Goal: Task Accomplishment & Management: Use online tool/utility

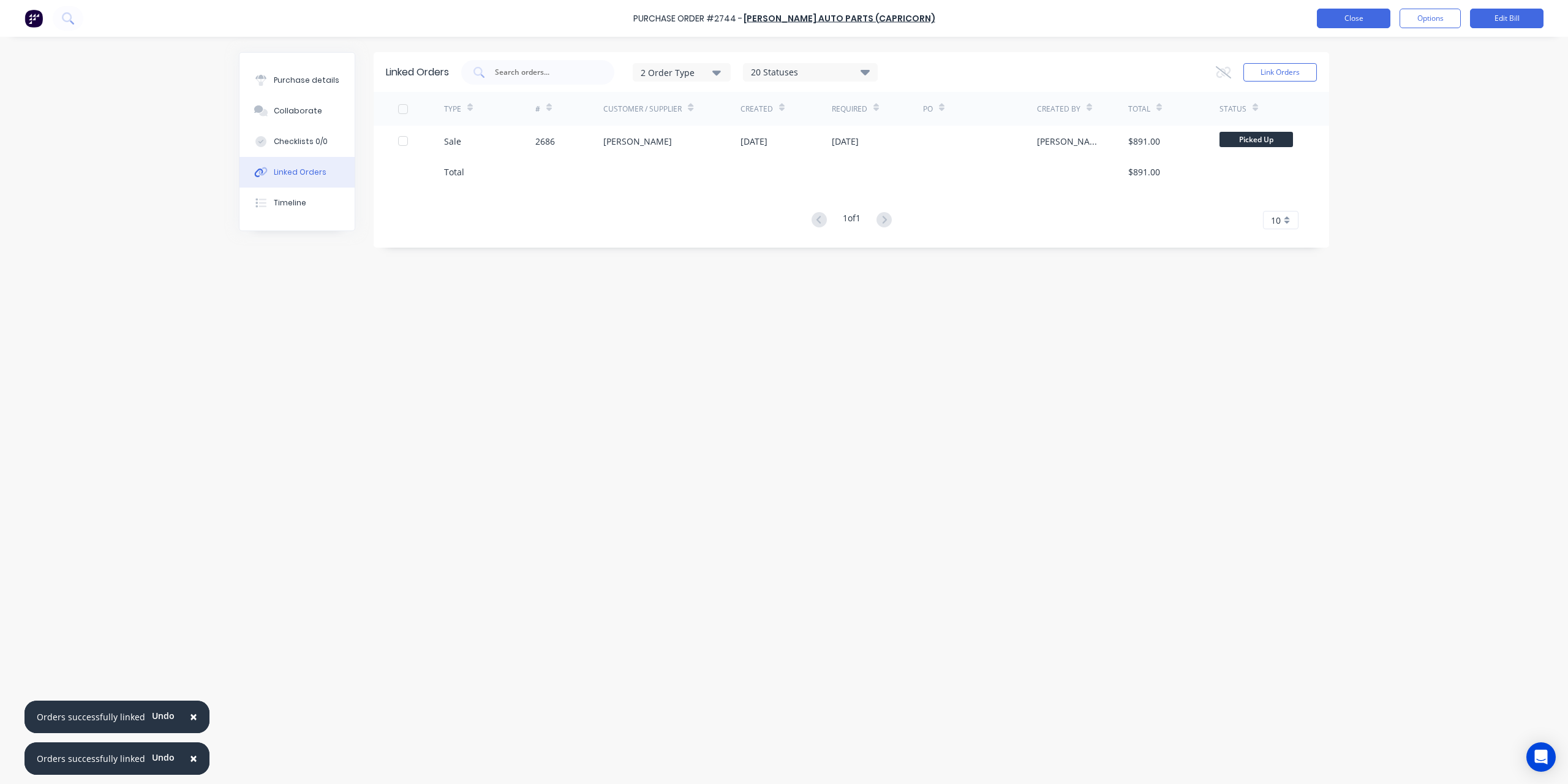
click at [1342, 23] on button "Close" at bounding box center [1354, 18] width 73 height 19
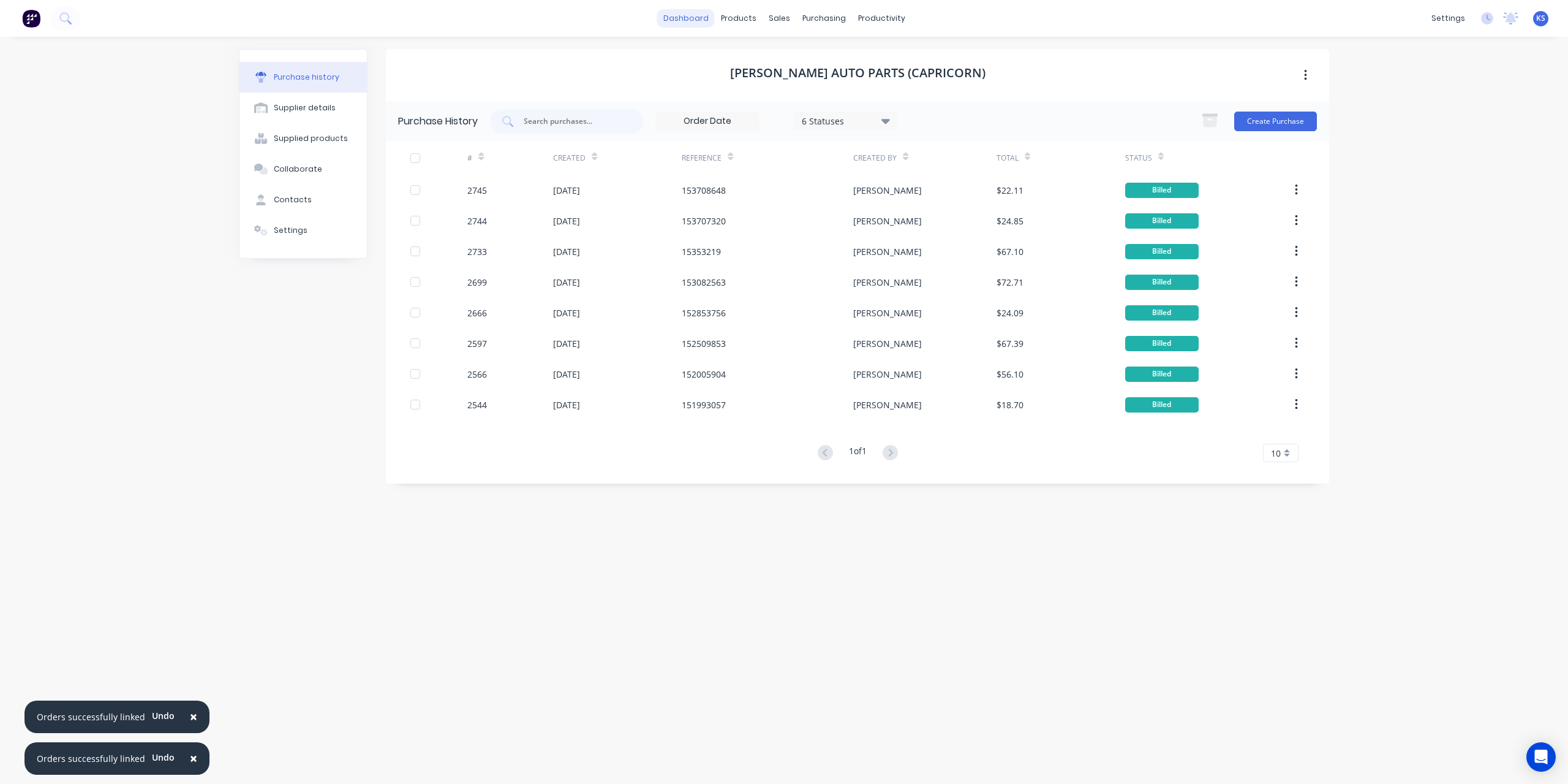
click at [682, 15] on link "dashboard" at bounding box center [686, 18] width 58 height 18
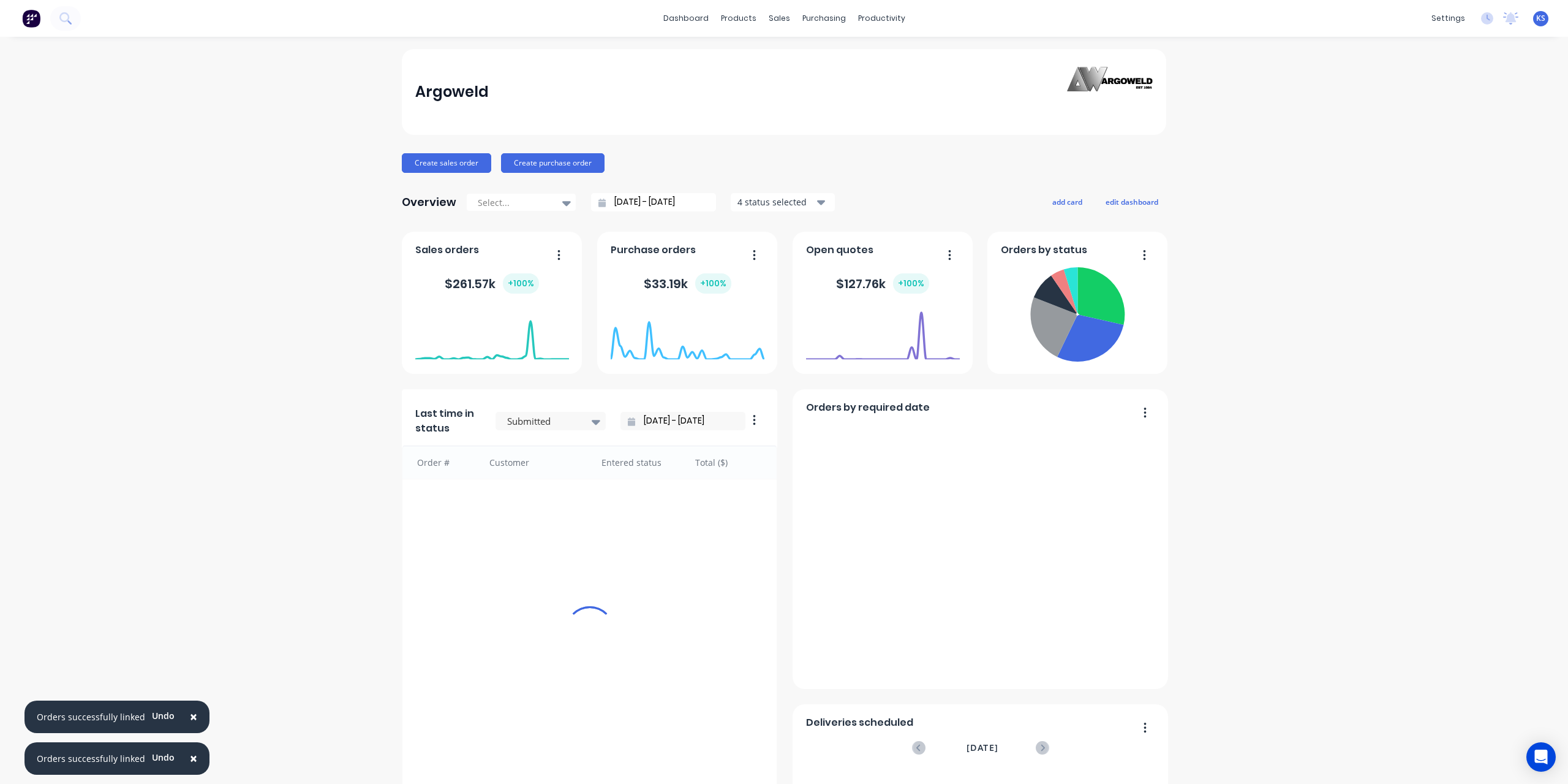
click at [189, 718] on span "×" at bounding box center [193, 716] width 8 height 17
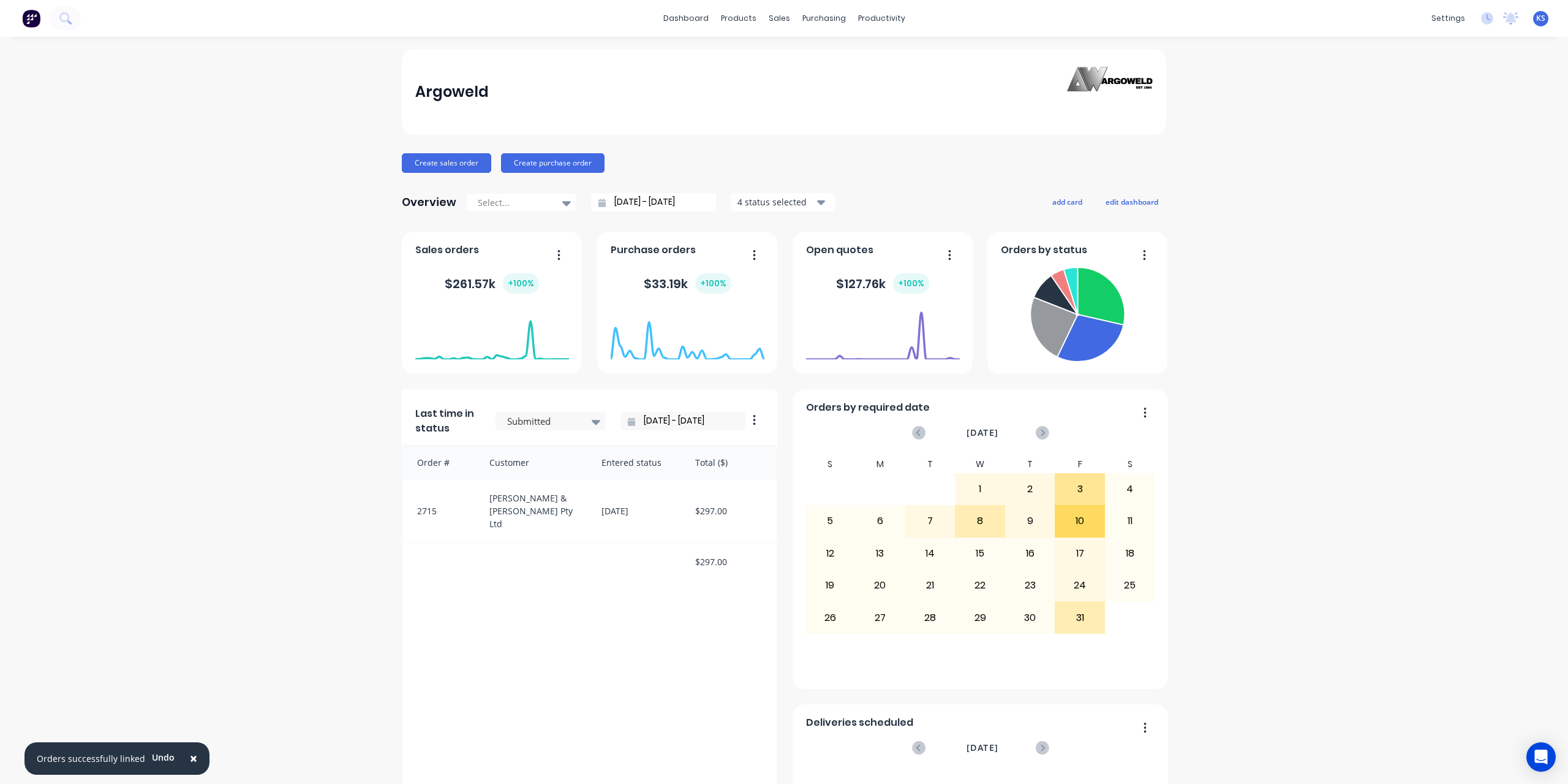
click at [189, 759] on span "×" at bounding box center [193, 758] width 8 height 17
click at [66, 21] on icon at bounding box center [64, 17] width 10 height 10
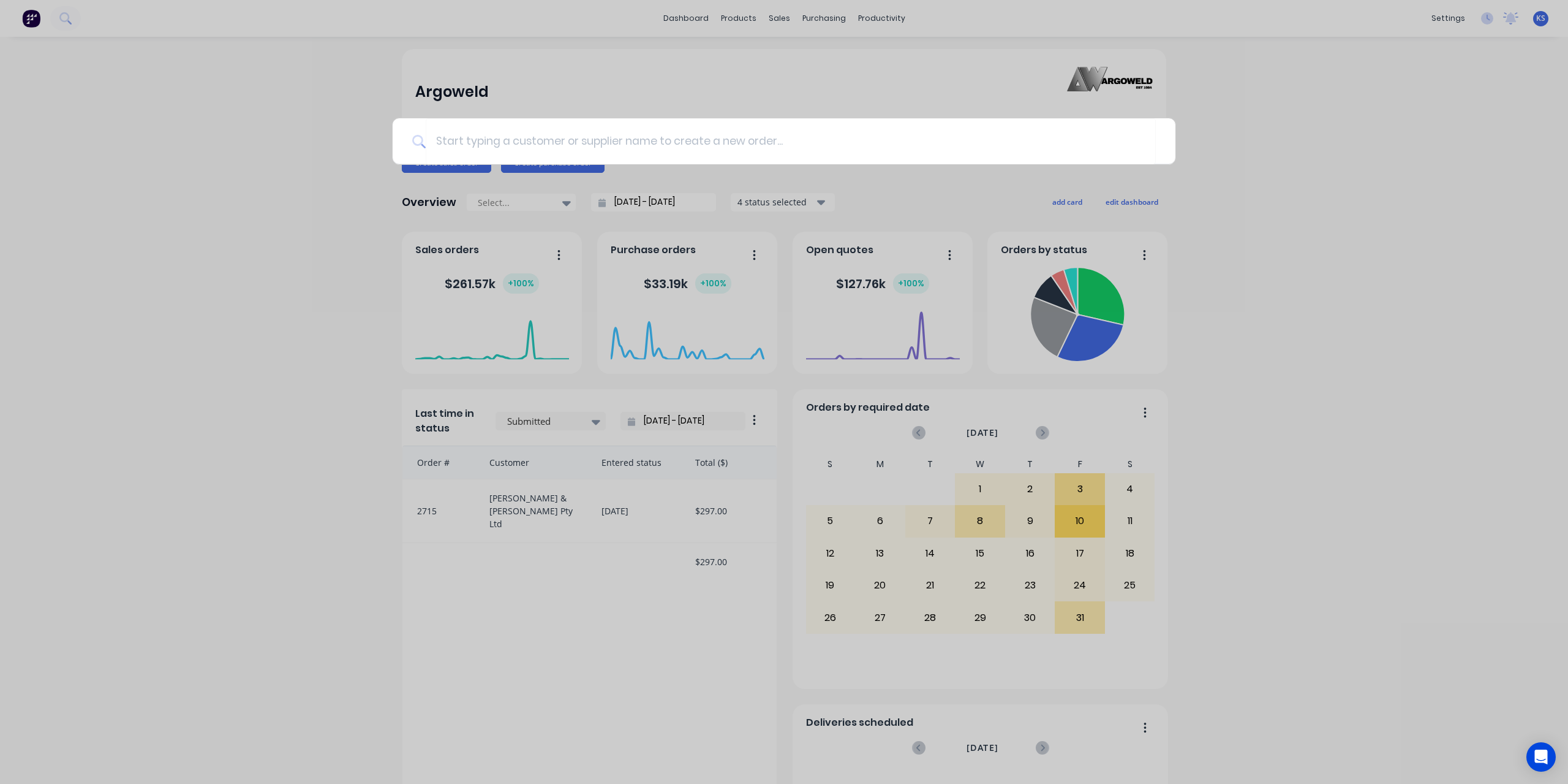
click at [120, 195] on div at bounding box center [784, 392] width 1568 height 784
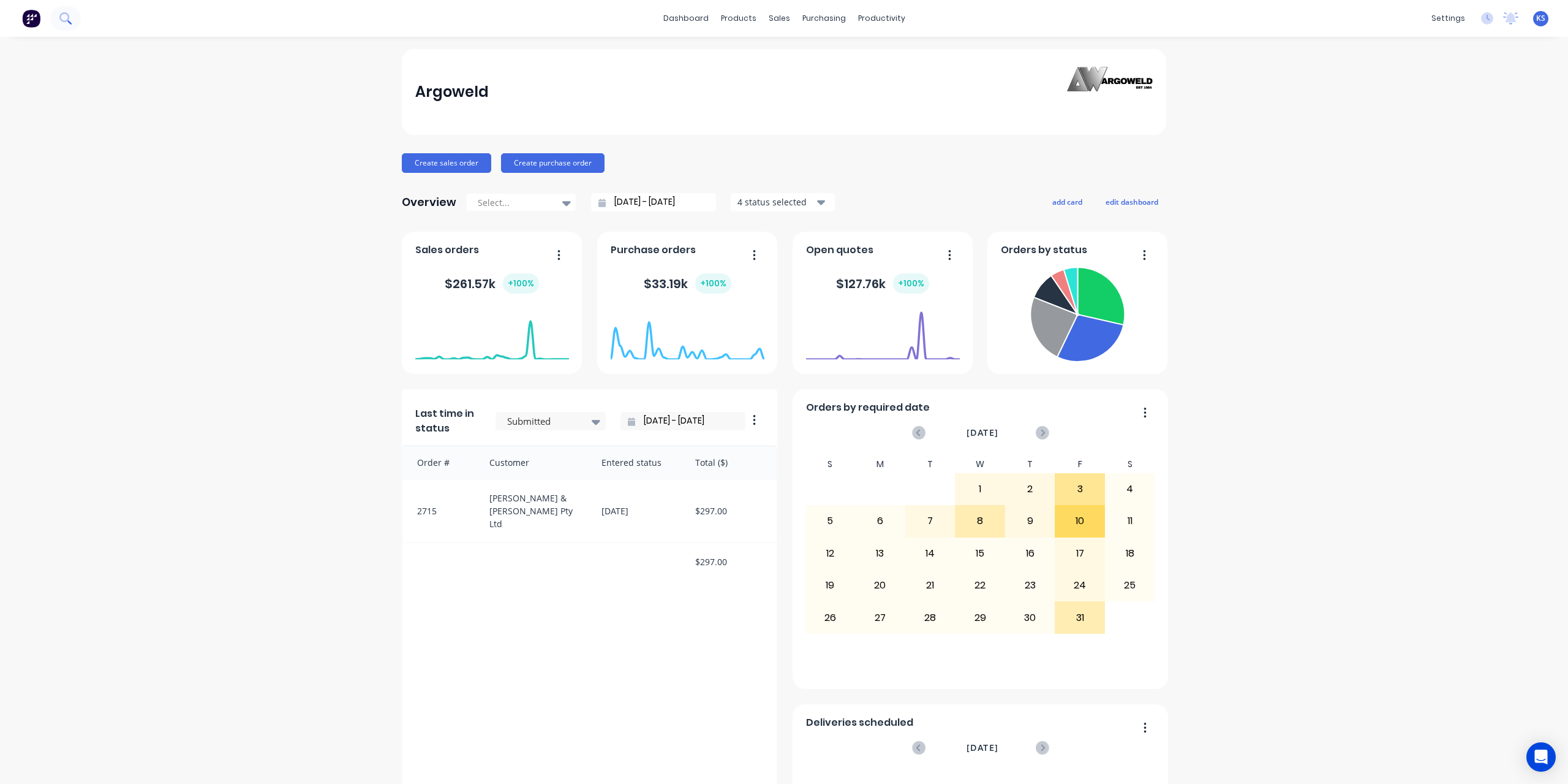
click at [69, 21] on icon at bounding box center [65, 18] width 12 height 12
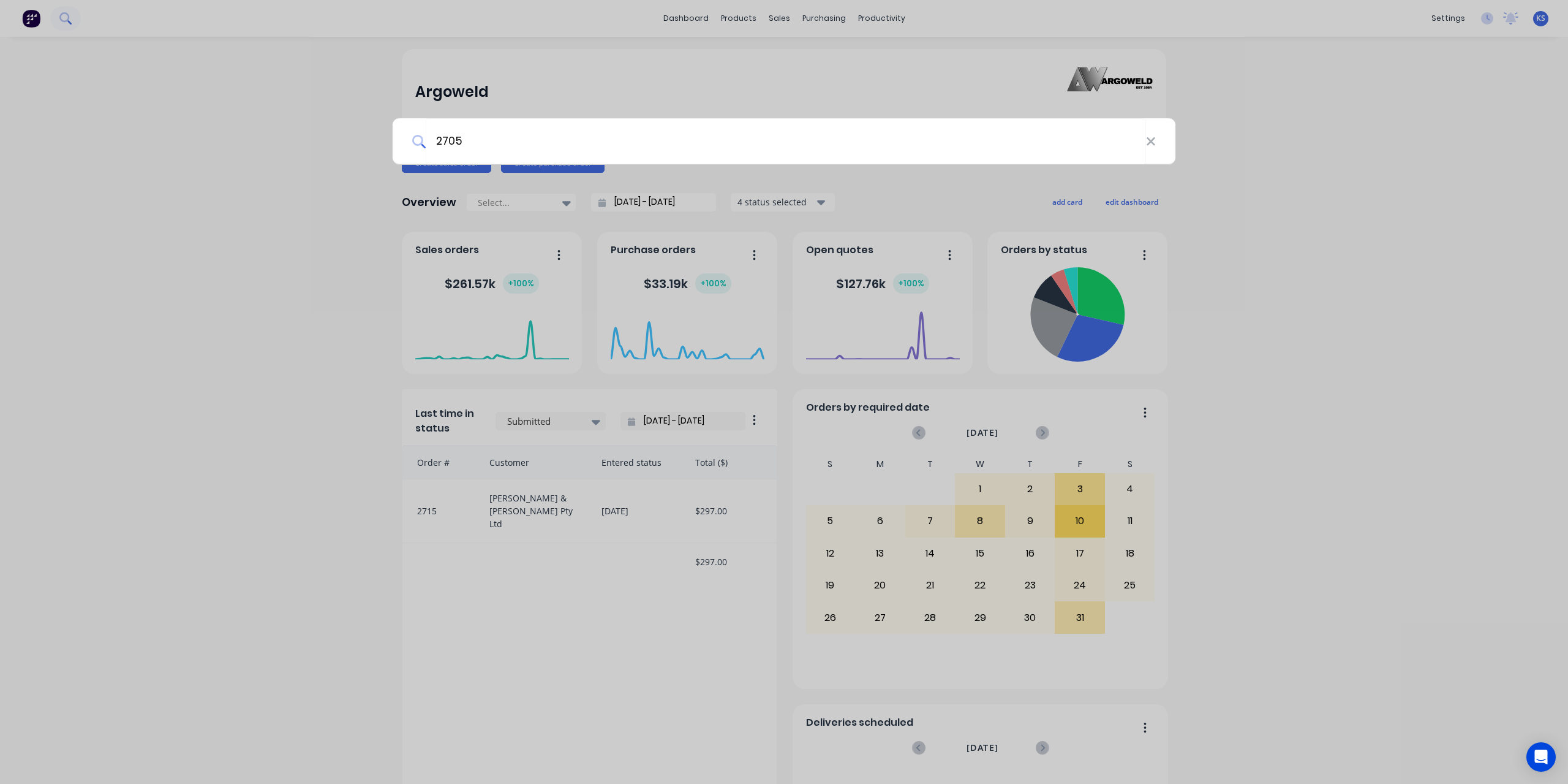
type input "2705"
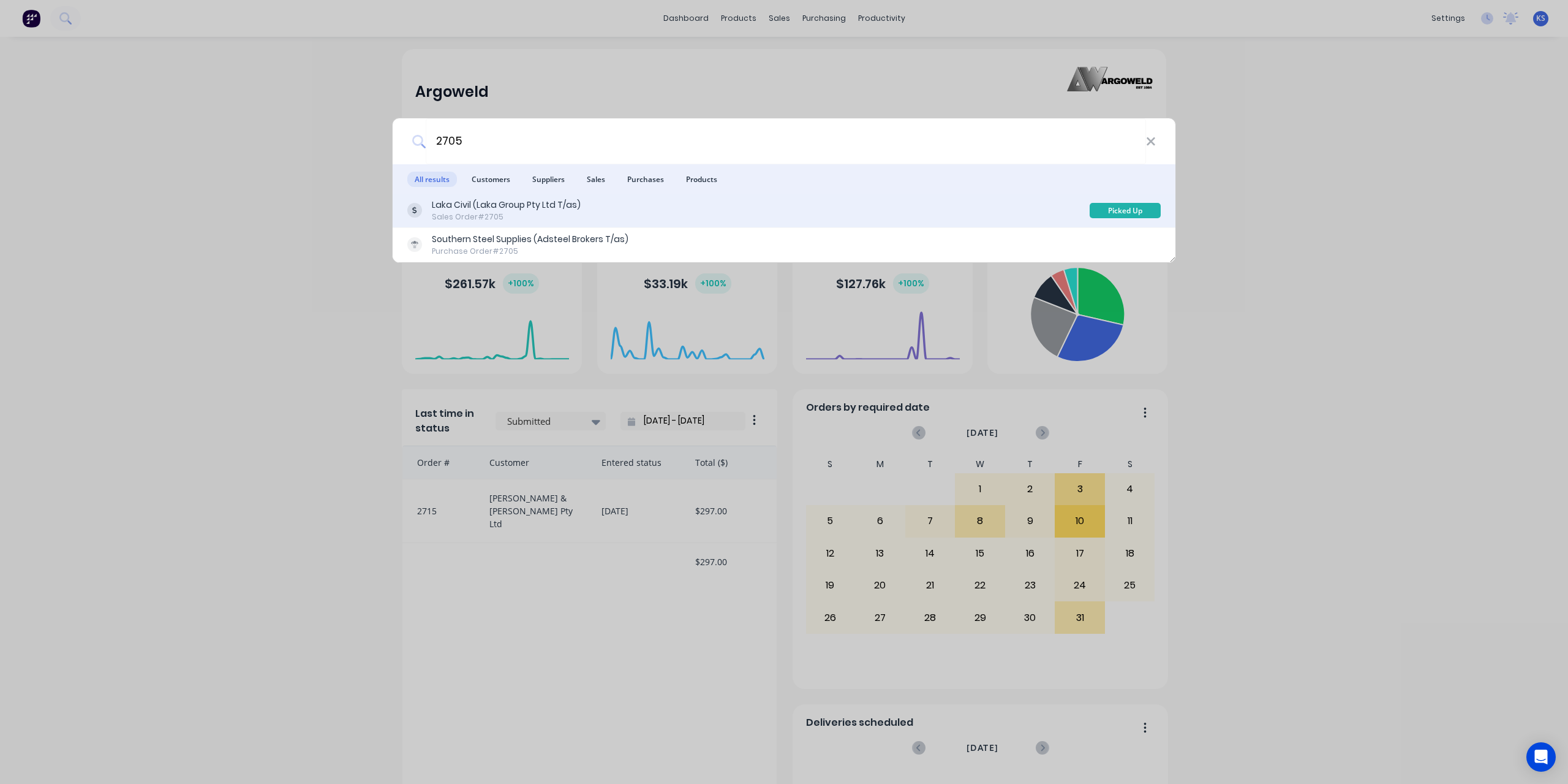
click at [659, 200] on div "Laka Civil (Laka Group Pty Ltd T/as) Sales Order #2705" at bounding box center [749, 210] width 682 height 24
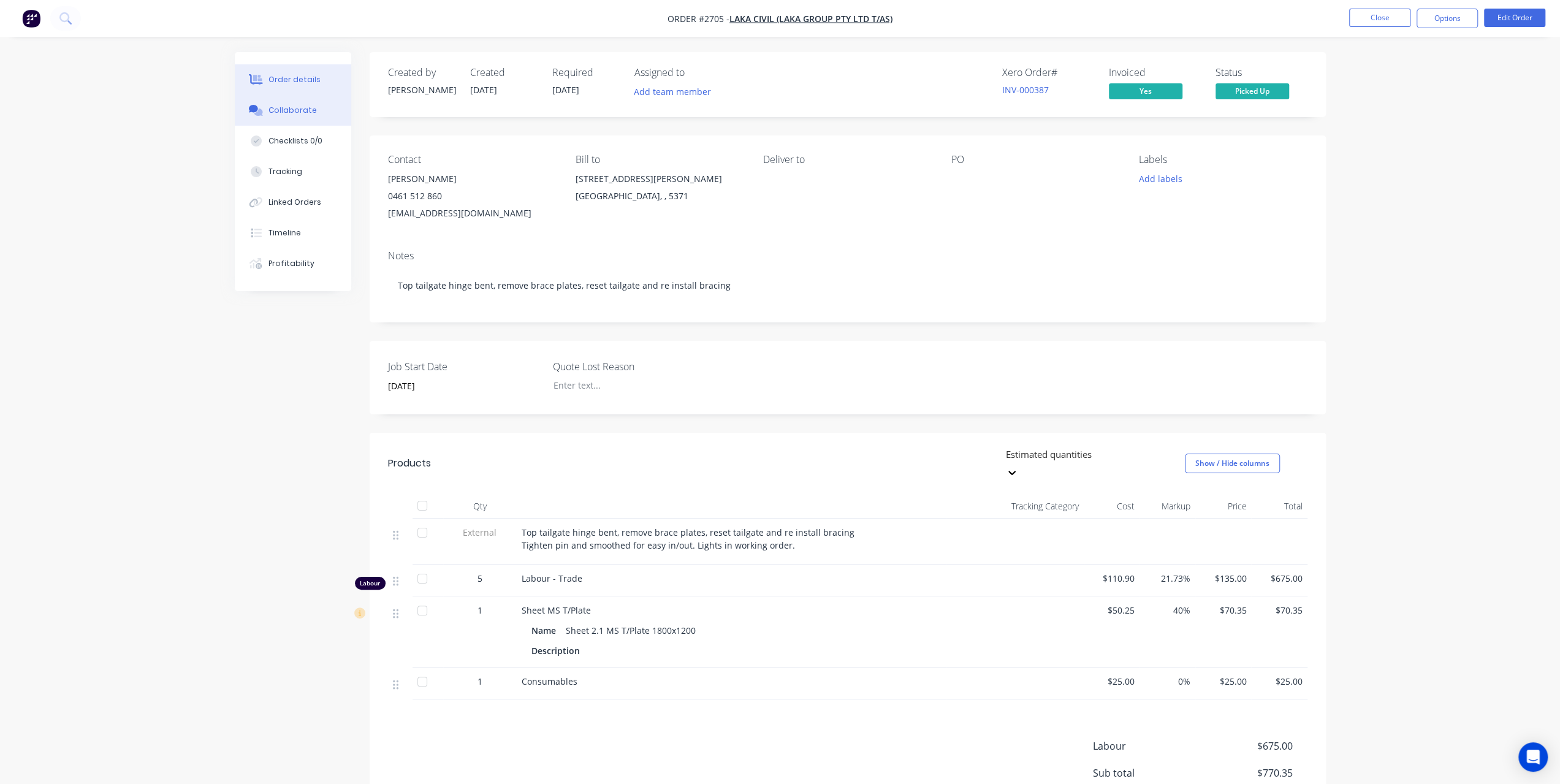
click at [308, 120] on button "Collaborate" at bounding box center [293, 110] width 116 height 31
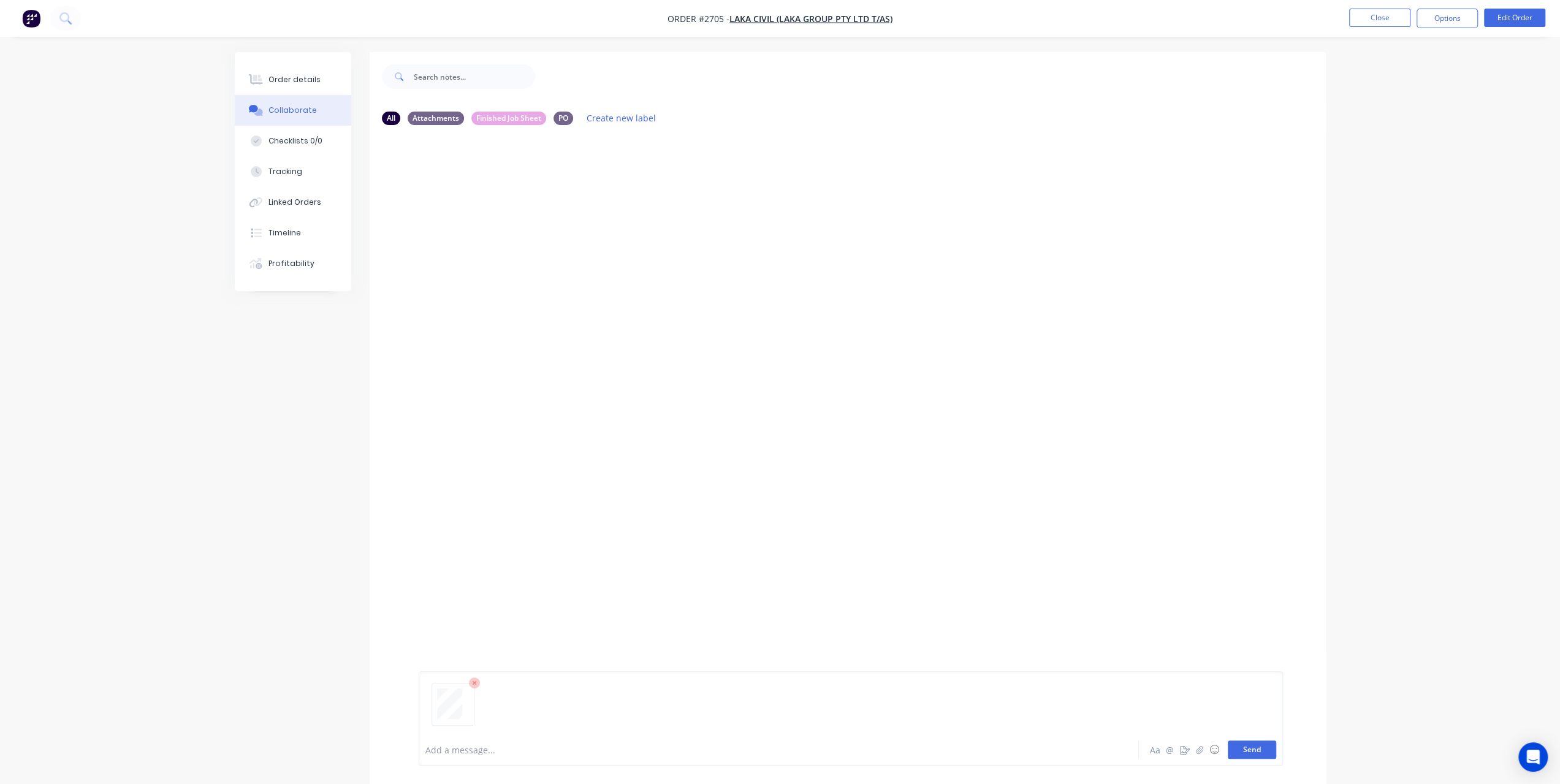
click at [1265, 753] on button "Send" at bounding box center [1252, 749] width 48 height 18
click at [73, 25] on button at bounding box center [66, 17] width 31 height 24
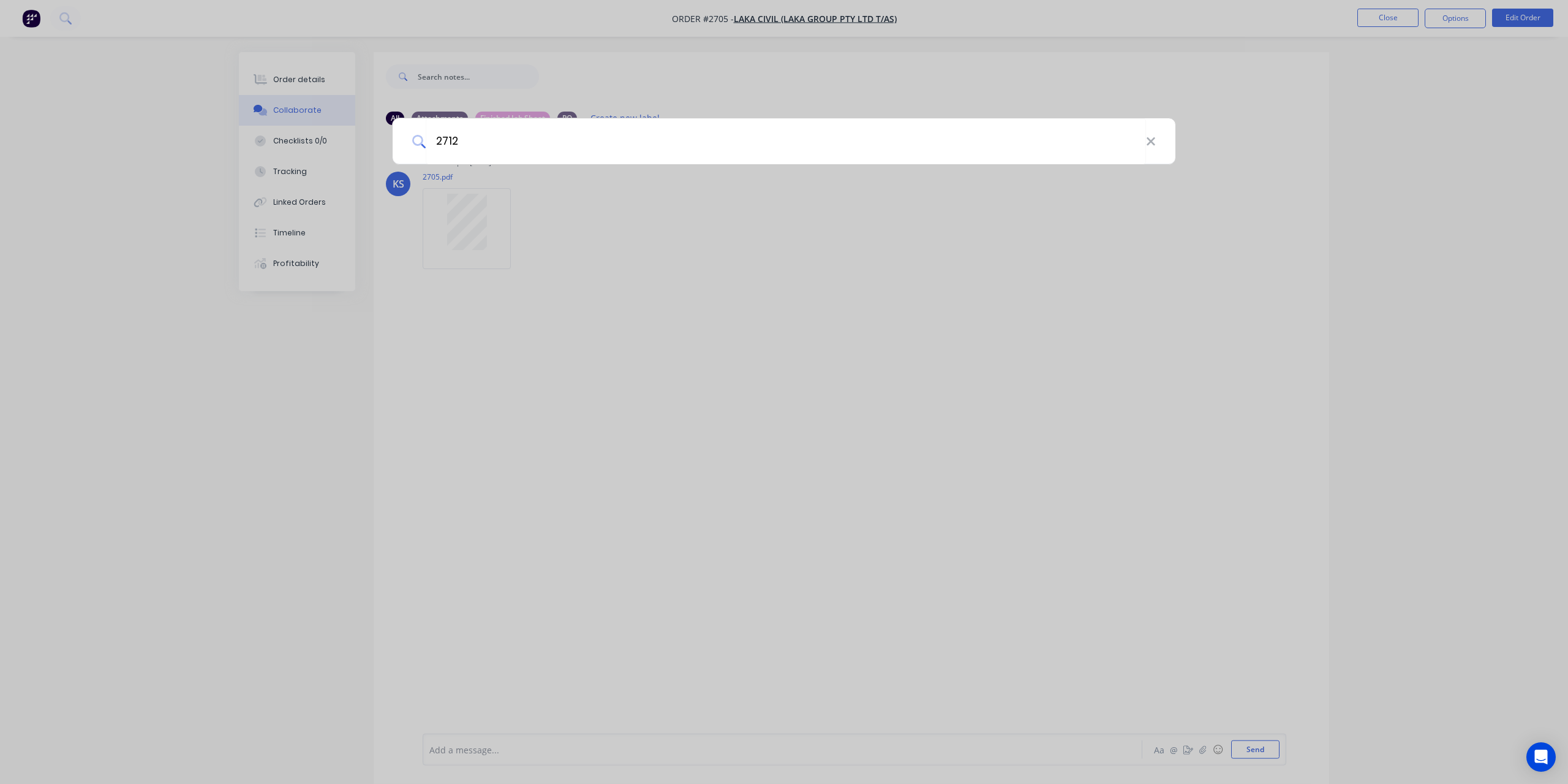
type input "2712"
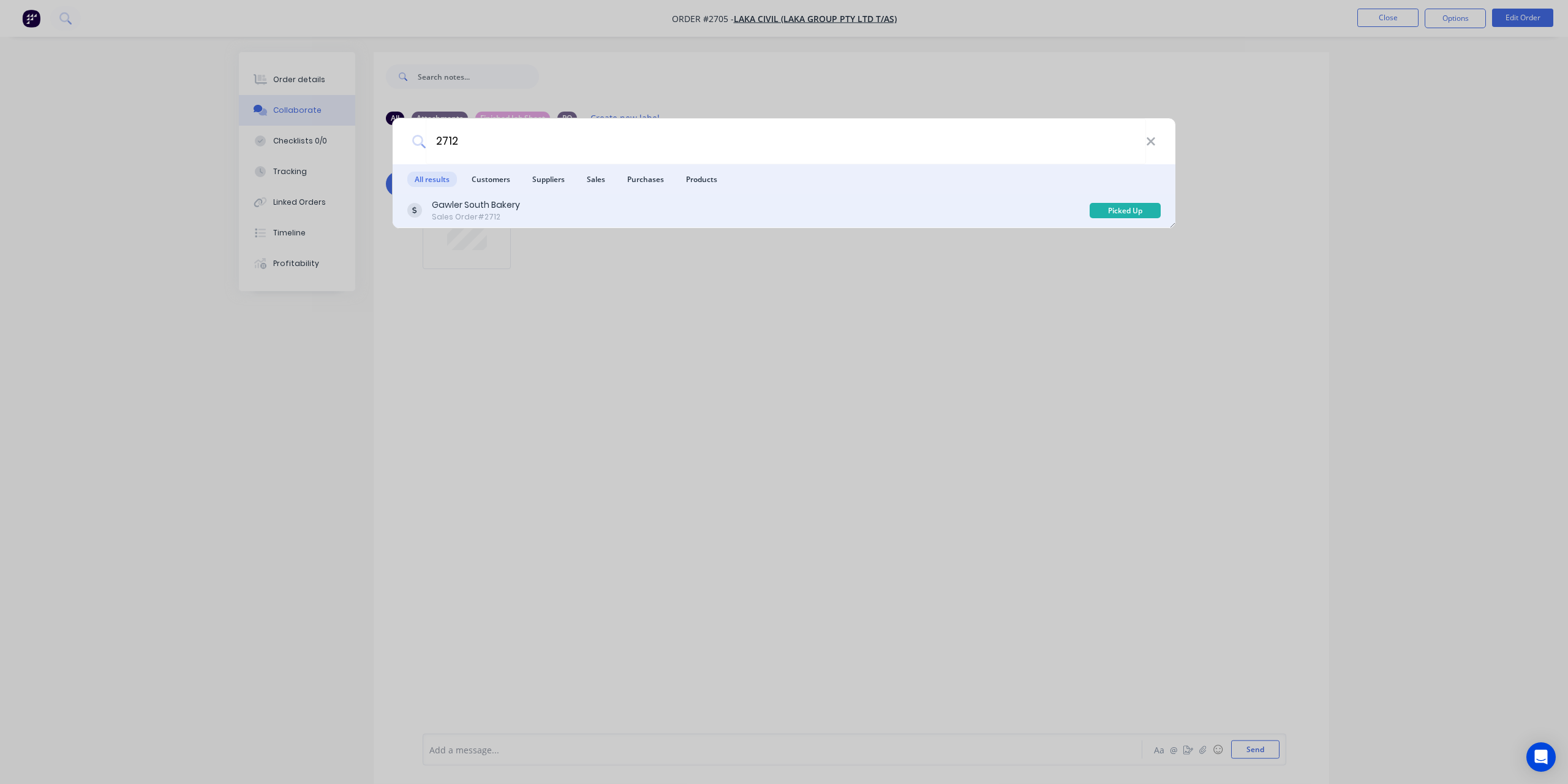
click at [684, 216] on div "Gawler South Bakery Sales Order #2712" at bounding box center [749, 210] width 682 height 24
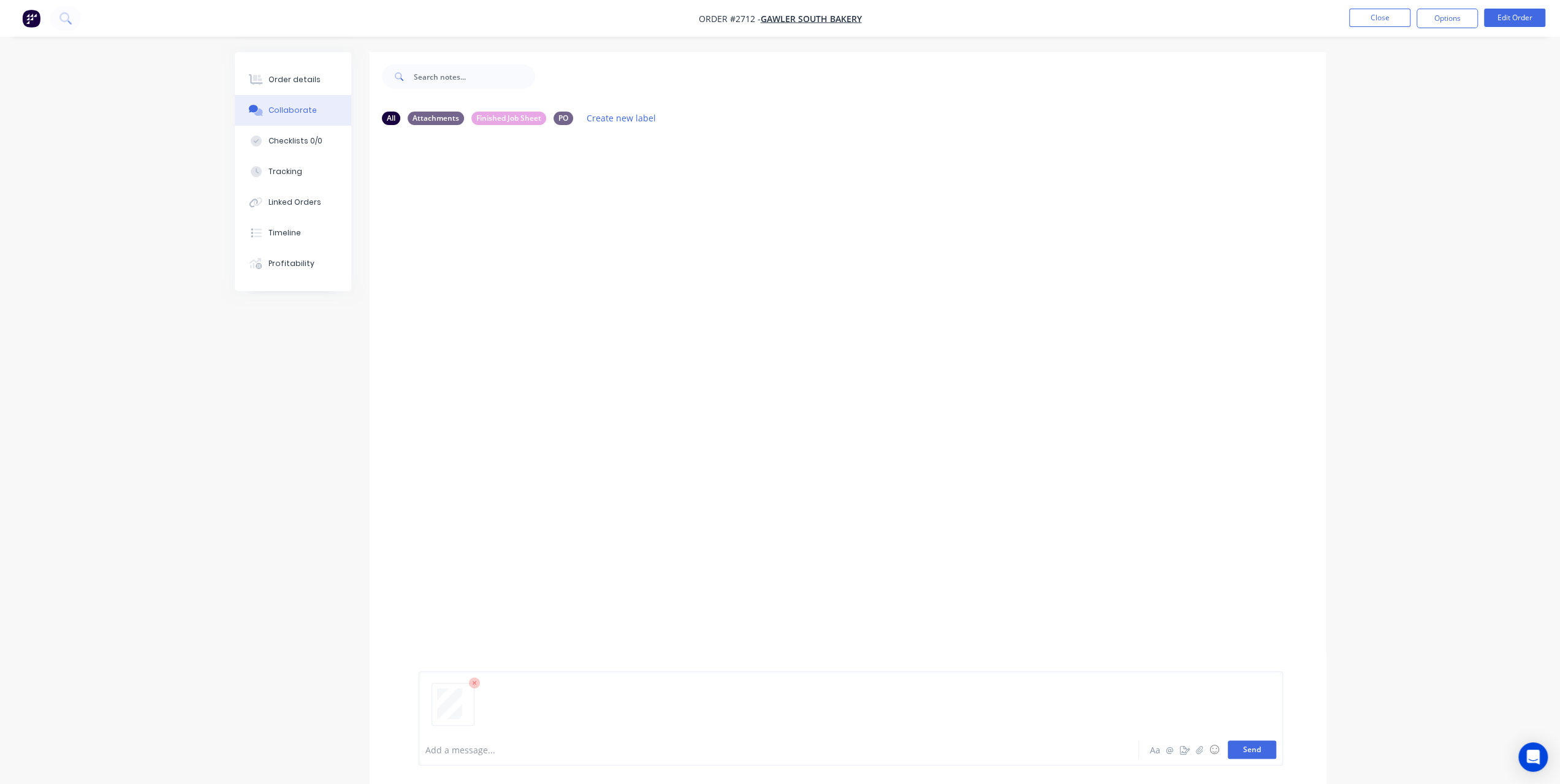
click at [1254, 754] on button "Send" at bounding box center [1252, 749] width 48 height 18
click at [63, 12] on button at bounding box center [66, 17] width 31 height 24
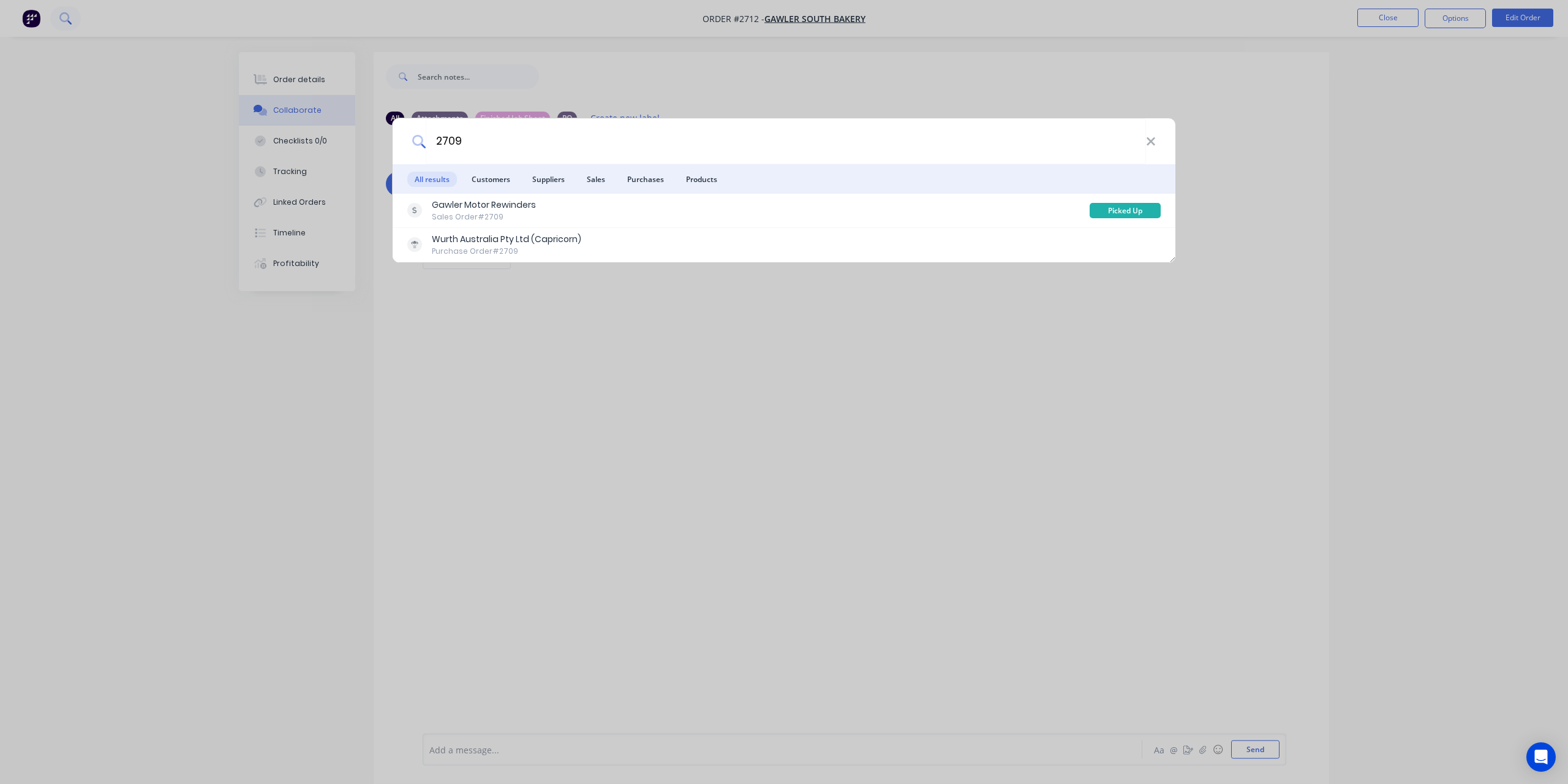
type input "2709"
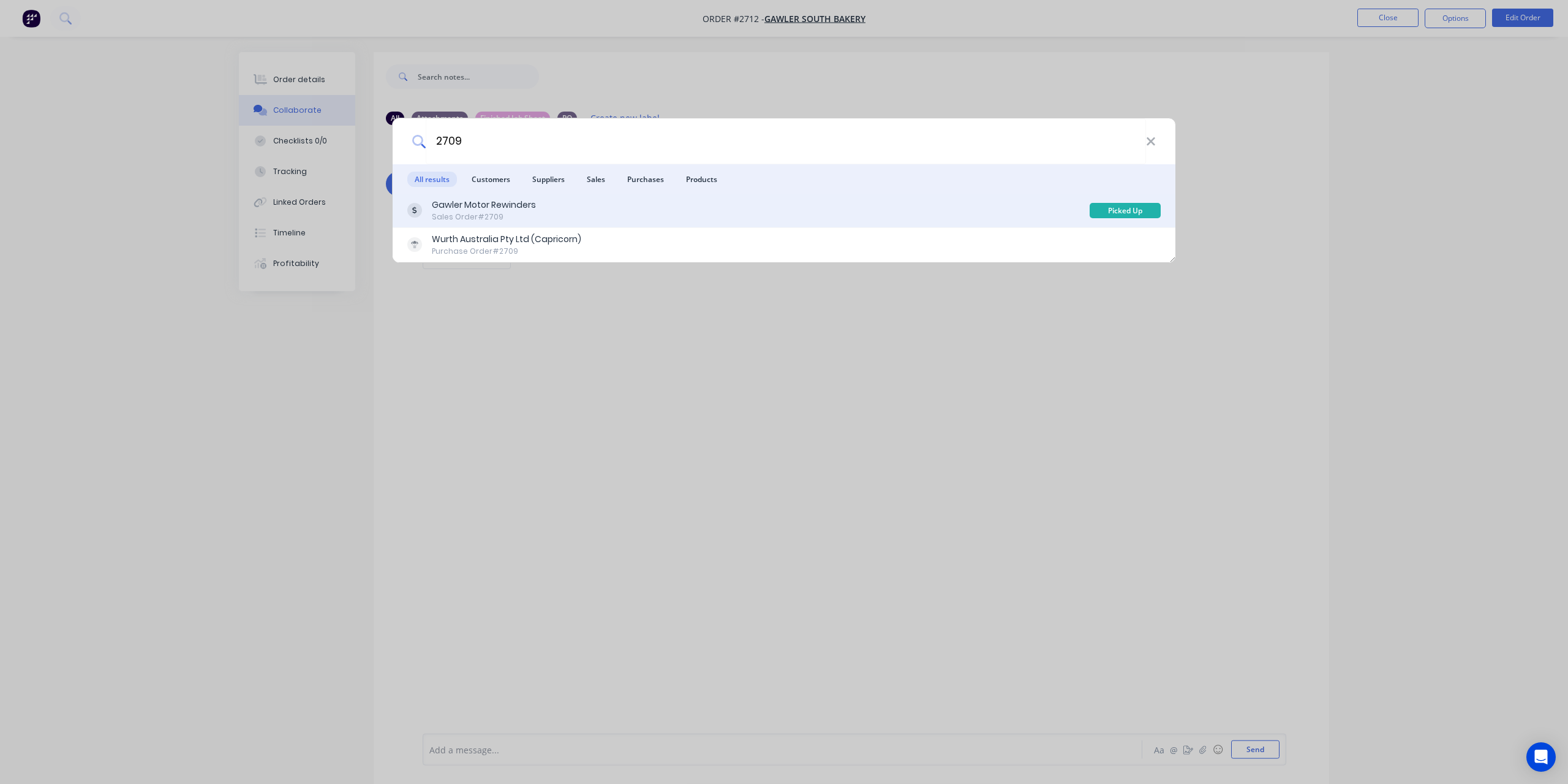
click at [543, 205] on div "Gawler Motor Rewinders Sales Order #2709" at bounding box center [749, 210] width 682 height 24
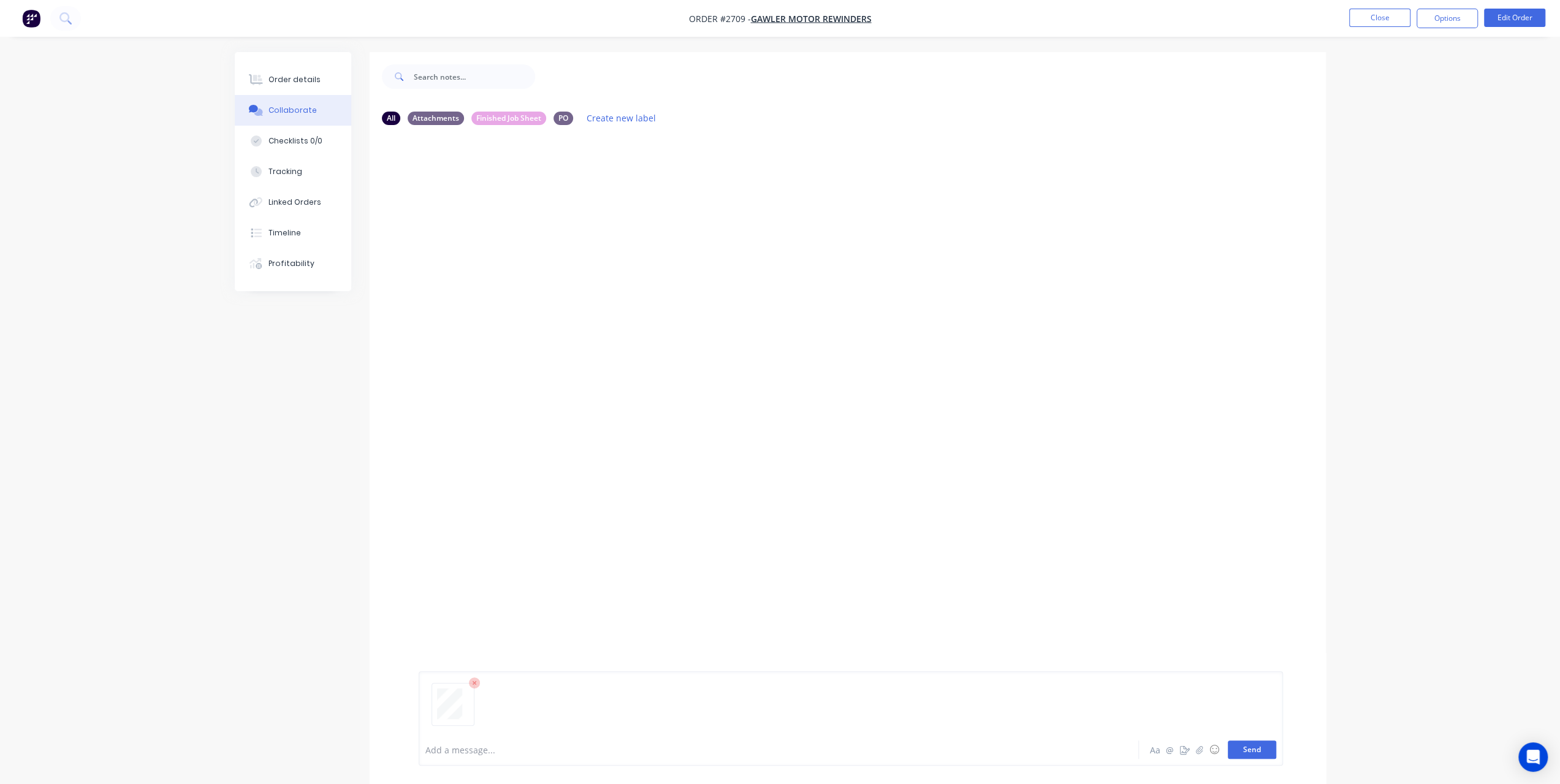
click at [1261, 757] on button "Send" at bounding box center [1252, 749] width 48 height 18
click at [296, 76] on div "Order details" at bounding box center [295, 79] width 52 height 11
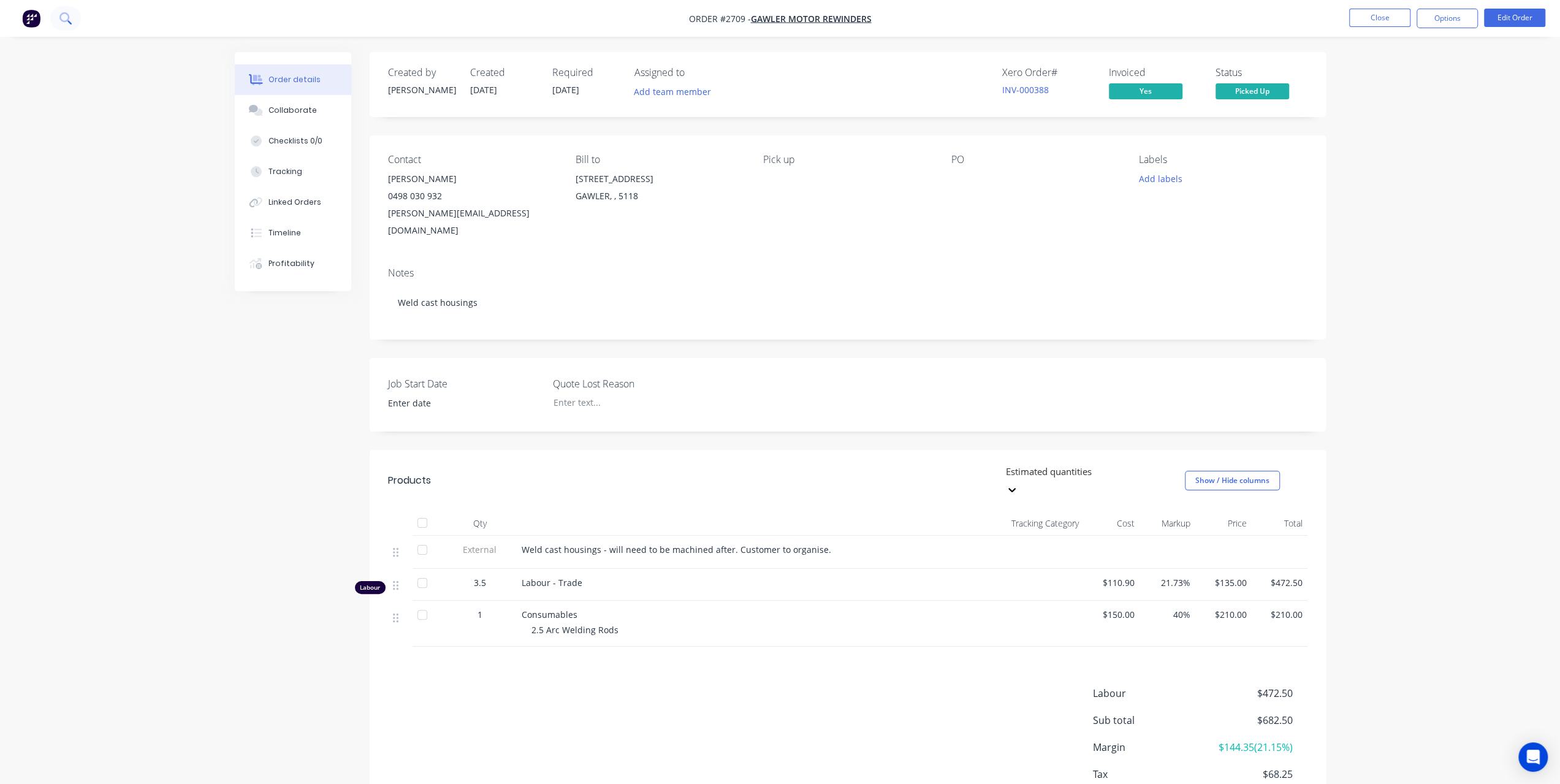
click at [64, 16] on icon at bounding box center [65, 18] width 12 height 12
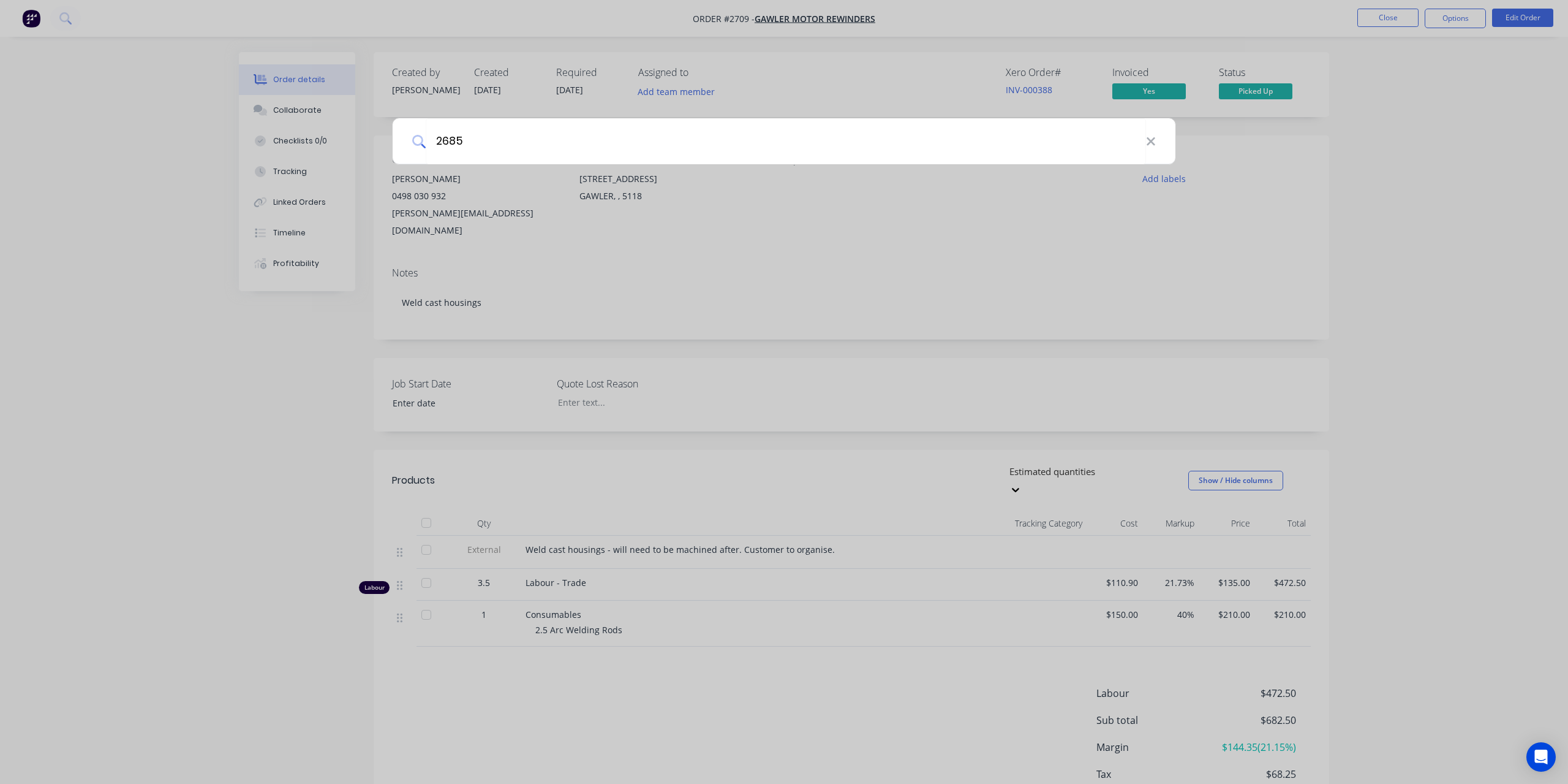
type input "2685"
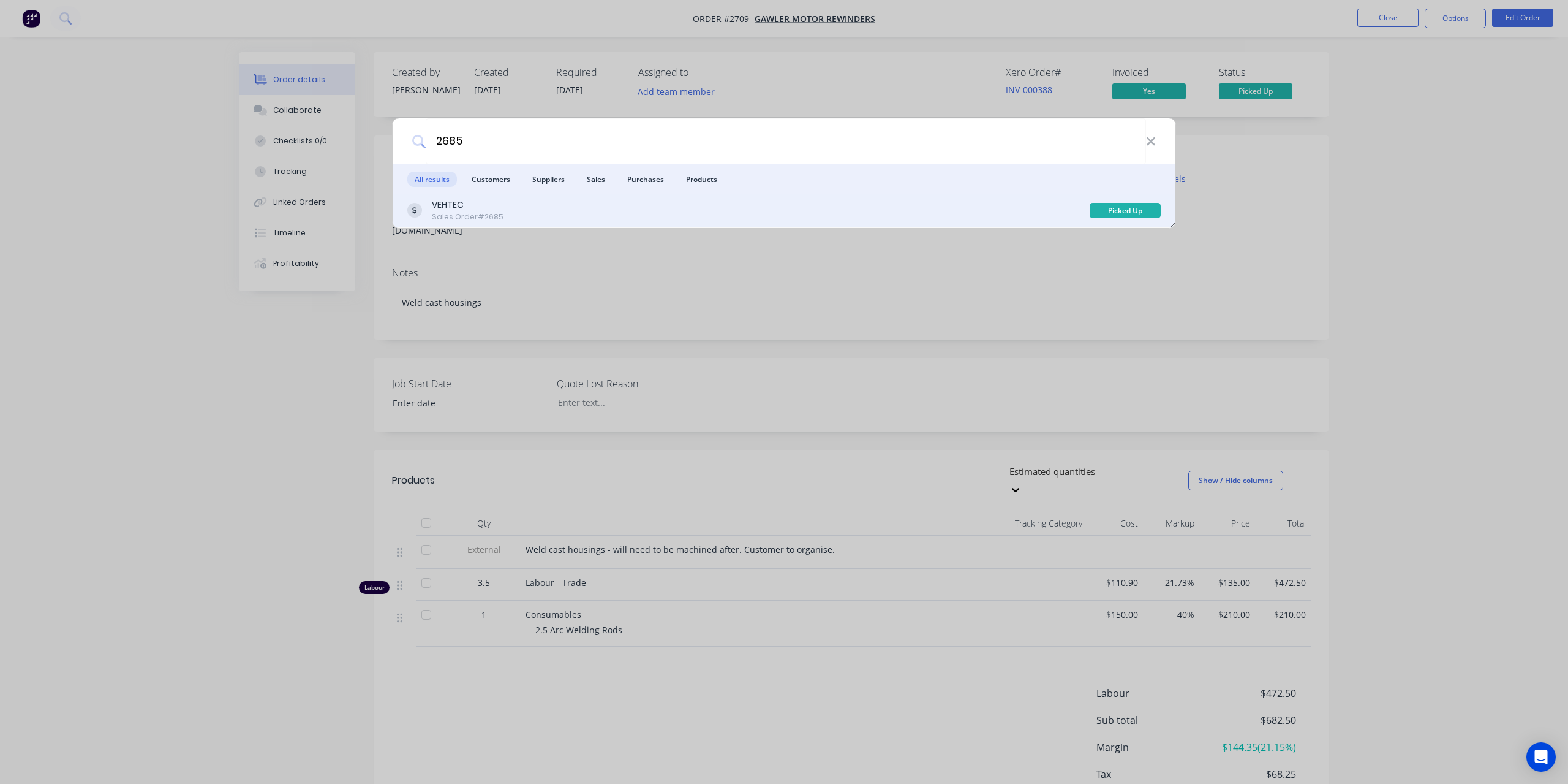
click at [451, 201] on div "VEHTEC" at bounding box center [468, 204] width 71 height 13
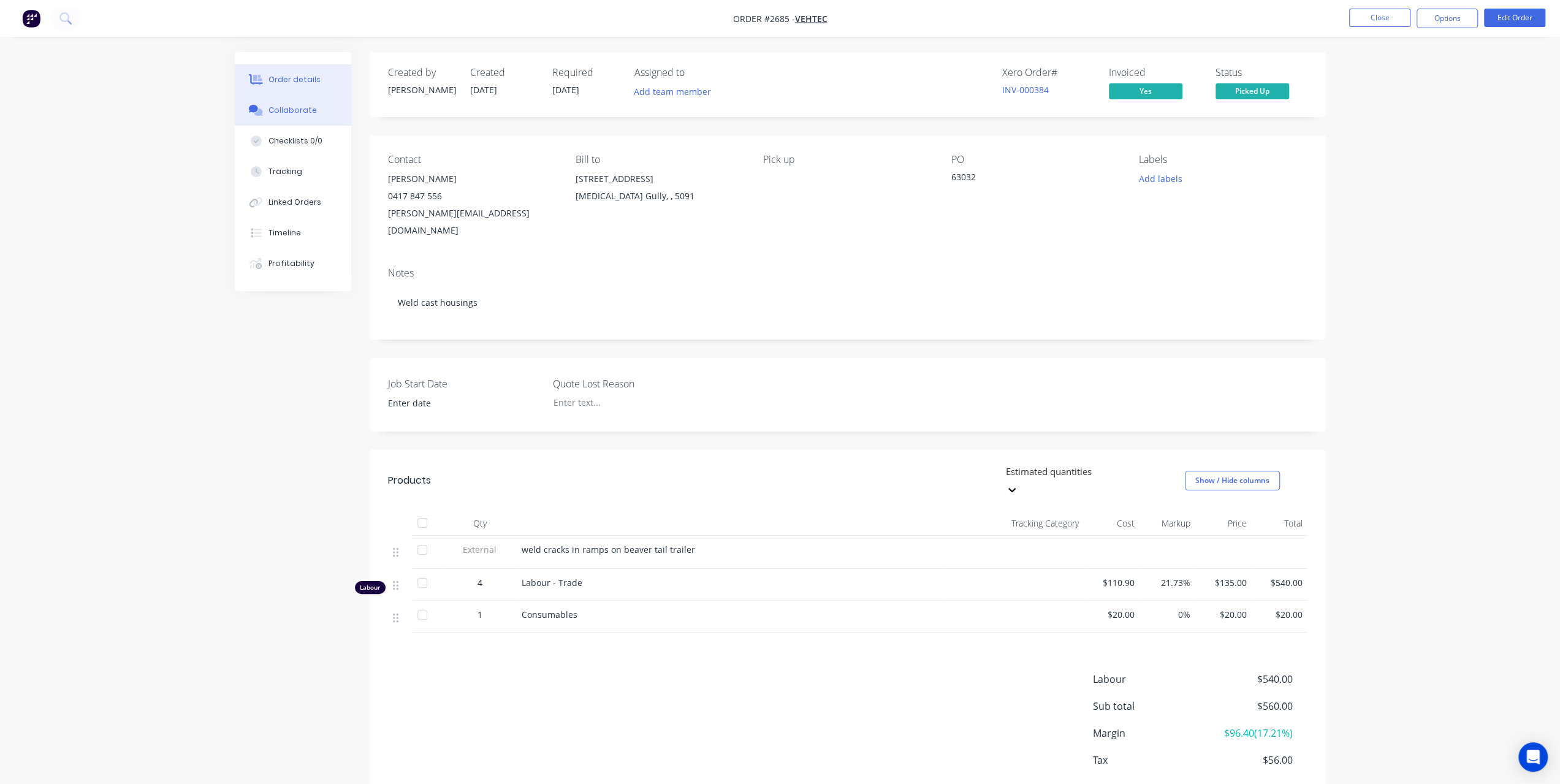
click at [302, 116] on button "Collaborate" at bounding box center [293, 110] width 116 height 31
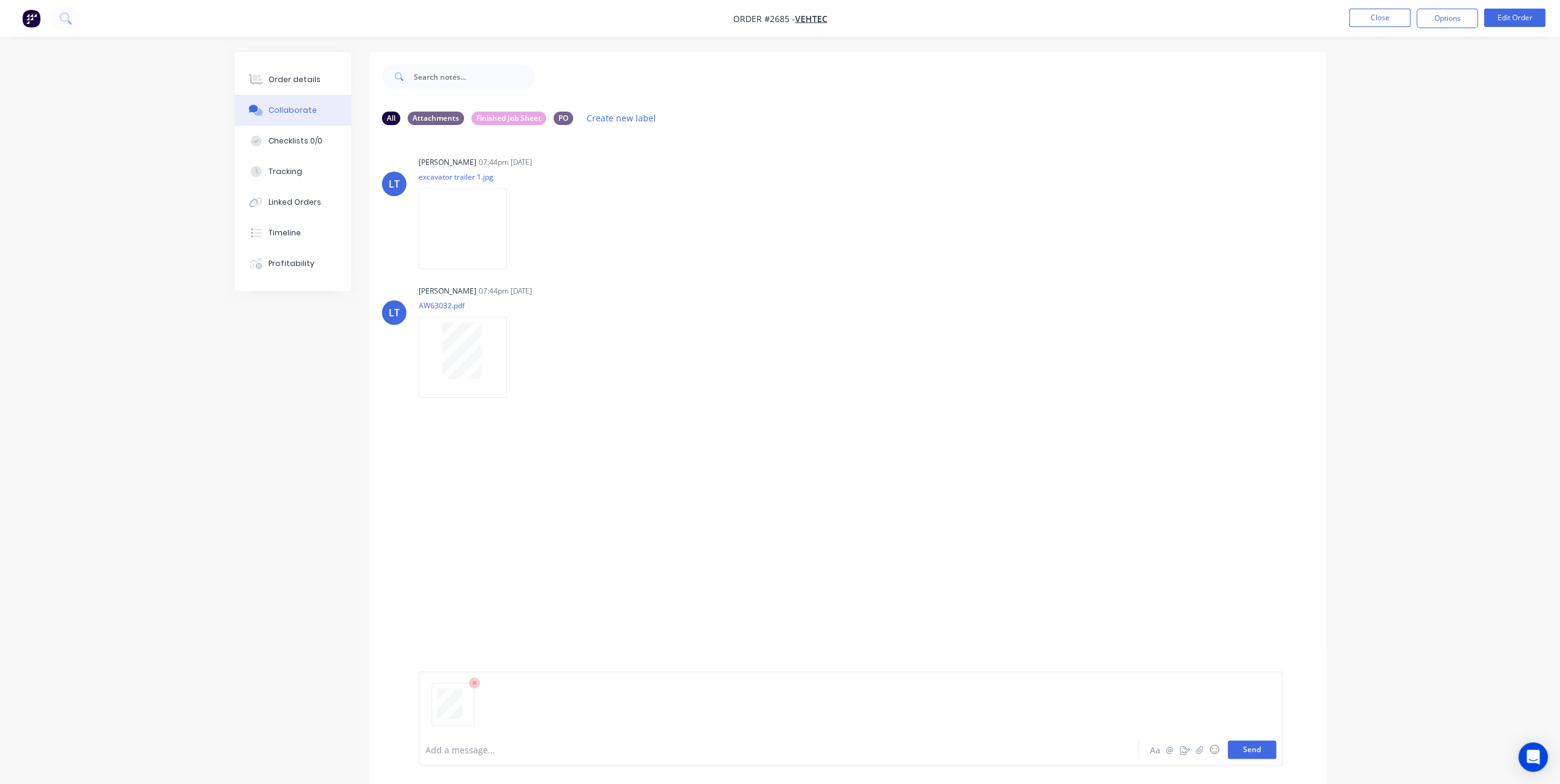
click at [1259, 750] on button "Send" at bounding box center [1252, 749] width 48 height 18
click at [58, 16] on button at bounding box center [66, 17] width 31 height 24
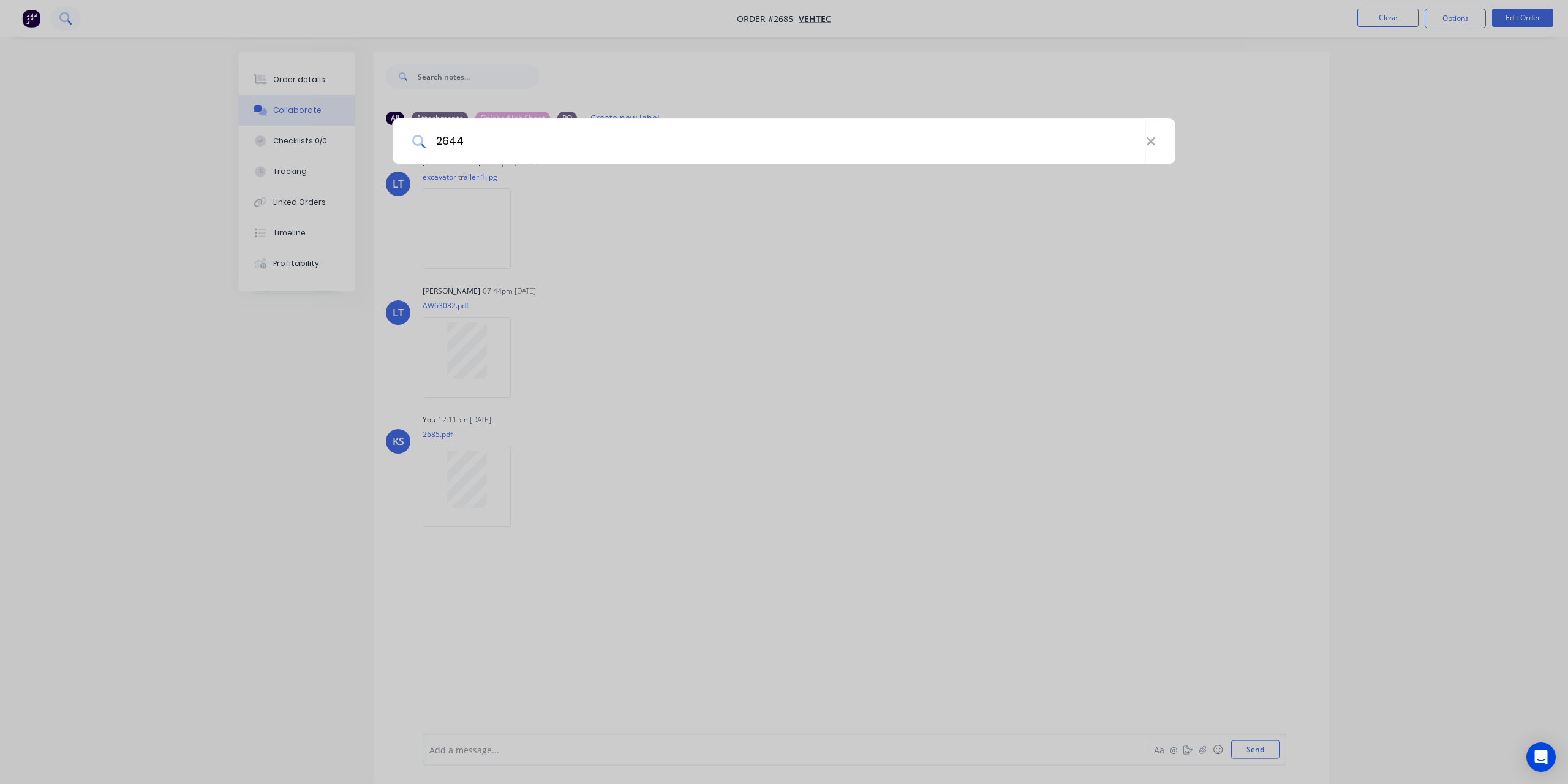
type input "2644"
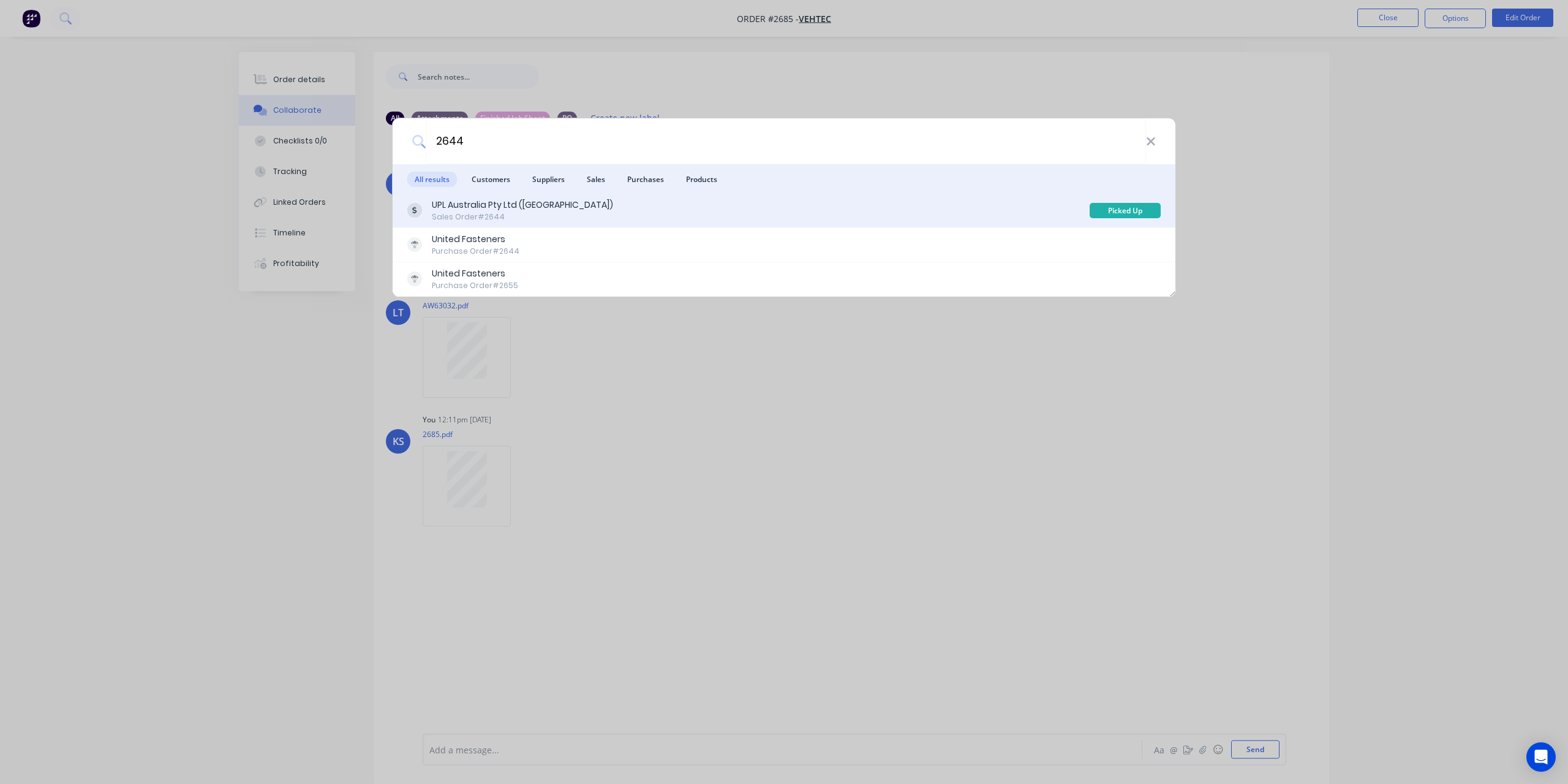
click at [514, 212] on div "Sales Order #2644" at bounding box center [523, 217] width 182 height 11
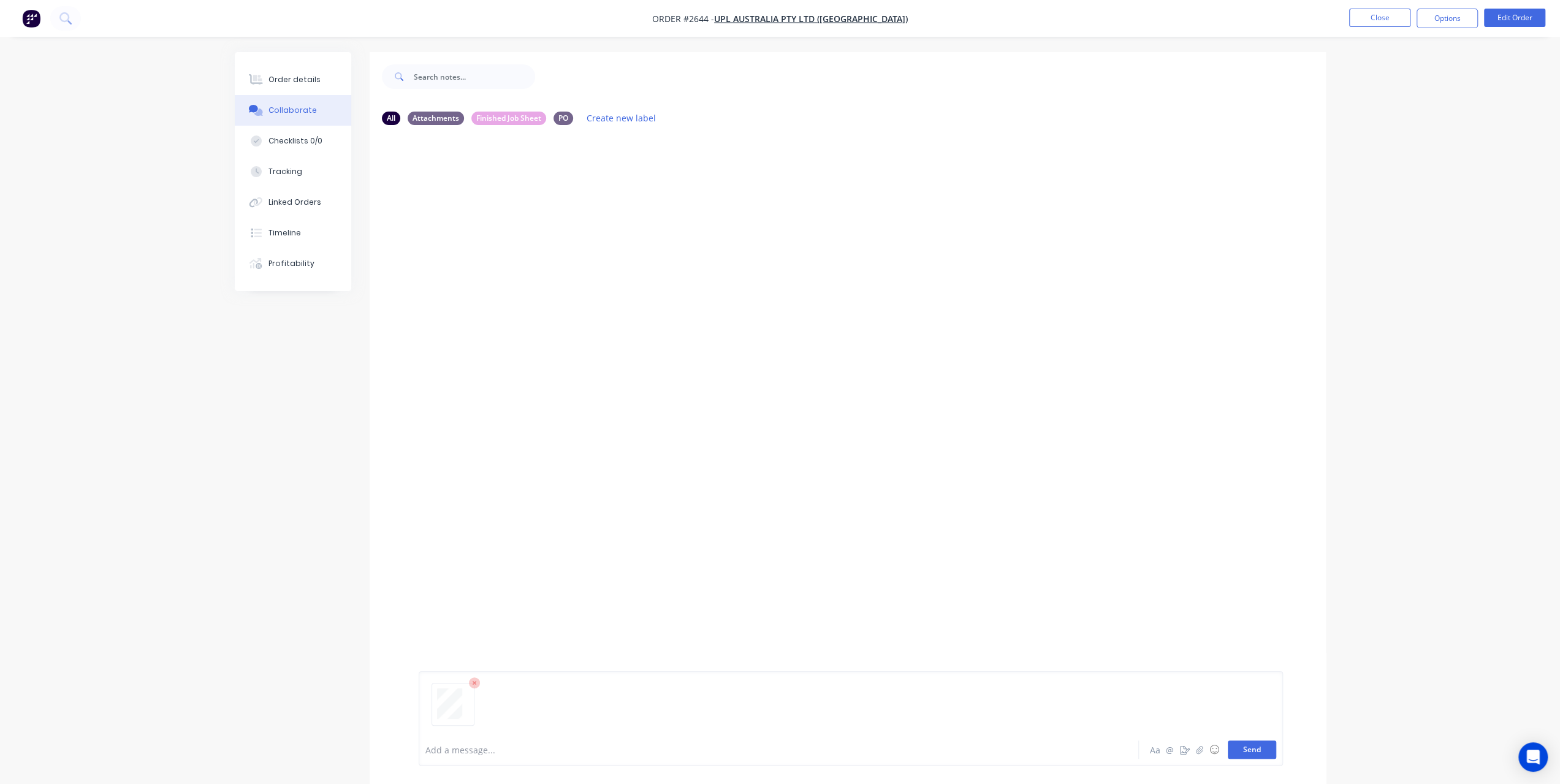
click at [1246, 749] on button "Send" at bounding box center [1252, 749] width 48 height 18
click at [63, 15] on icon at bounding box center [65, 18] width 12 height 12
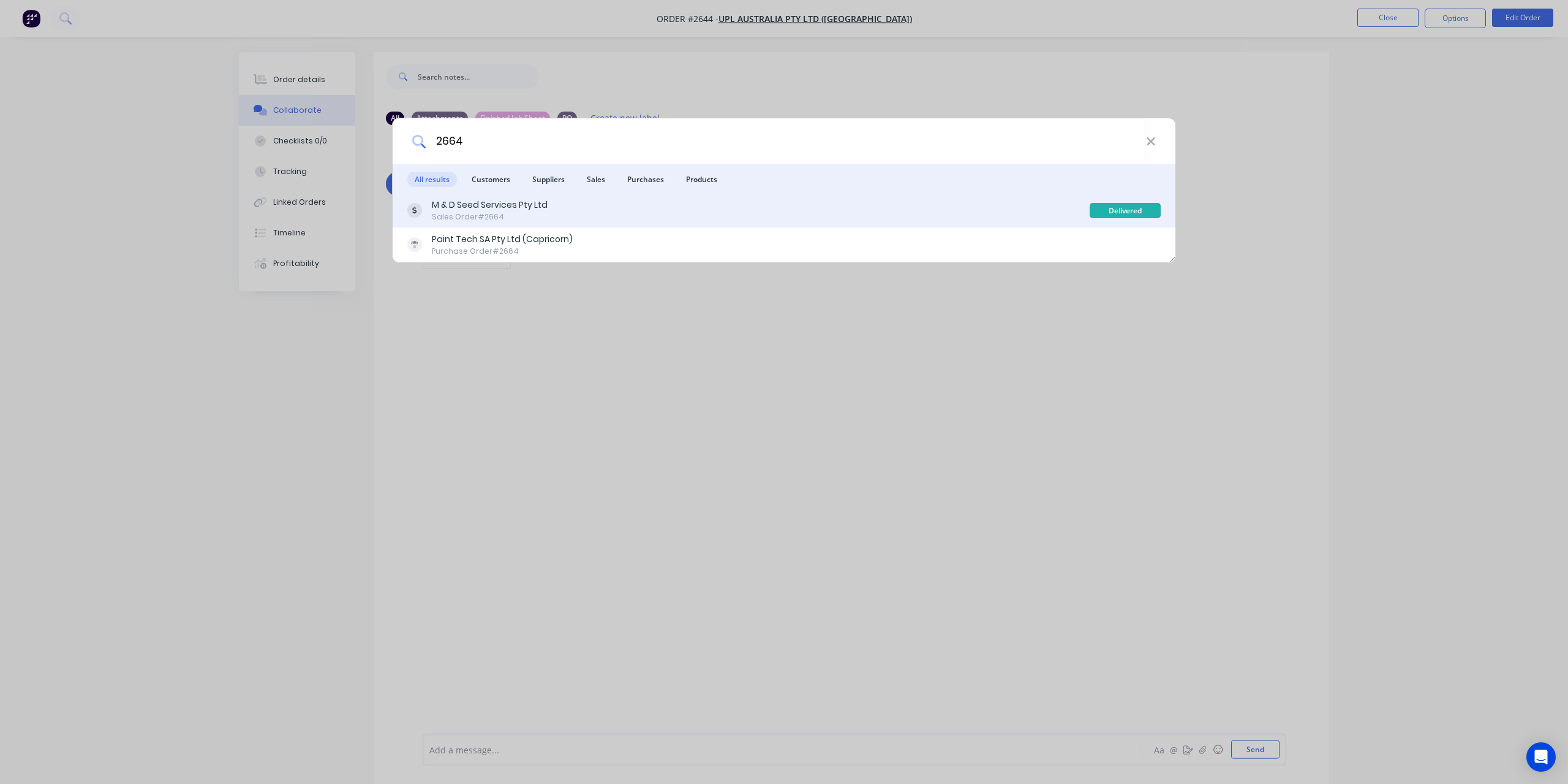
type input "2664"
click at [481, 226] on div "M & D Seed Services Pty Ltd Sales Order #2664 Delivered" at bounding box center [784, 210] width 783 height 34
click at [482, 217] on div "Sales Order #2664" at bounding box center [490, 217] width 116 height 11
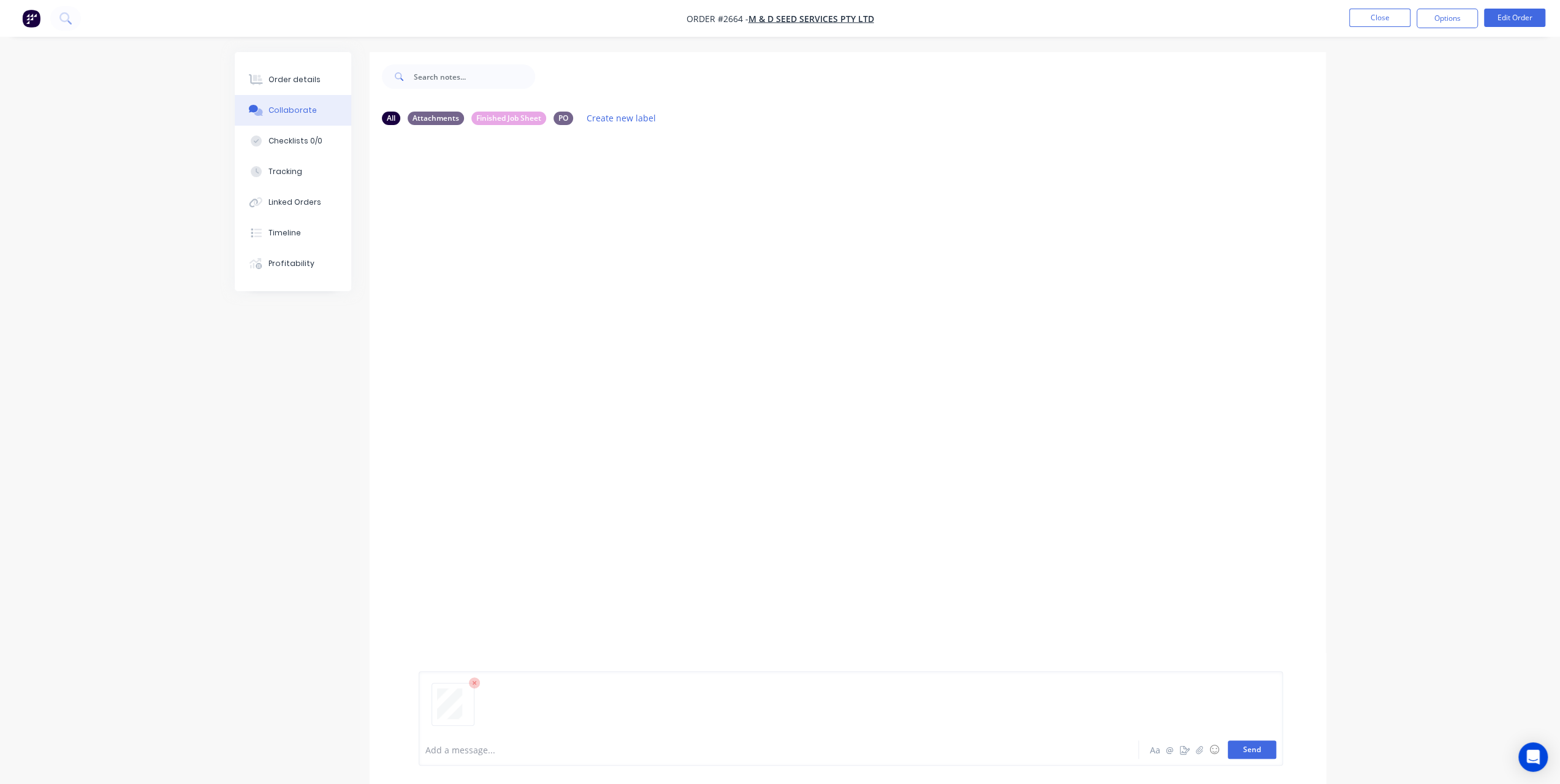
click at [1250, 753] on button "Send" at bounding box center [1252, 749] width 48 height 18
click at [61, 19] on icon at bounding box center [64, 17] width 10 height 10
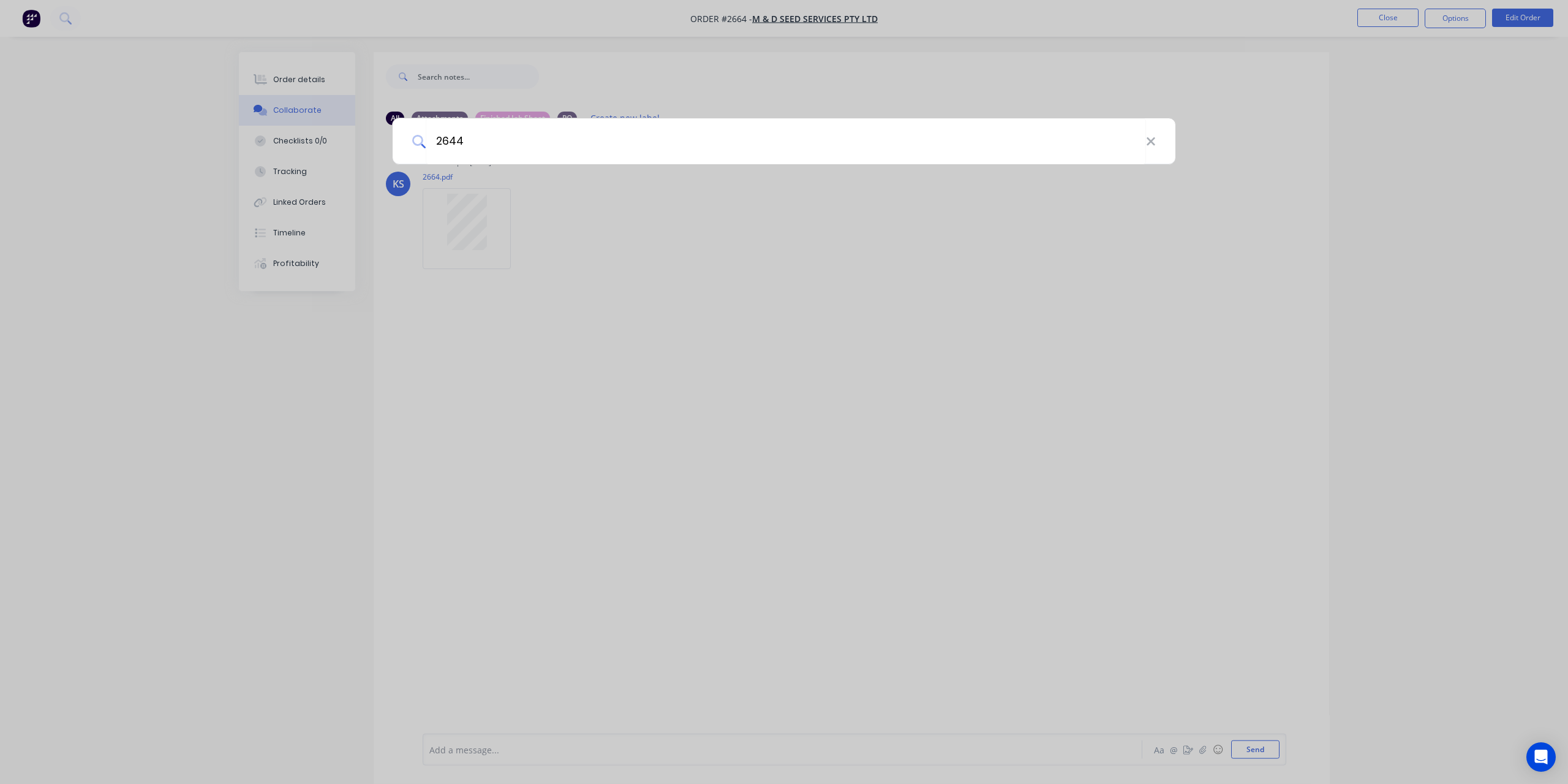
type input "2644"
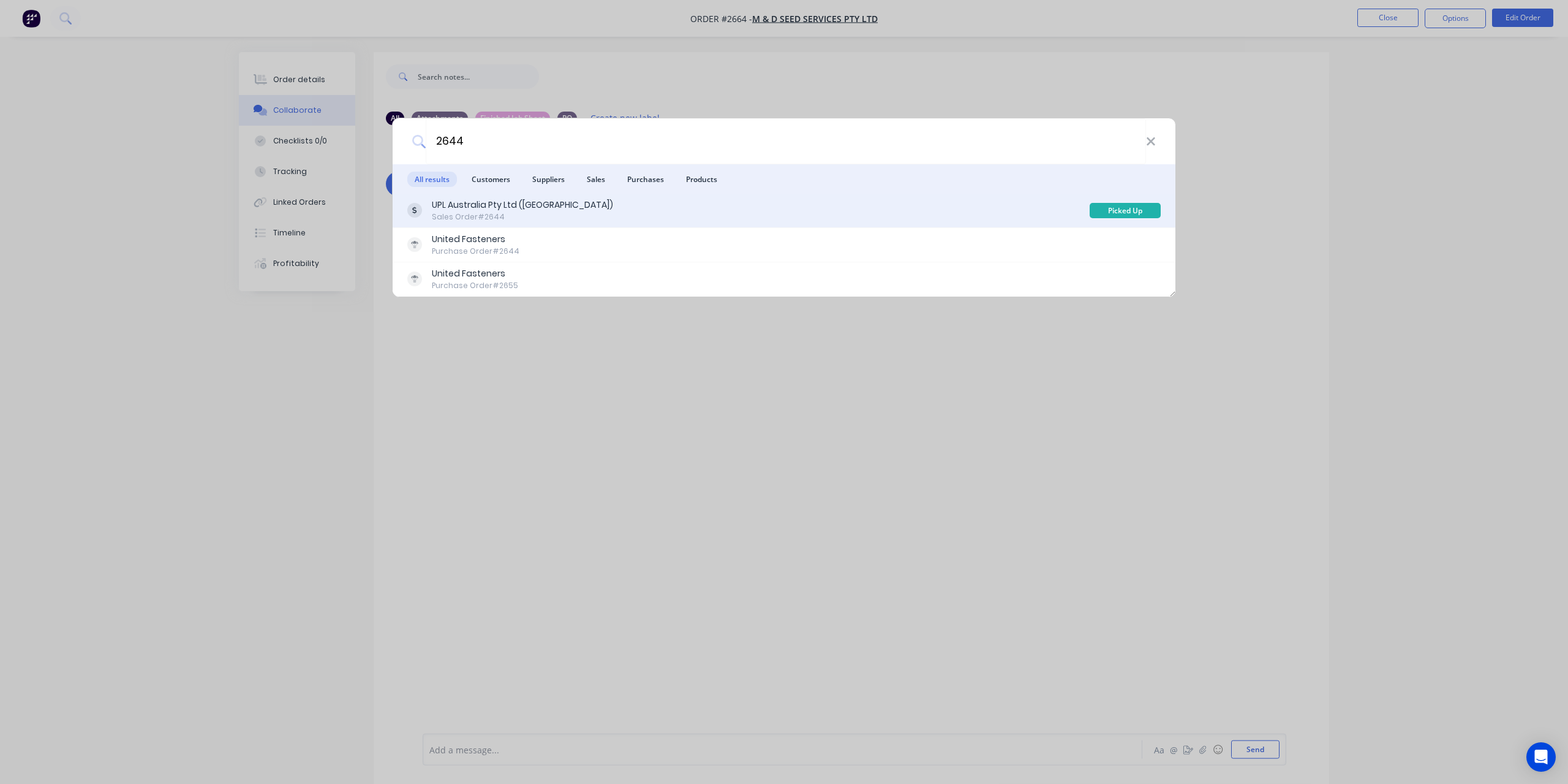
click at [575, 210] on div "UPL Australia Pty Ltd ([GEOGRAPHIC_DATA]) Sales Order #2644" at bounding box center [749, 210] width 682 height 24
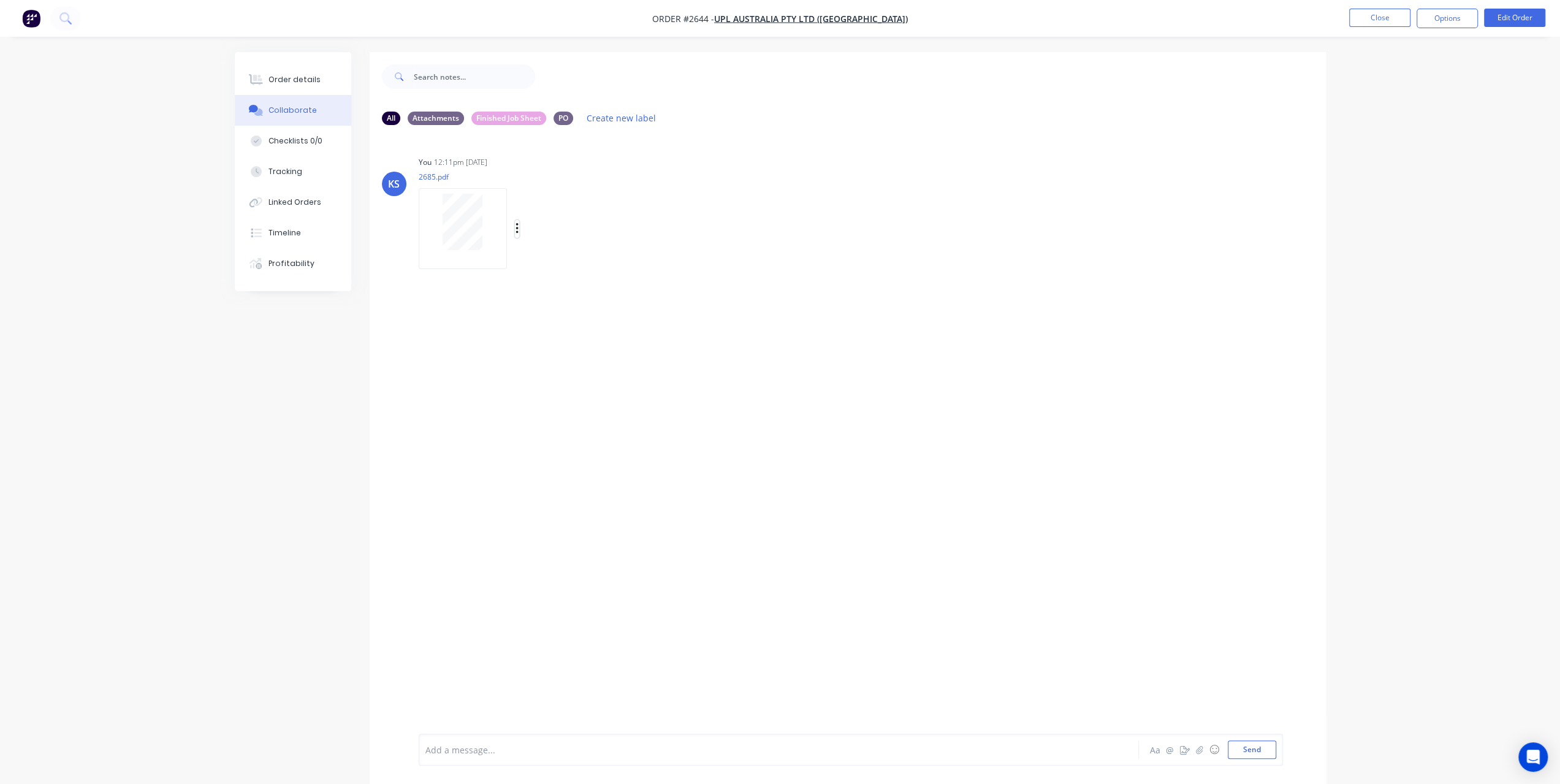
click at [515, 229] on icon "button" at bounding box center [517, 228] width 4 height 15
click at [565, 283] on button "Delete" at bounding box center [597, 289] width 138 height 28
click at [1266, 747] on button "Send" at bounding box center [1252, 749] width 48 height 18
click at [75, 32] on nav "Order #2644 - UPL Australia Pty Ltd ([GEOGRAPHIC_DATA]) Close Options Edit Order" at bounding box center [780, 18] width 1560 height 37
click at [75, 20] on button at bounding box center [66, 17] width 31 height 24
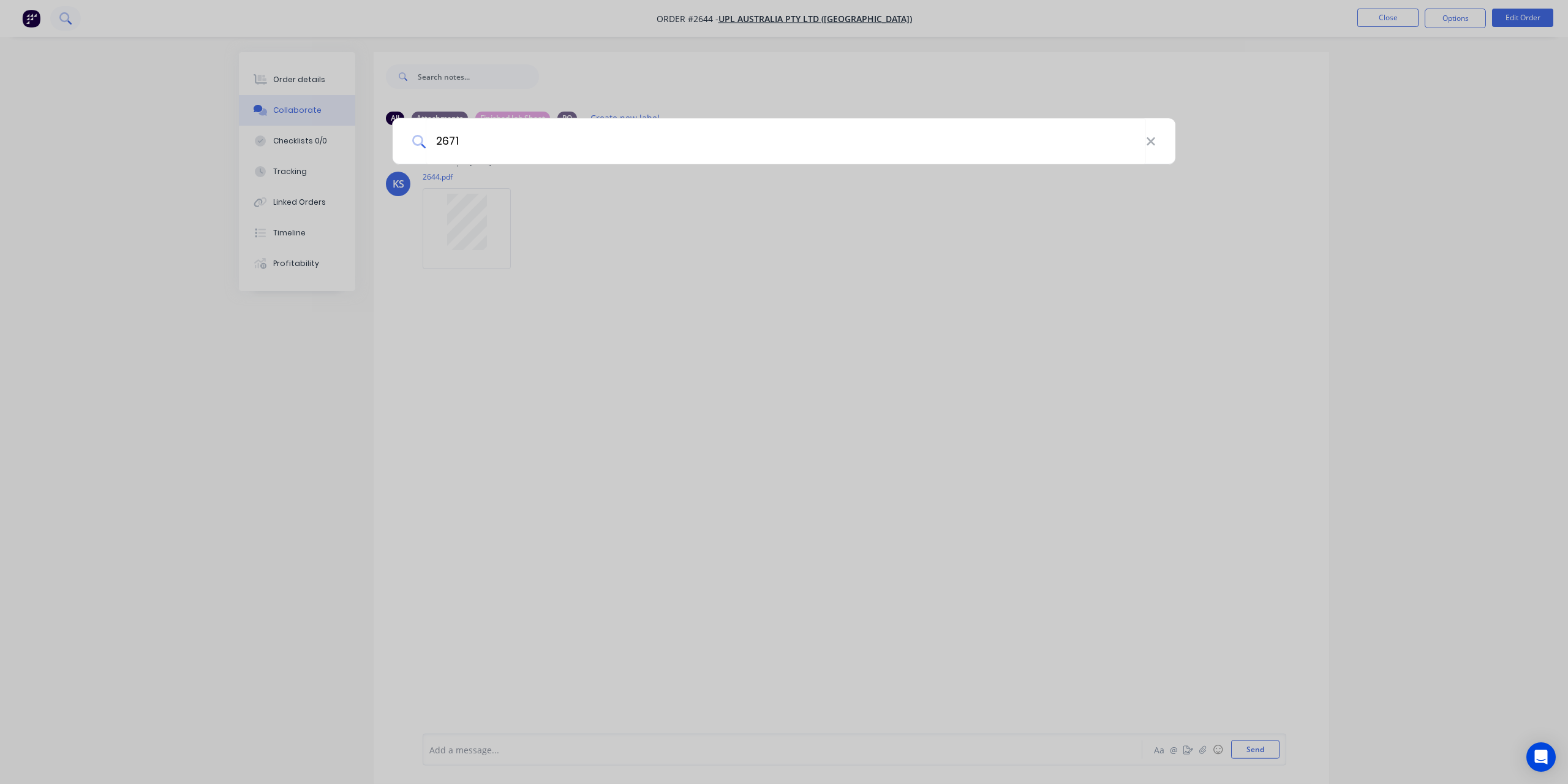
type input "2671"
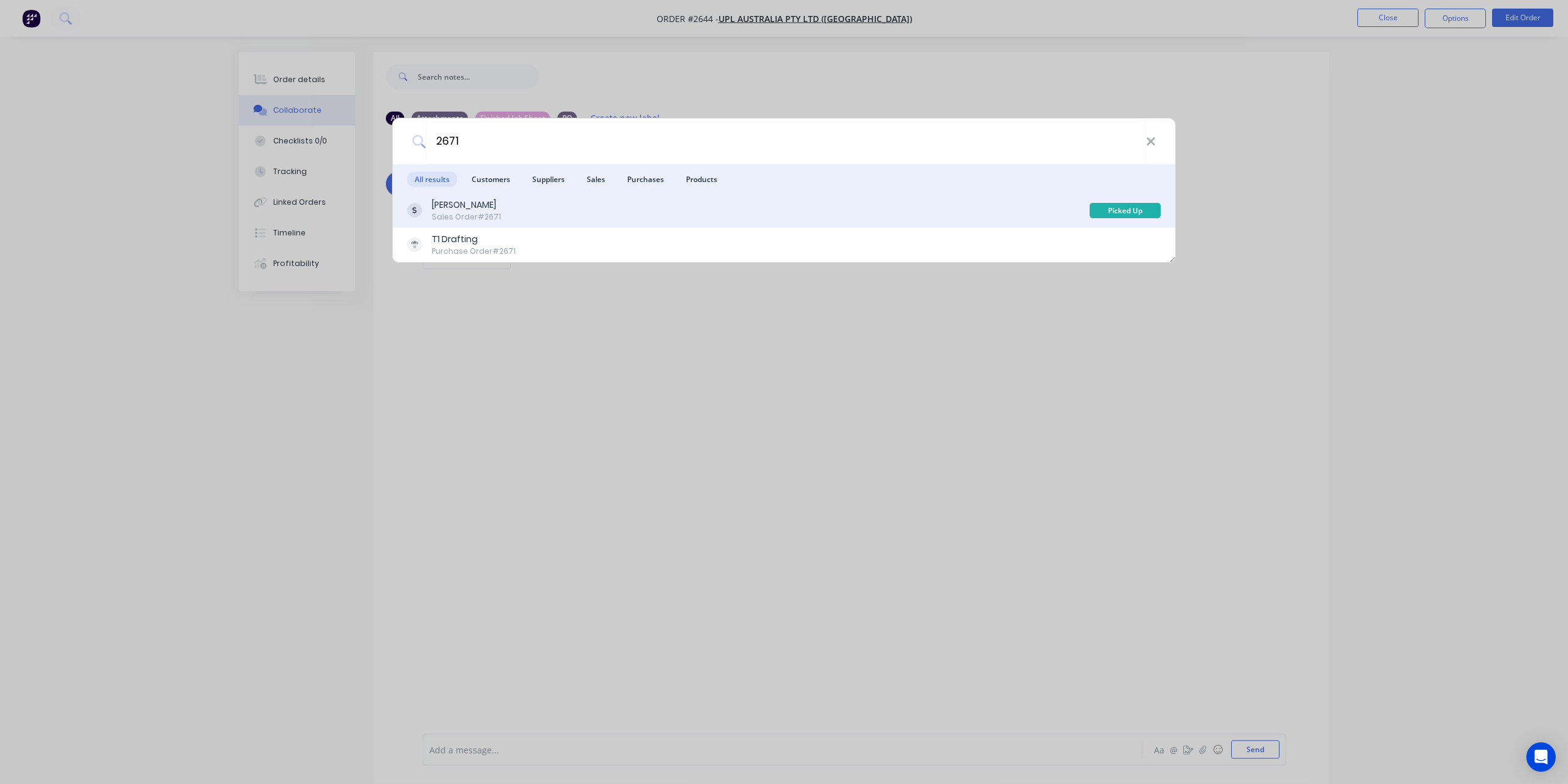
click at [453, 218] on div "Sales Order #2671" at bounding box center [467, 217] width 70 height 11
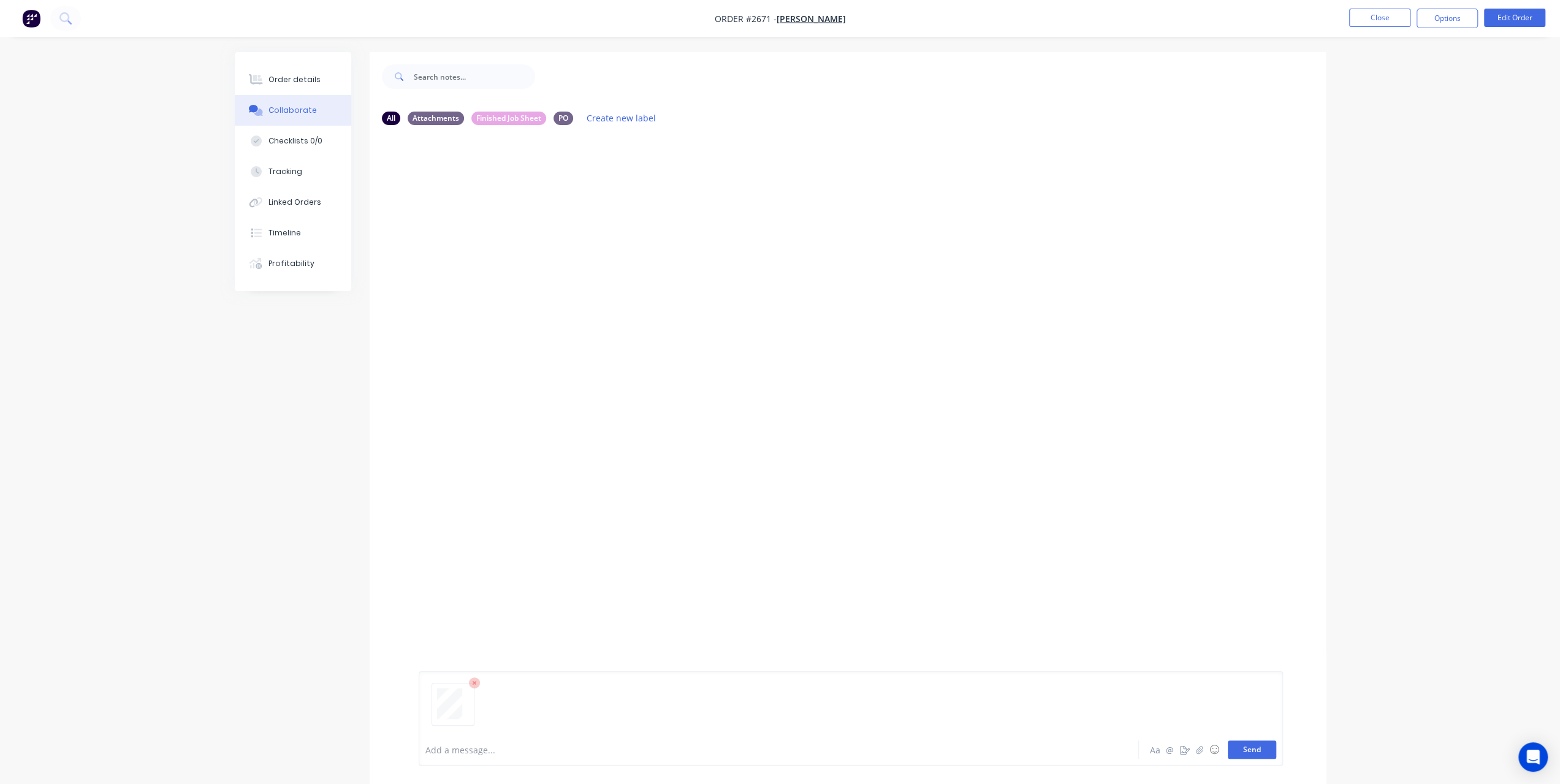
click at [1243, 743] on button "Send" at bounding box center [1252, 749] width 48 height 18
click at [61, 19] on icon at bounding box center [65, 18] width 12 height 12
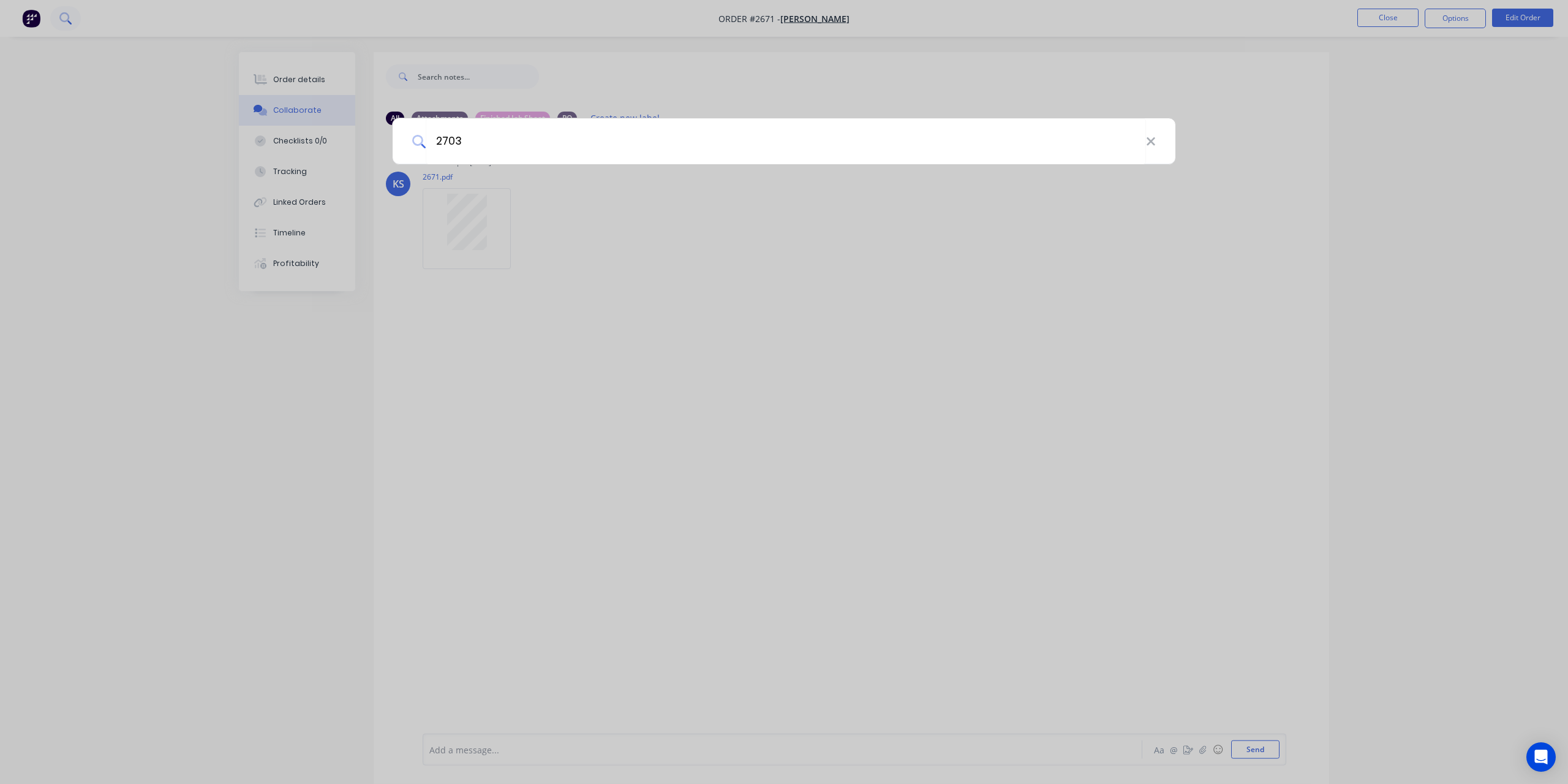
type input "2703"
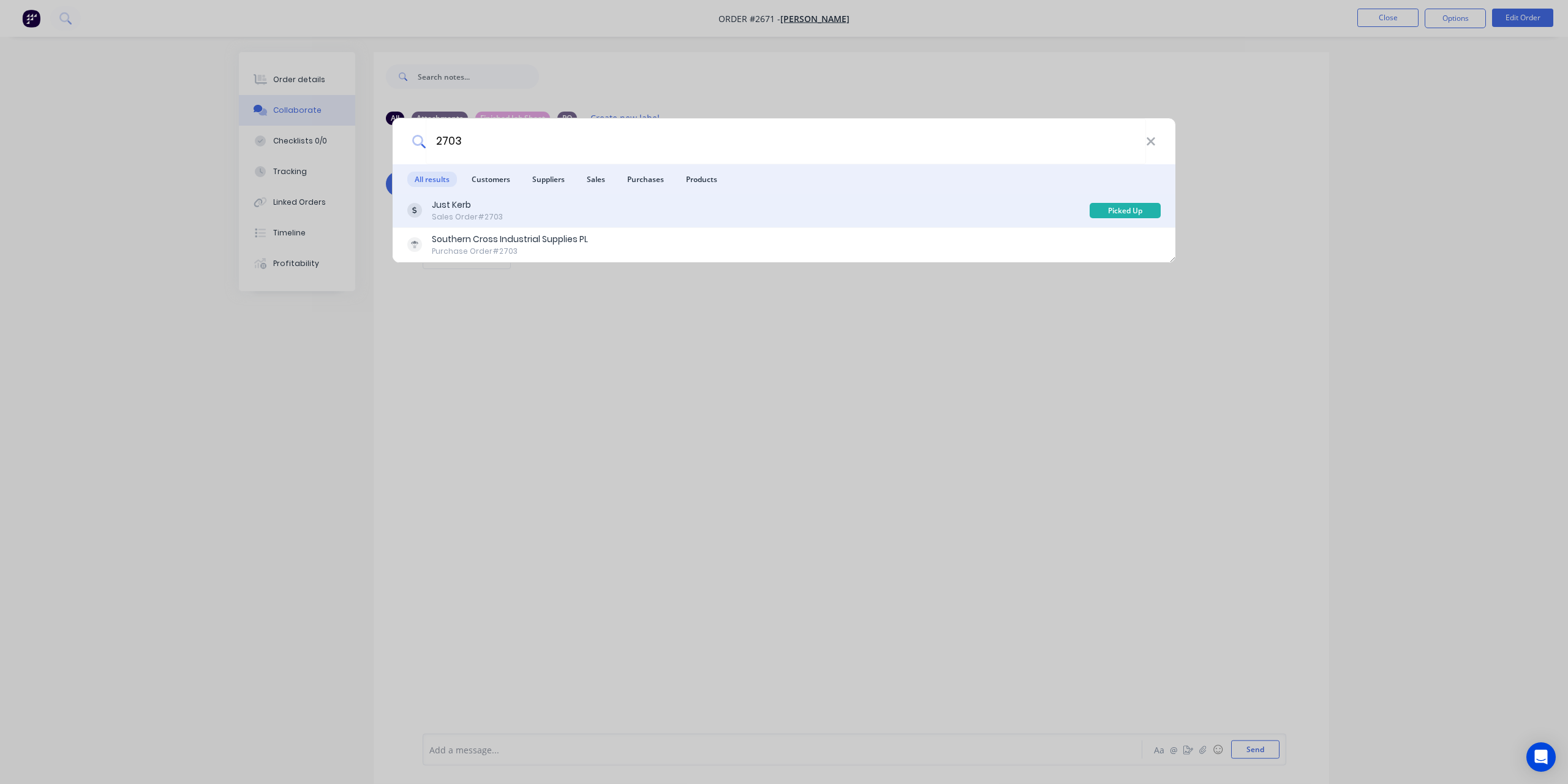
click at [482, 215] on div "Sales Order #2703" at bounding box center [468, 217] width 71 height 11
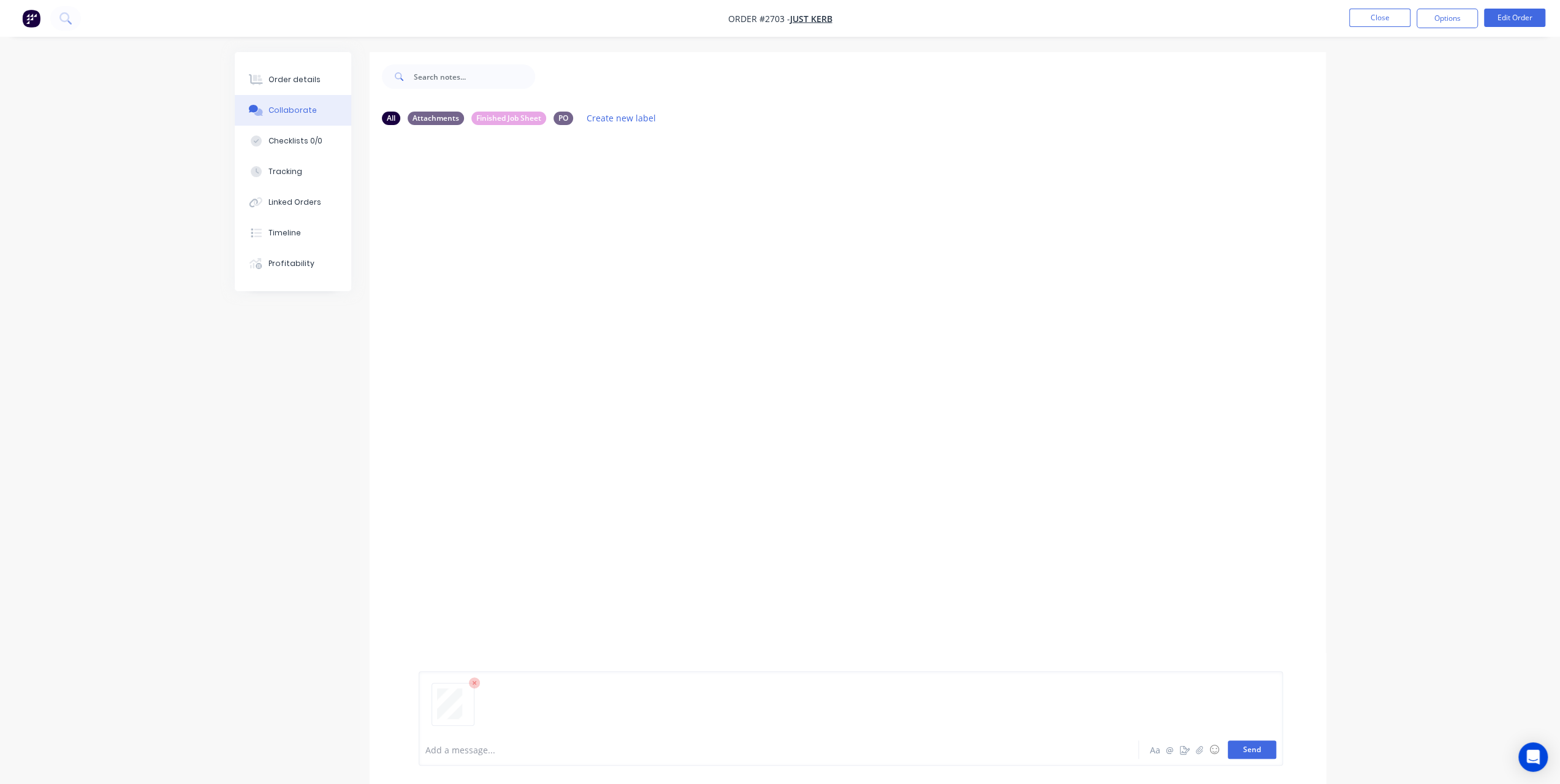
click at [1243, 747] on button "Send" at bounding box center [1252, 749] width 48 height 18
click at [68, 12] on button at bounding box center [66, 17] width 31 height 24
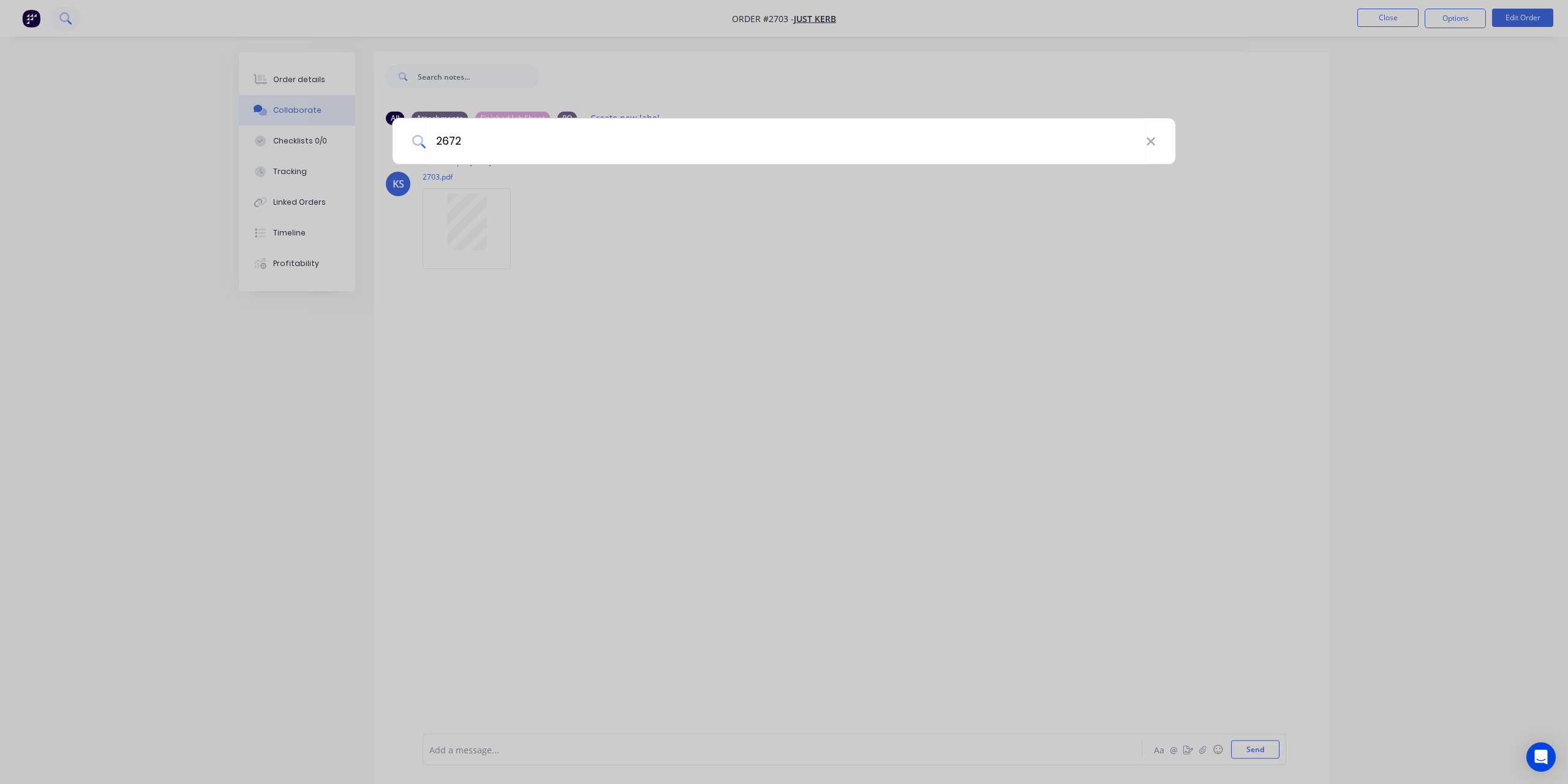
type input "2672"
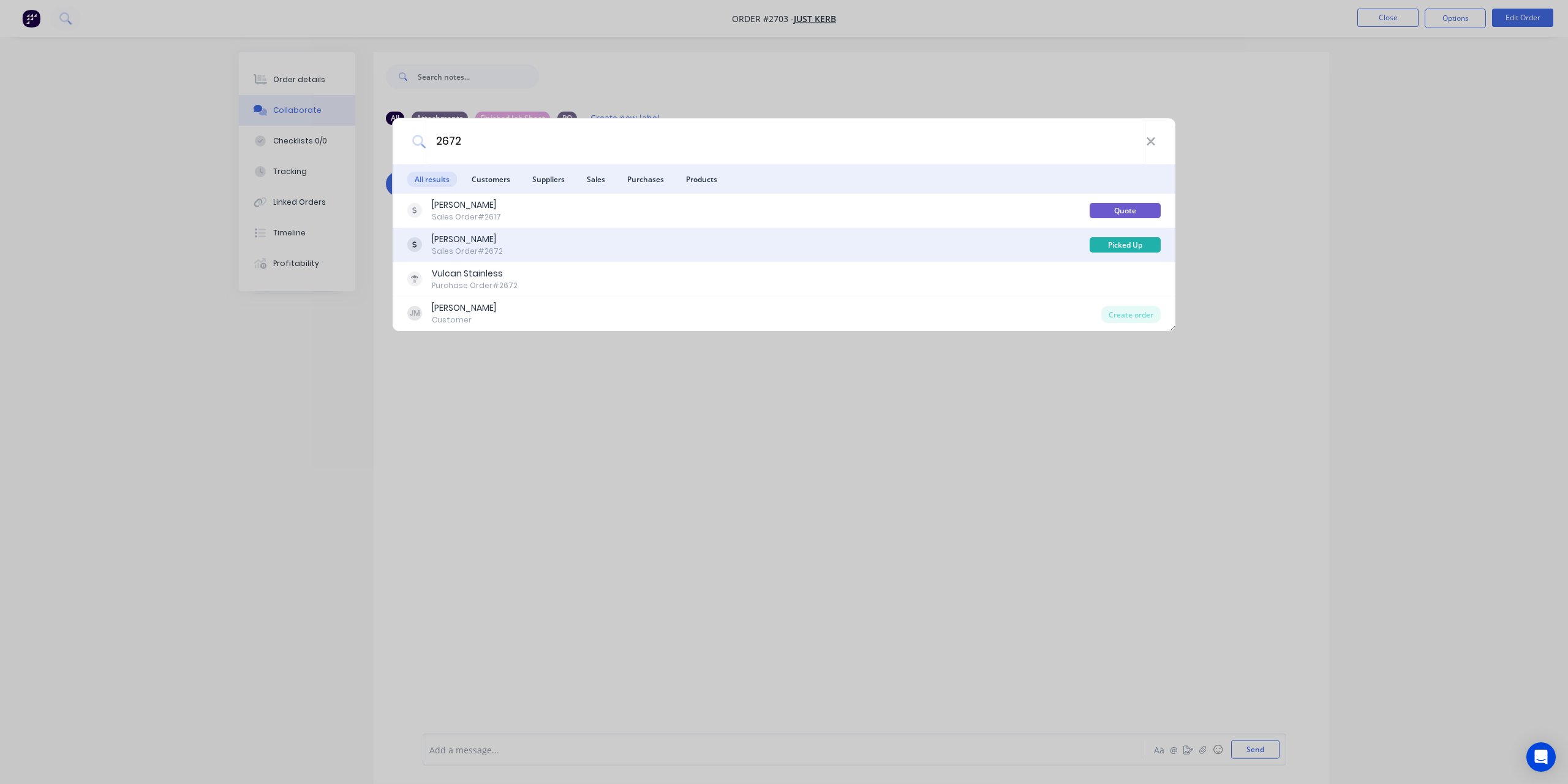
click at [472, 238] on div "[PERSON_NAME]" at bounding box center [468, 239] width 71 height 13
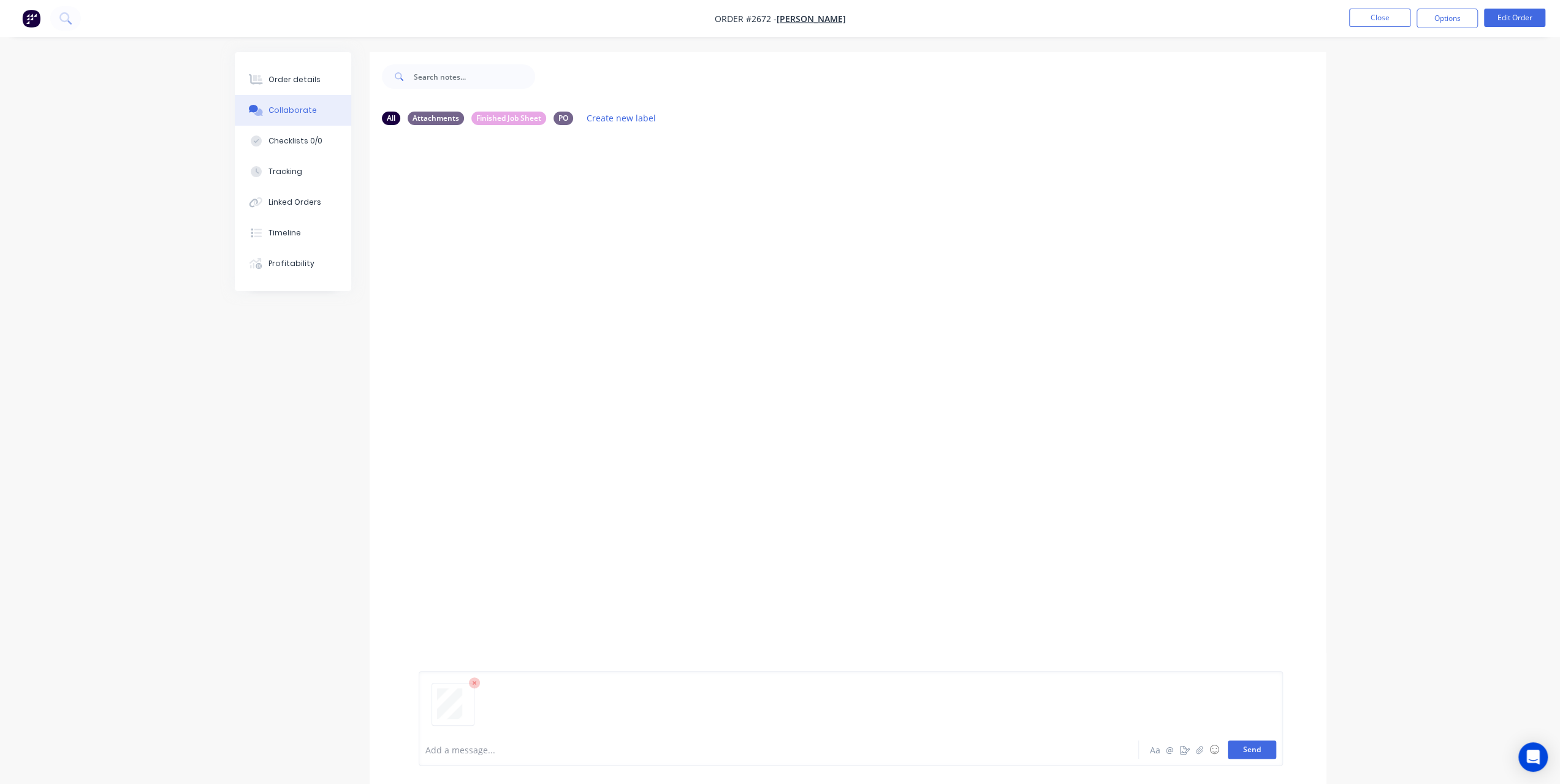
click at [1237, 750] on button "Send" at bounding box center [1252, 749] width 48 height 18
click at [70, 22] on icon at bounding box center [70, 22] width 4 height 4
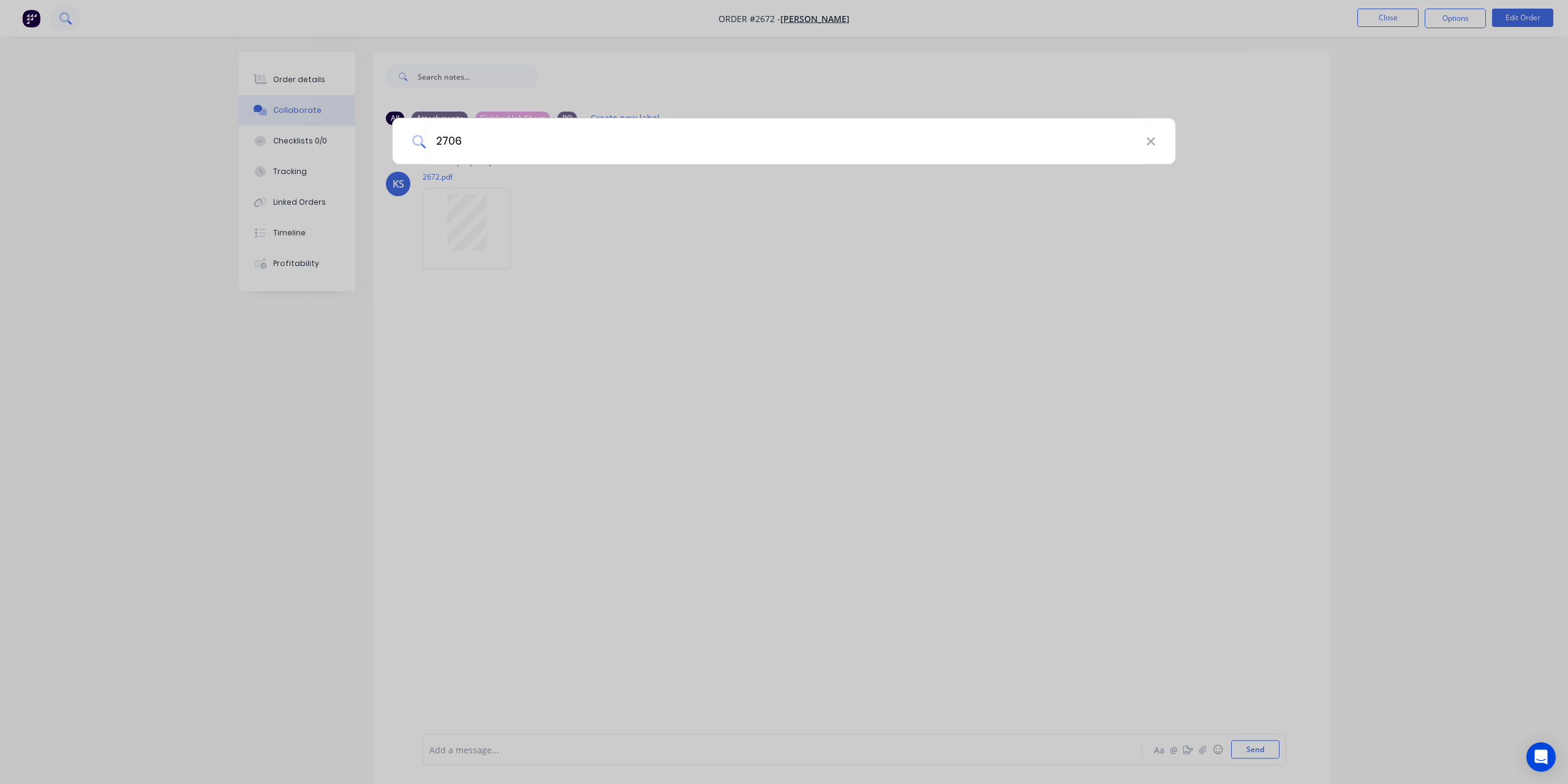
type input "2706"
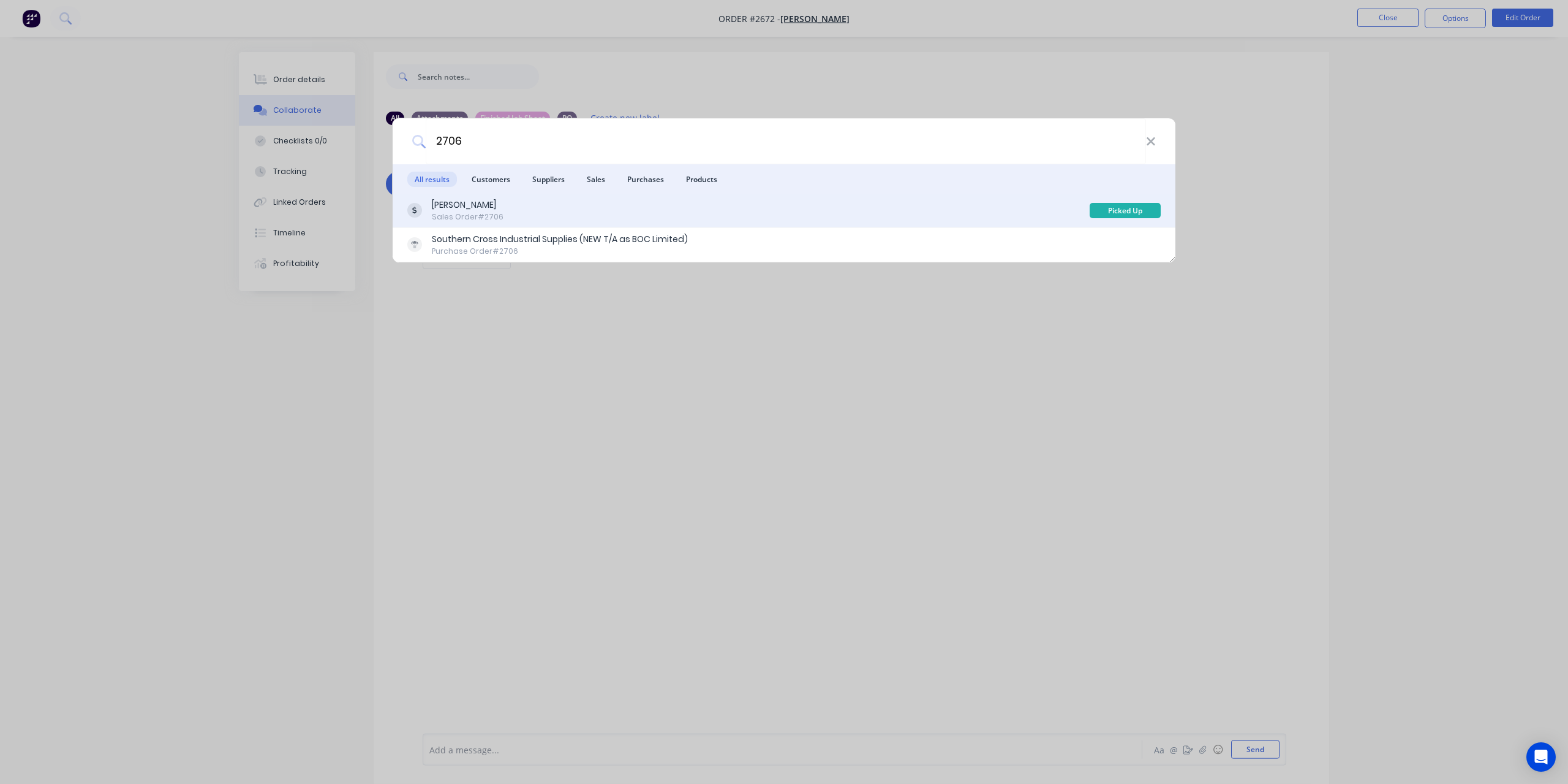
click at [527, 193] on div "[PERSON_NAME] Sales Order #2706 Picked Up" at bounding box center [784, 210] width 783 height 34
click at [459, 207] on div "[PERSON_NAME]" at bounding box center [468, 204] width 71 height 13
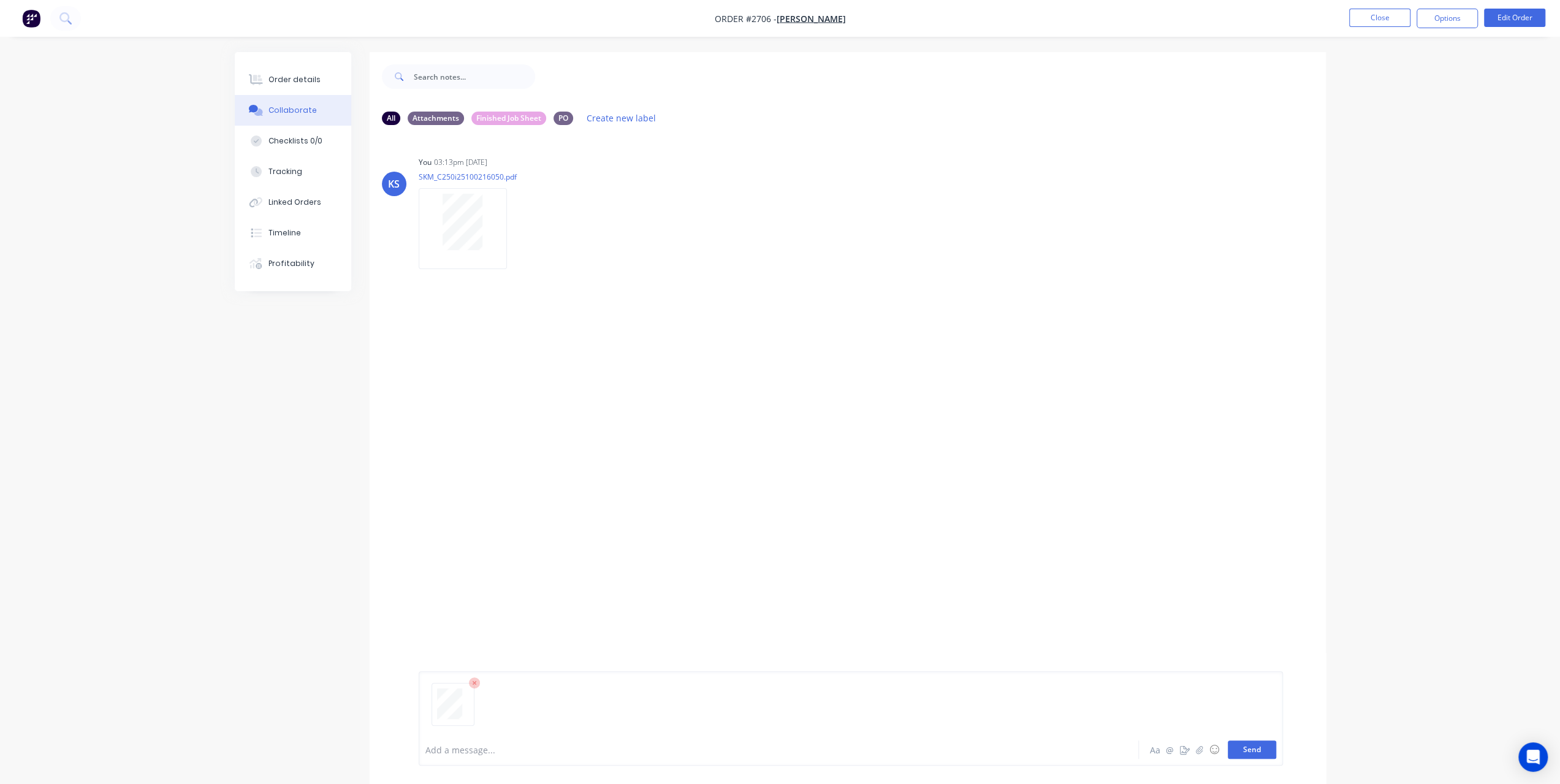
click at [1265, 752] on button "Send" at bounding box center [1252, 749] width 48 height 18
click at [70, 14] on icon at bounding box center [65, 18] width 12 height 12
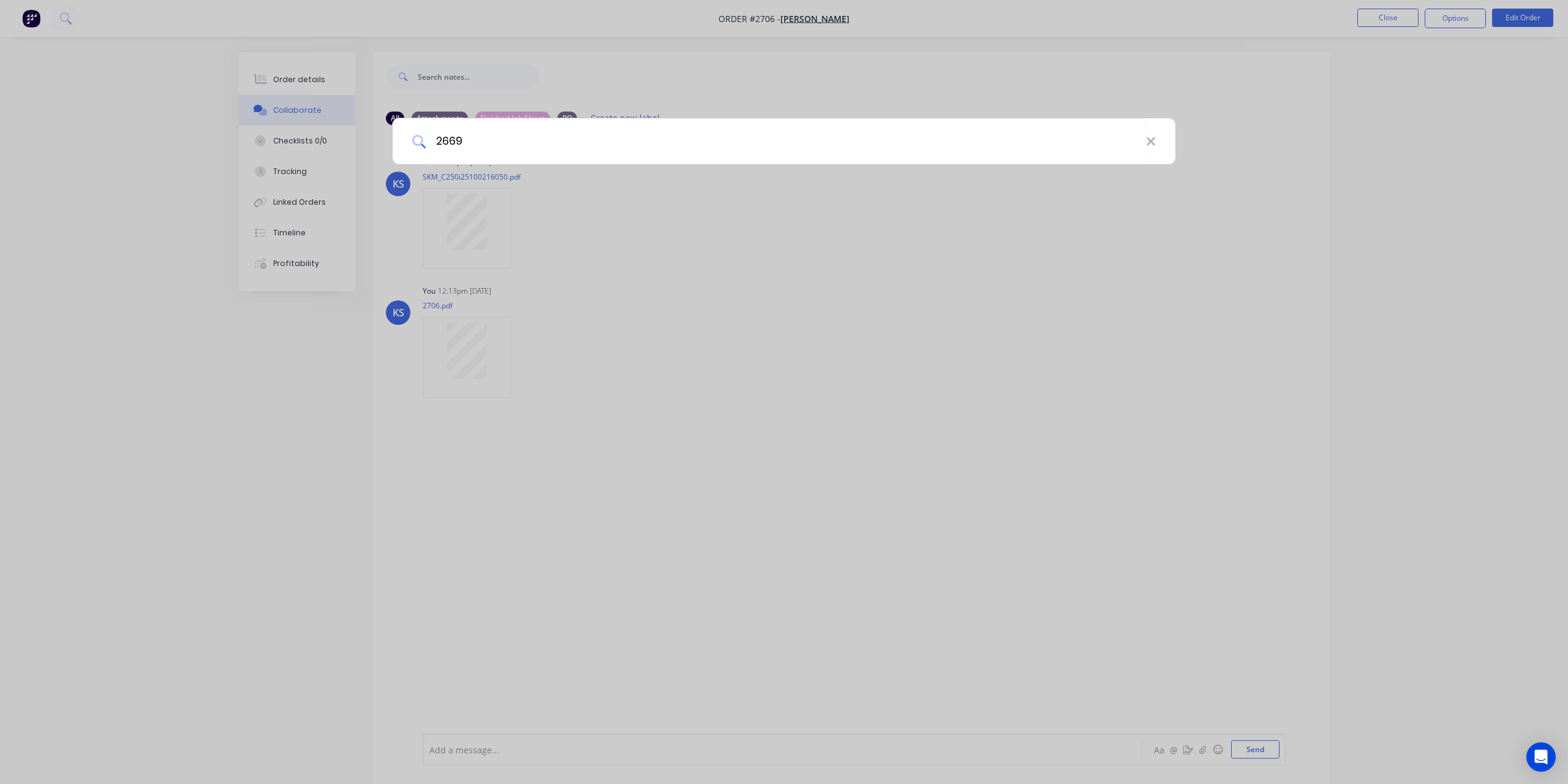
type input "2669"
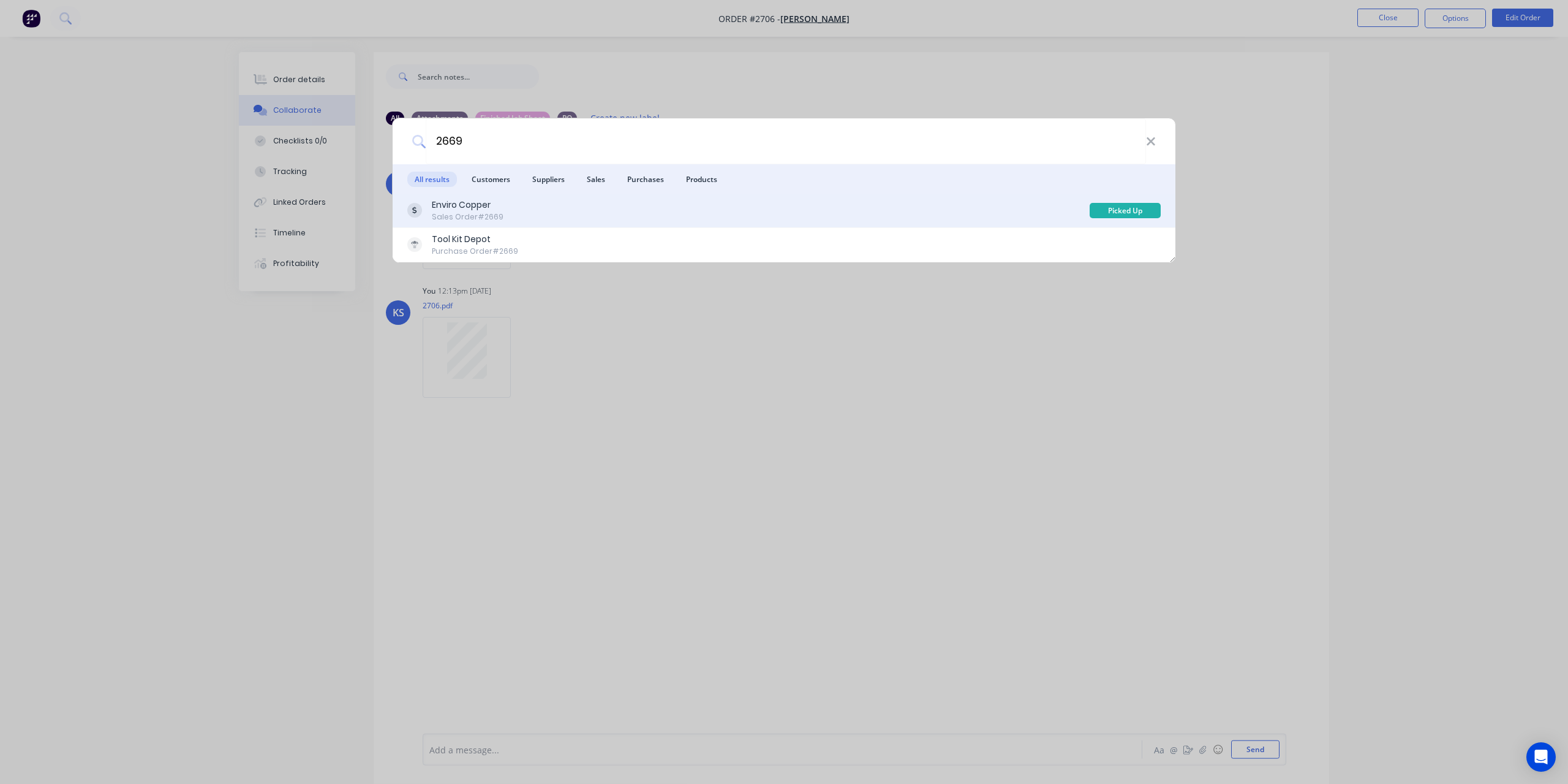
click at [504, 215] on div "Enviro Copper Sales Order #2669" at bounding box center [749, 210] width 682 height 24
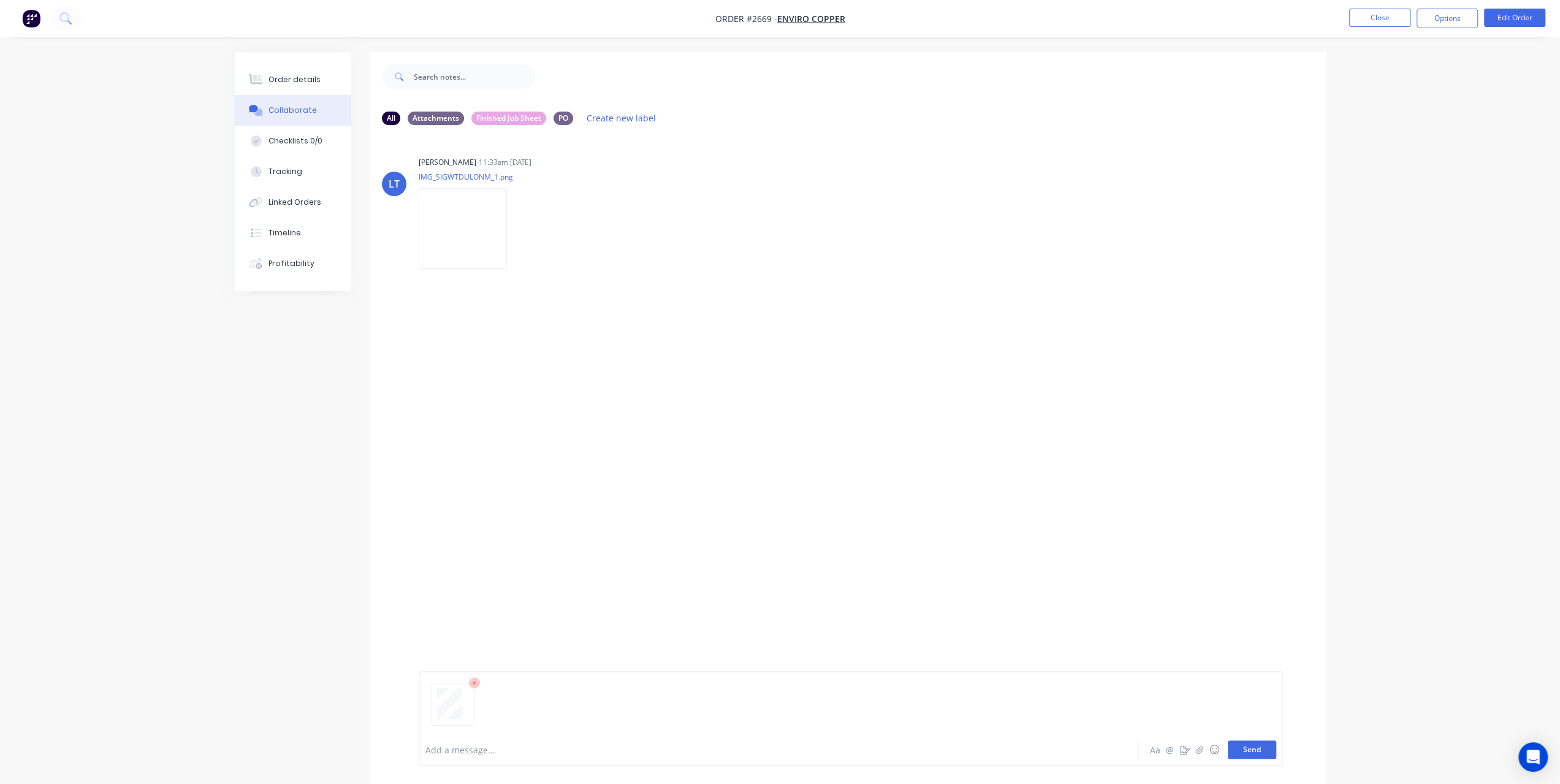
click at [1272, 757] on button "Send" at bounding box center [1252, 749] width 48 height 18
click at [65, 11] on button at bounding box center [66, 17] width 31 height 24
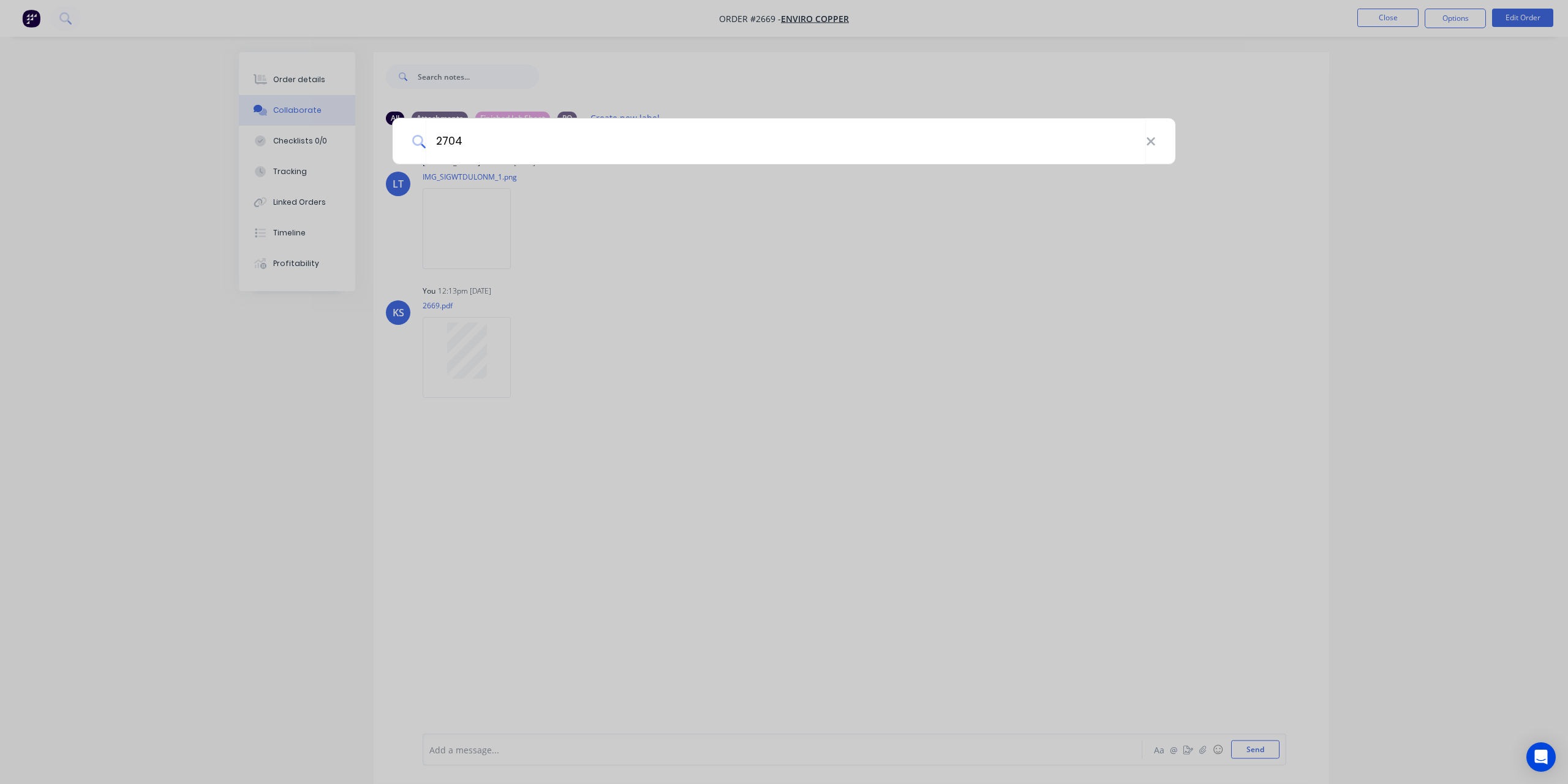
type input "2704"
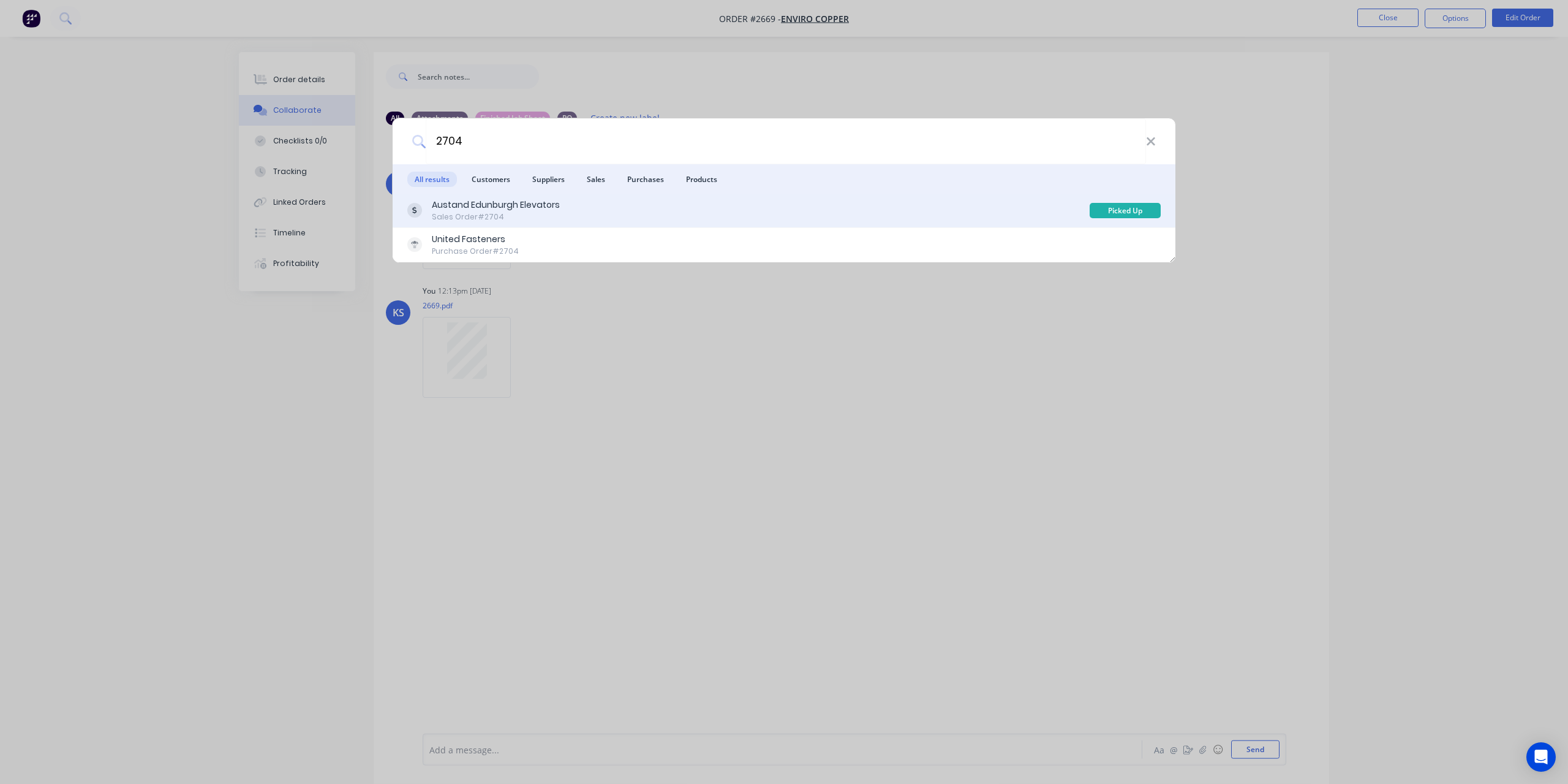
click at [511, 202] on div "Austand Edunburgh Elevators" at bounding box center [496, 204] width 128 height 13
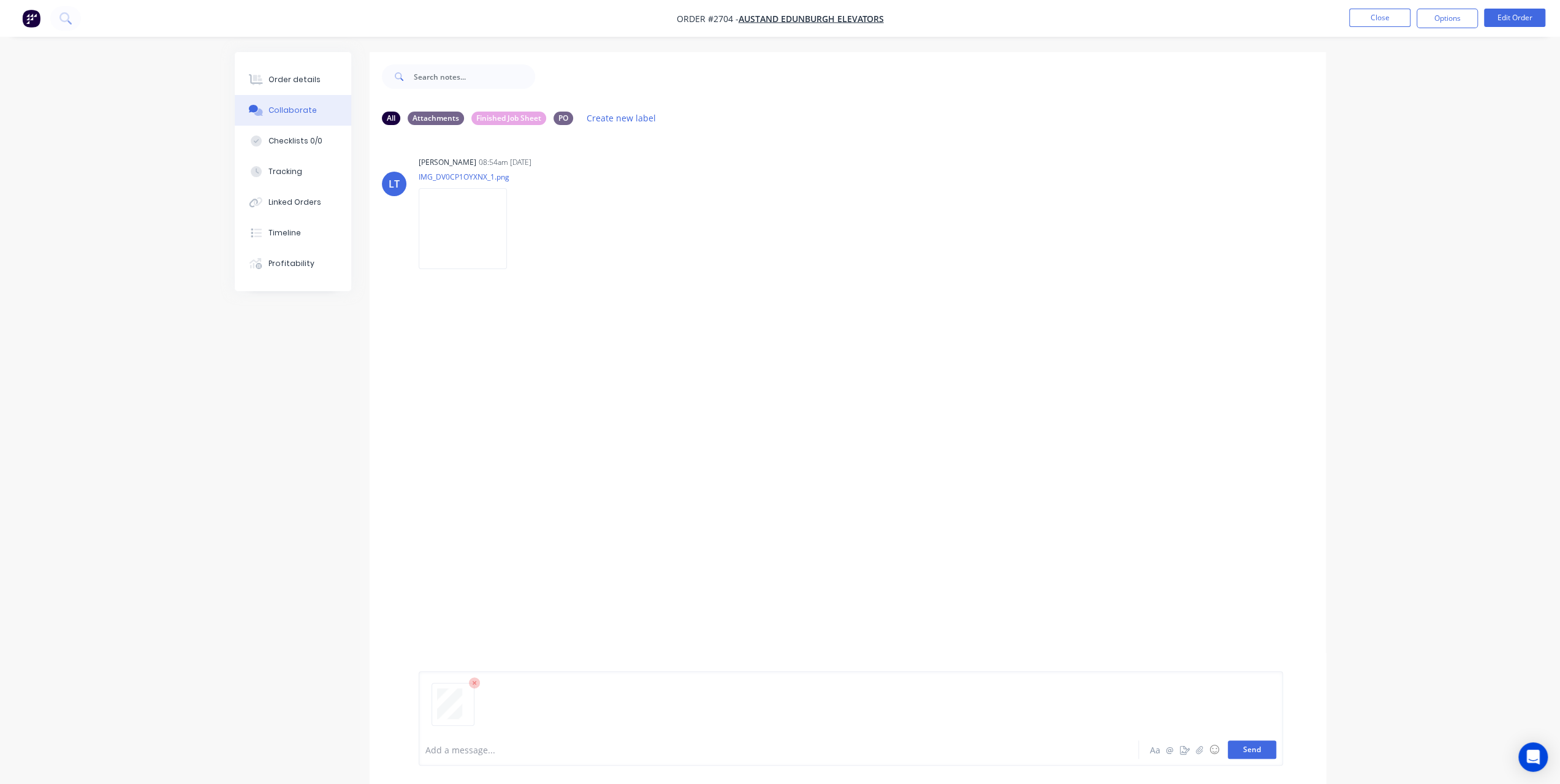
click at [1263, 749] on button "Send" at bounding box center [1252, 749] width 48 height 18
click at [61, 24] on button at bounding box center [66, 17] width 31 height 24
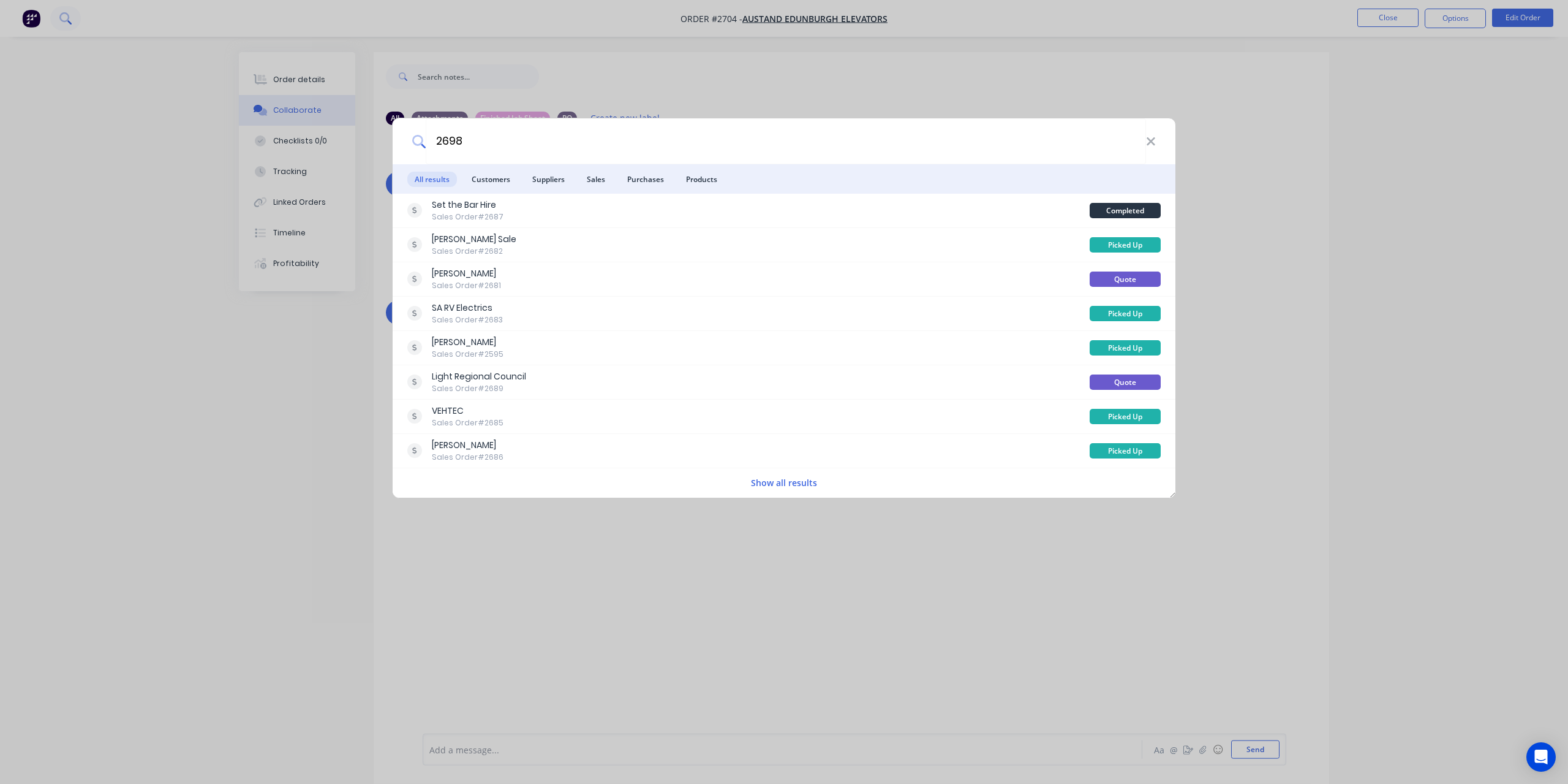
type input "2698"
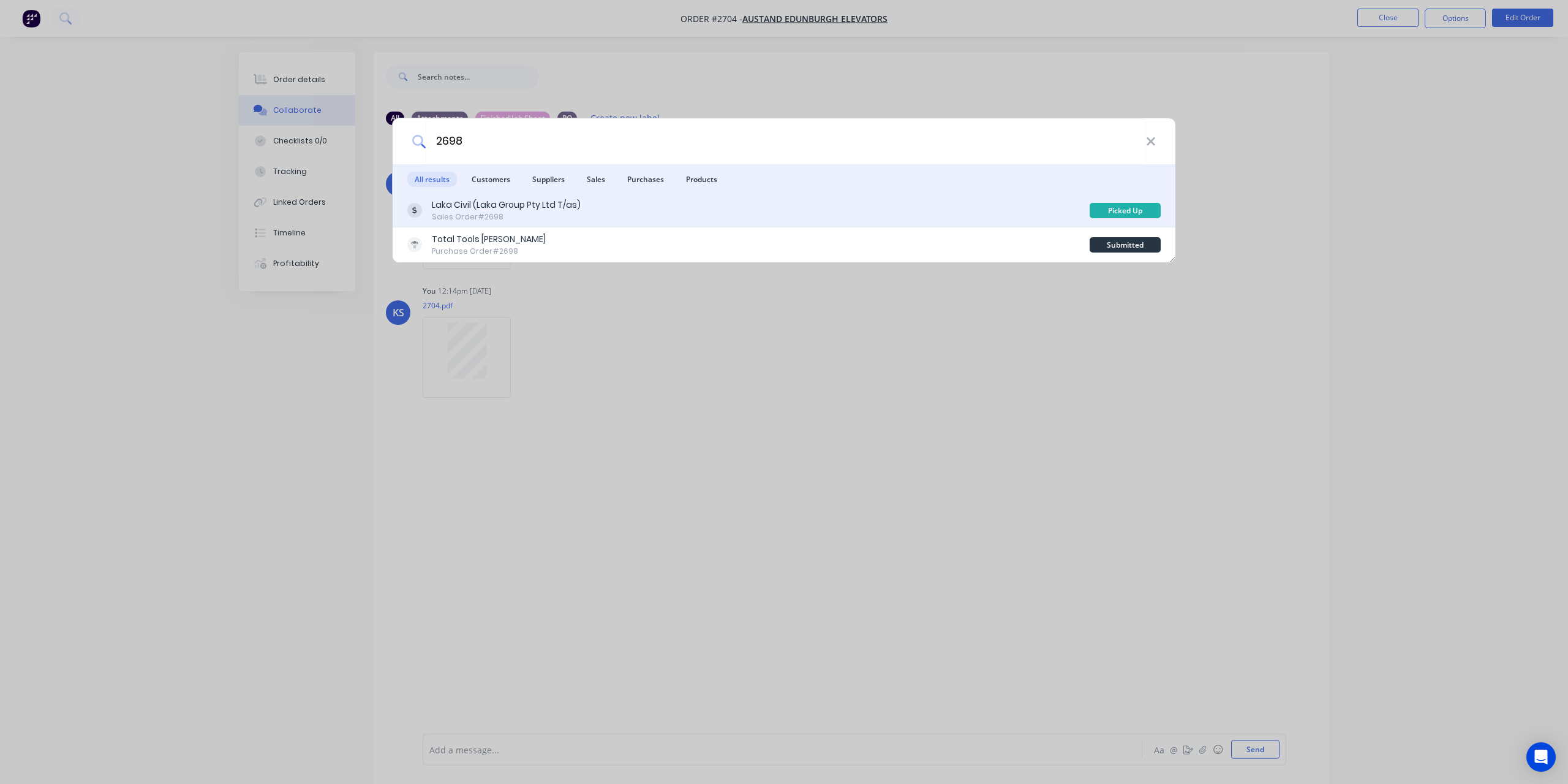
click at [564, 221] on div "Sales Order #2698" at bounding box center [506, 217] width 149 height 11
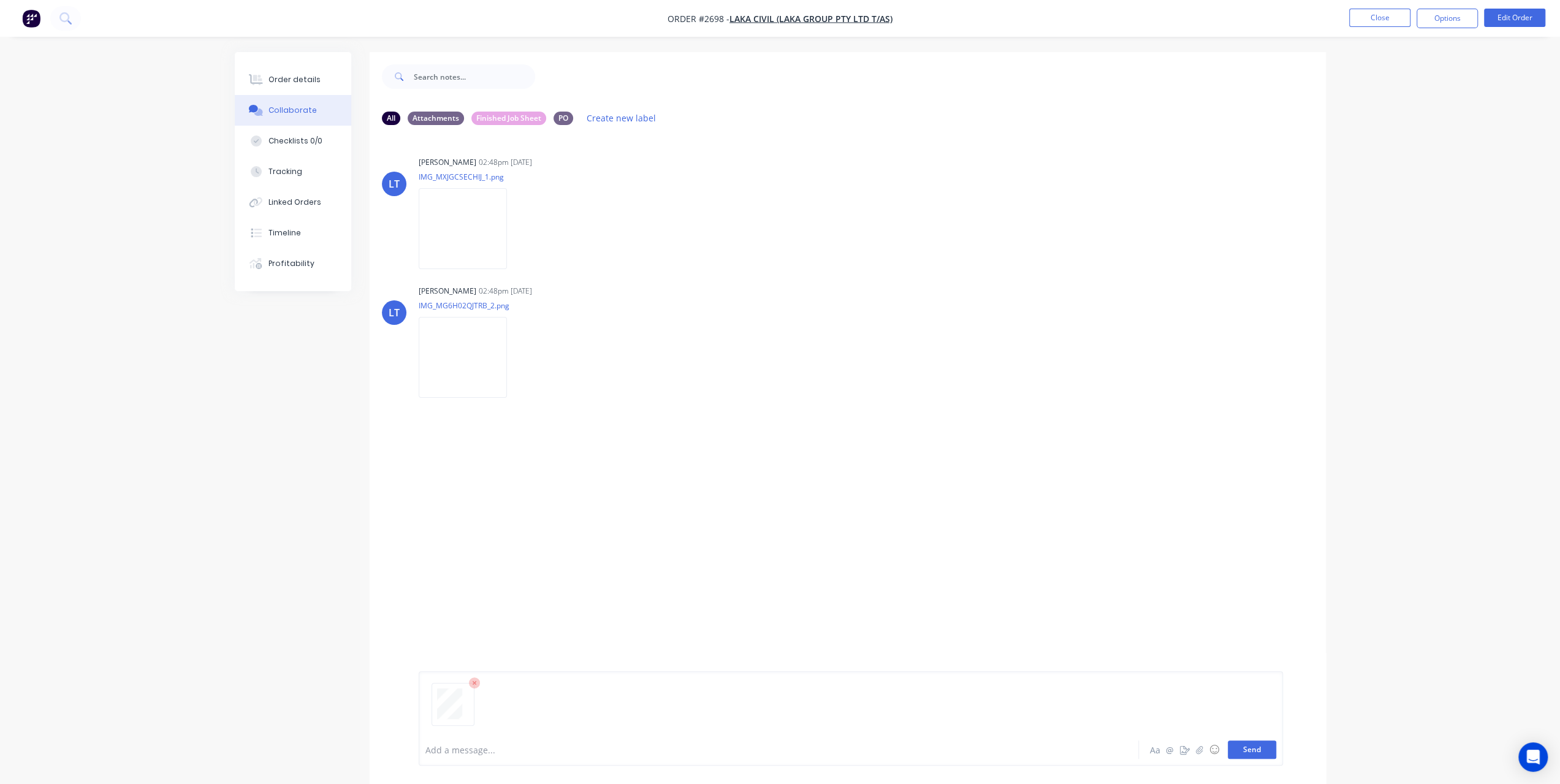
click at [1263, 742] on button "Send" at bounding box center [1252, 749] width 48 height 18
click at [68, 16] on icon at bounding box center [64, 17] width 10 height 10
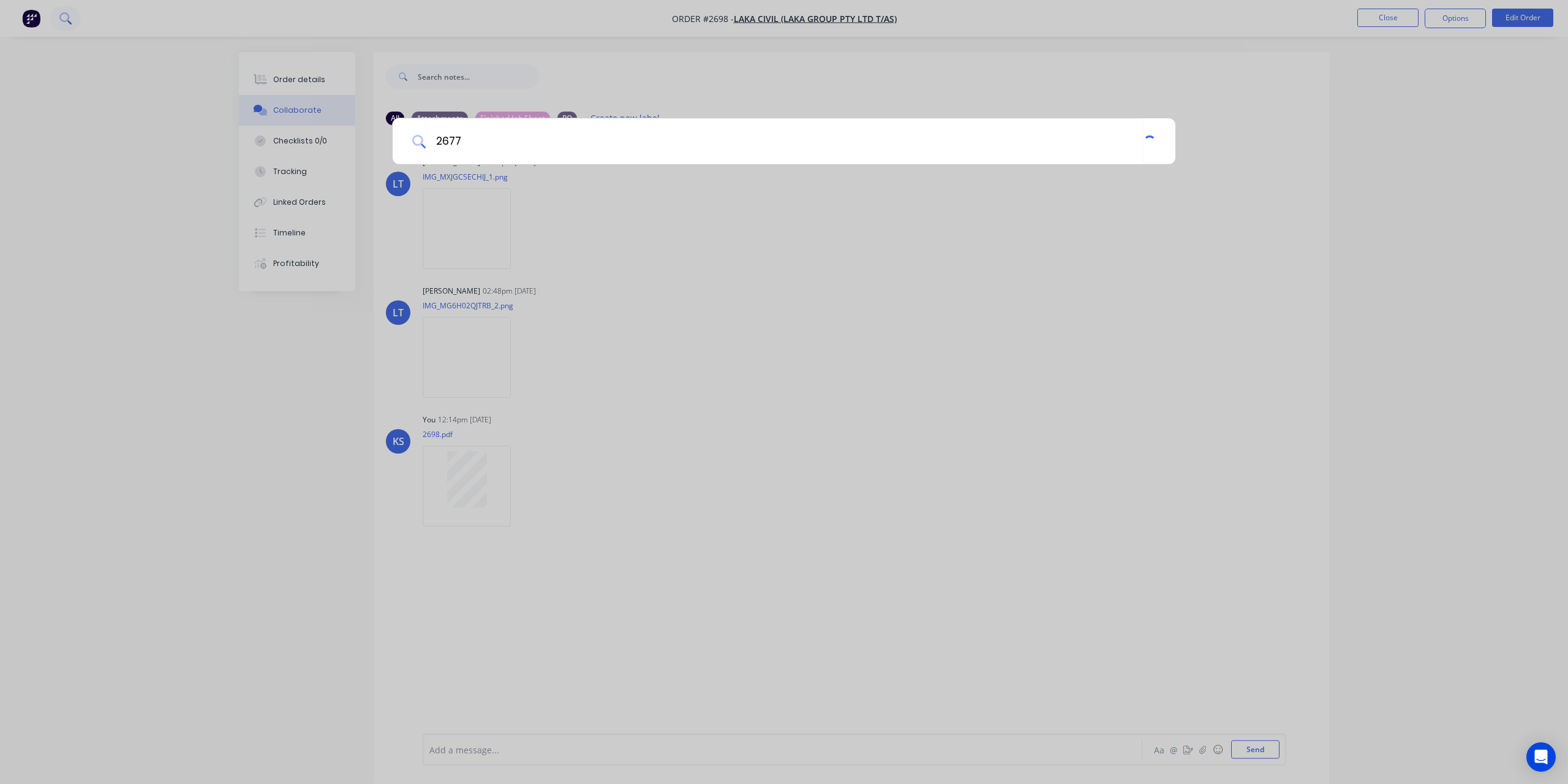
type input "2677"
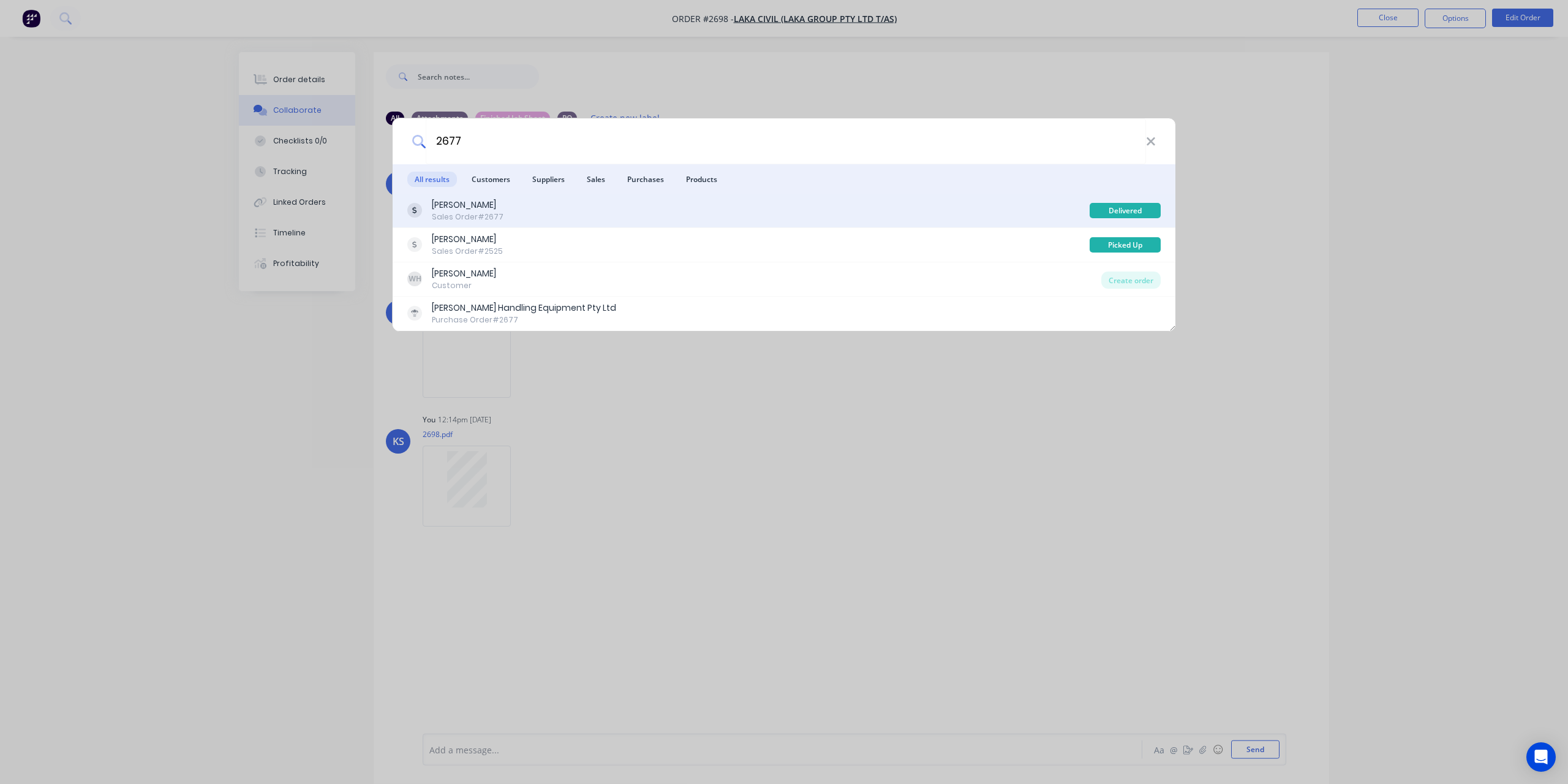
click at [497, 201] on div "[PERSON_NAME]" at bounding box center [468, 204] width 71 height 13
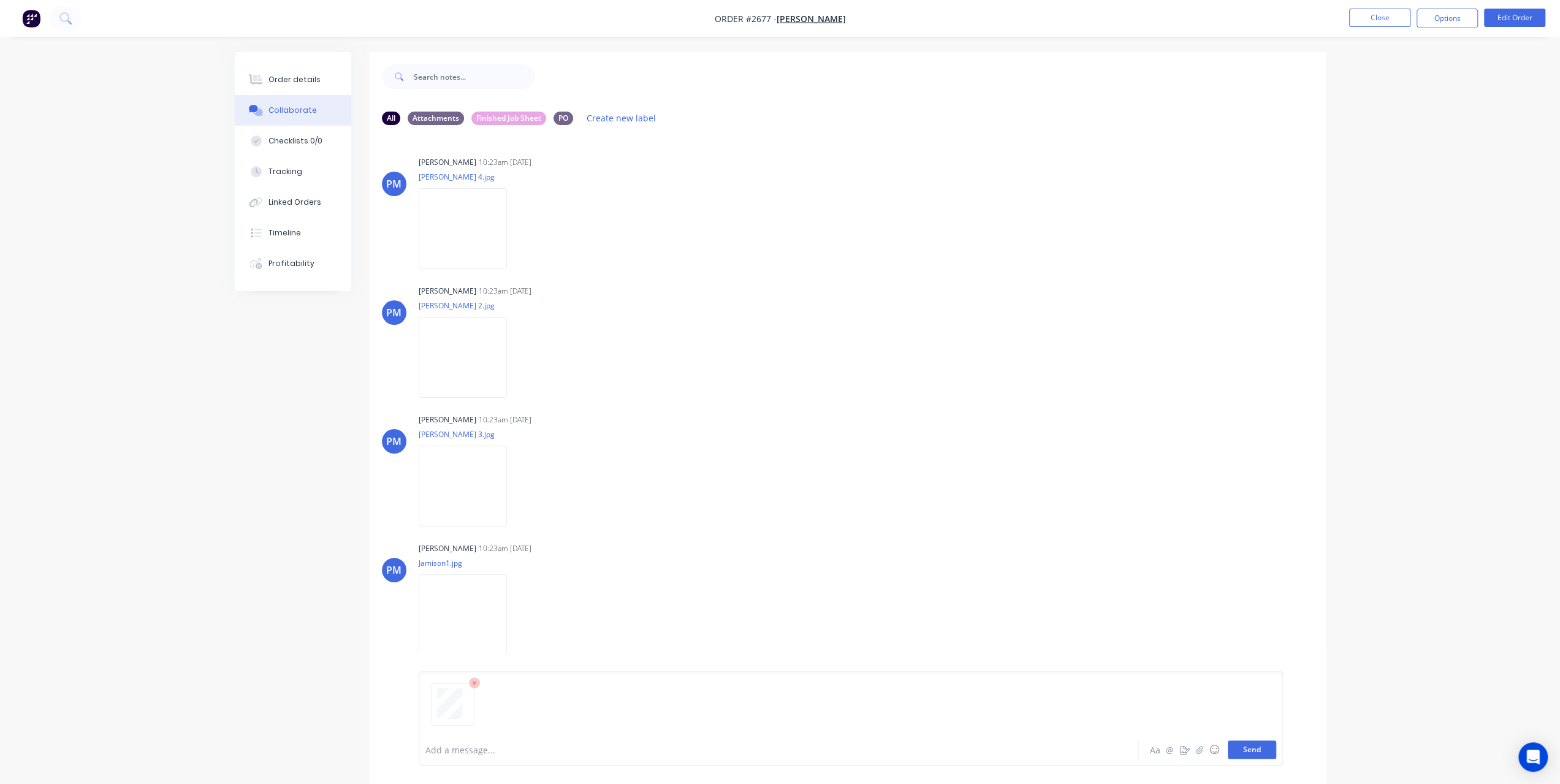
click at [1264, 755] on button "Send" at bounding box center [1252, 749] width 48 height 18
click at [60, 20] on icon at bounding box center [65, 18] width 12 height 12
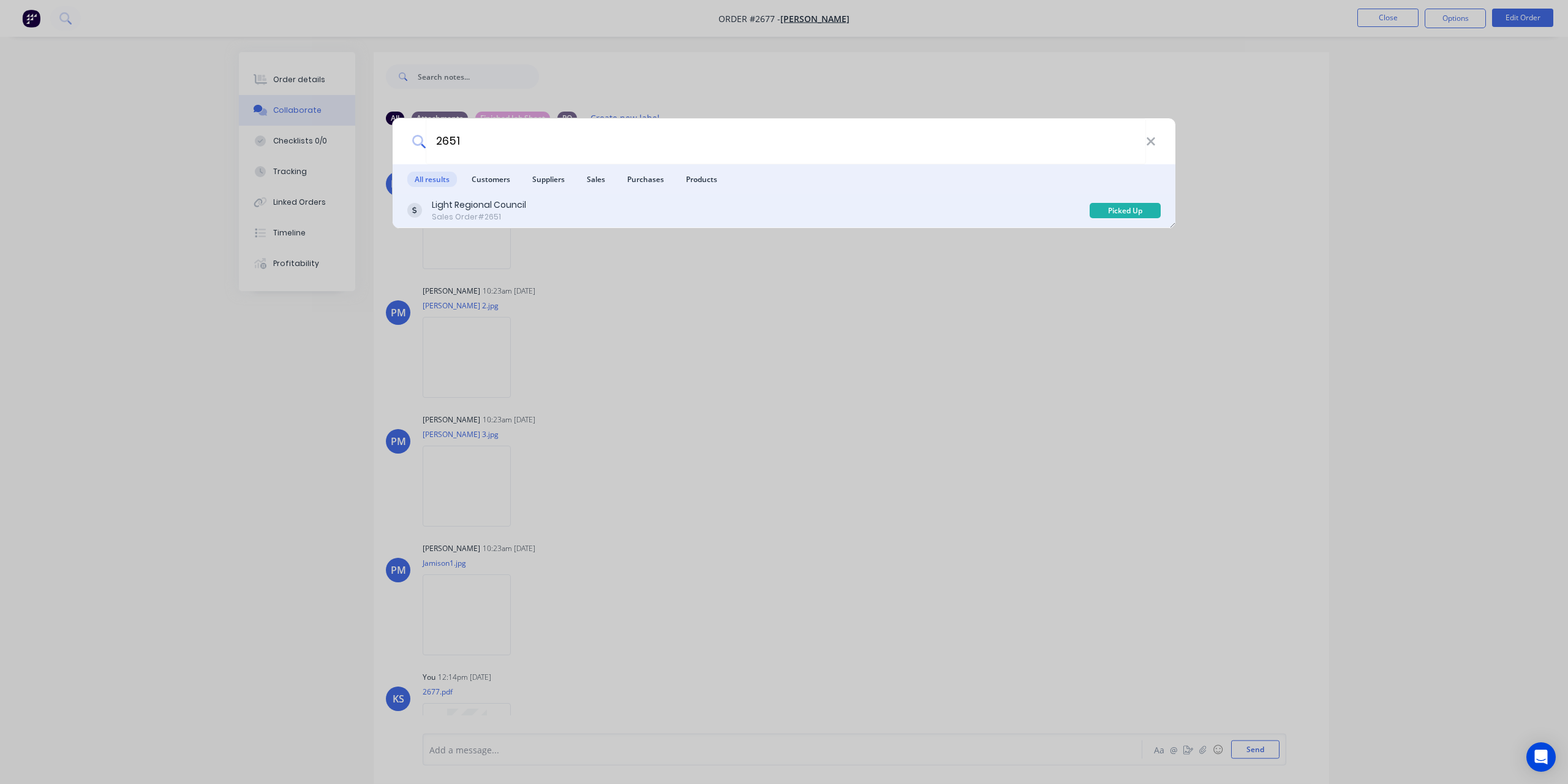
type input "2651"
click at [498, 212] on div "Sales Order #2651" at bounding box center [479, 217] width 95 height 11
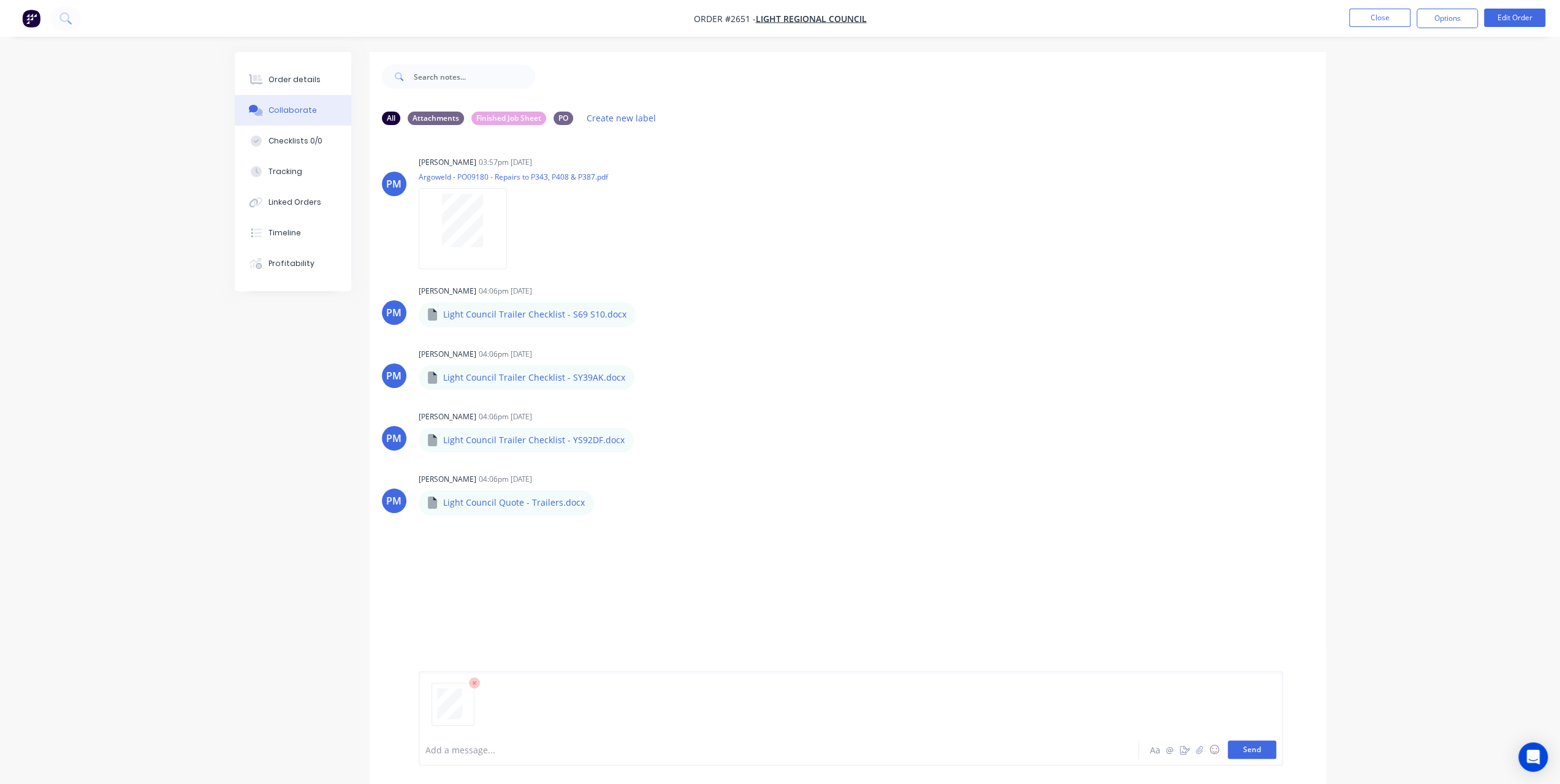
click at [1254, 753] on button "Send" at bounding box center [1252, 749] width 48 height 18
click at [1370, 20] on button "Close" at bounding box center [1379, 17] width 61 height 18
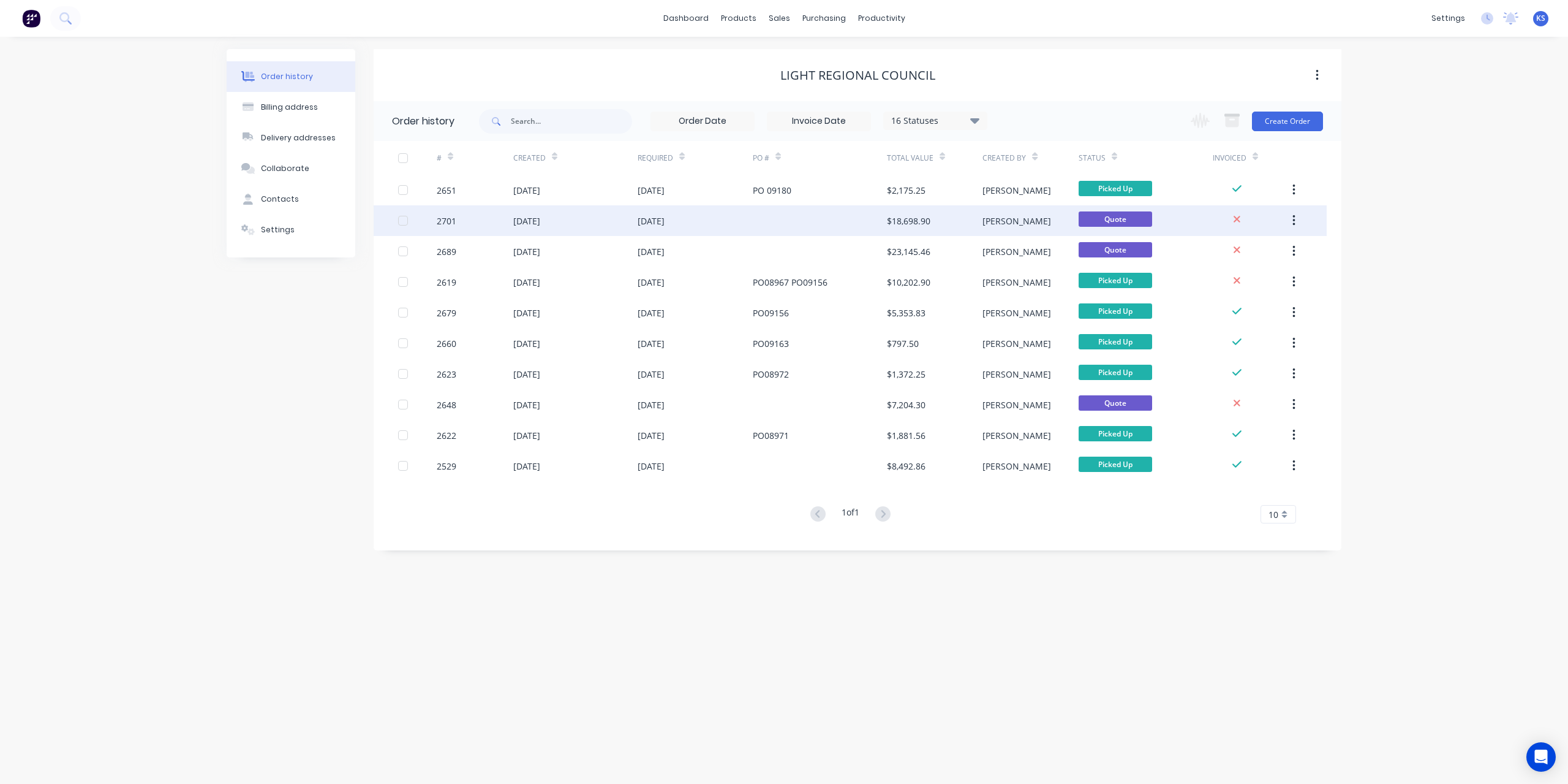
click at [665, 221] on div "[DATE]" at bounding box center [651, 220] width 27 height 13
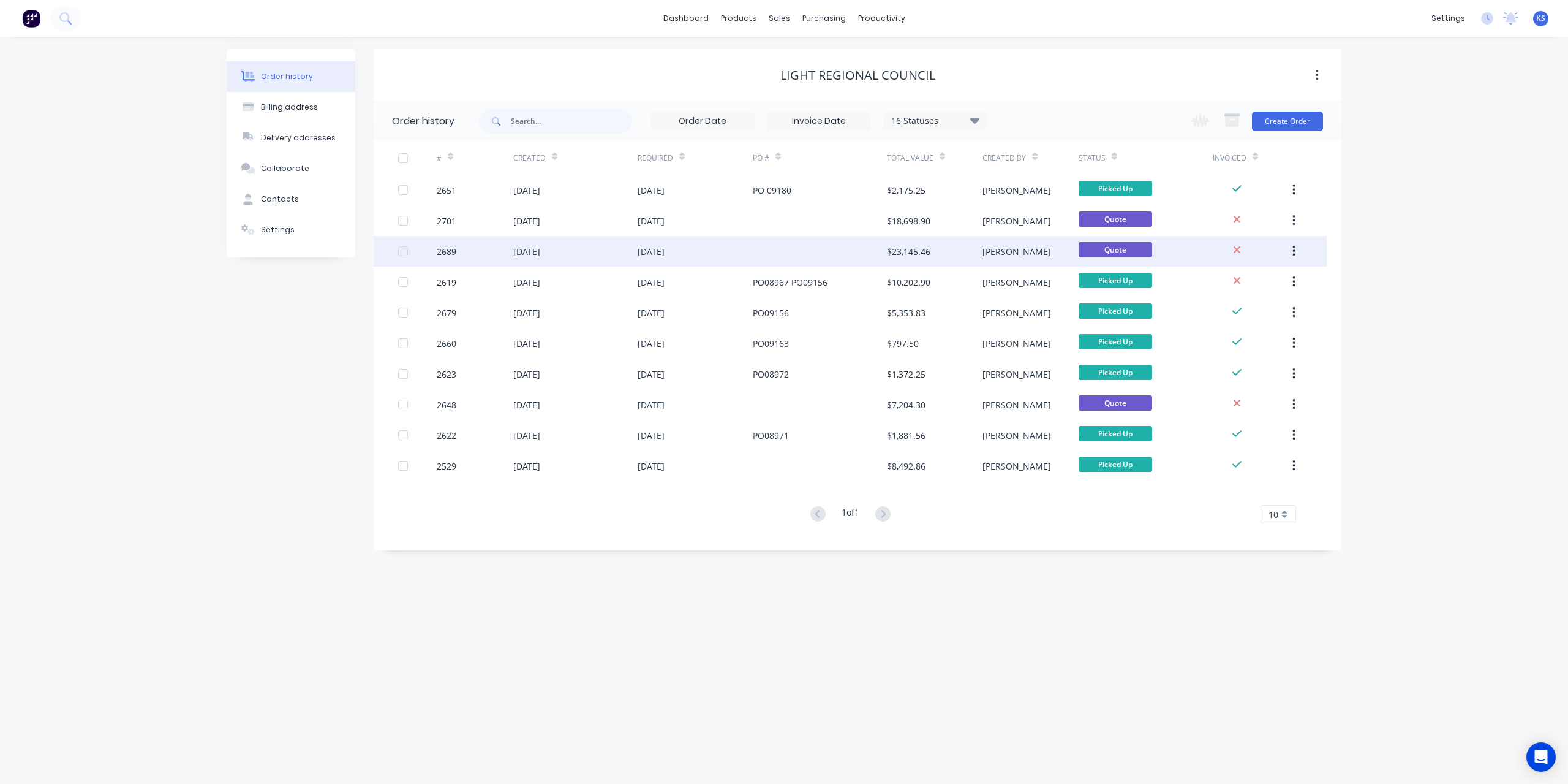
click at [665, 257] on div "[DATE]" at bounding box center [651, 251] width 27 height 13
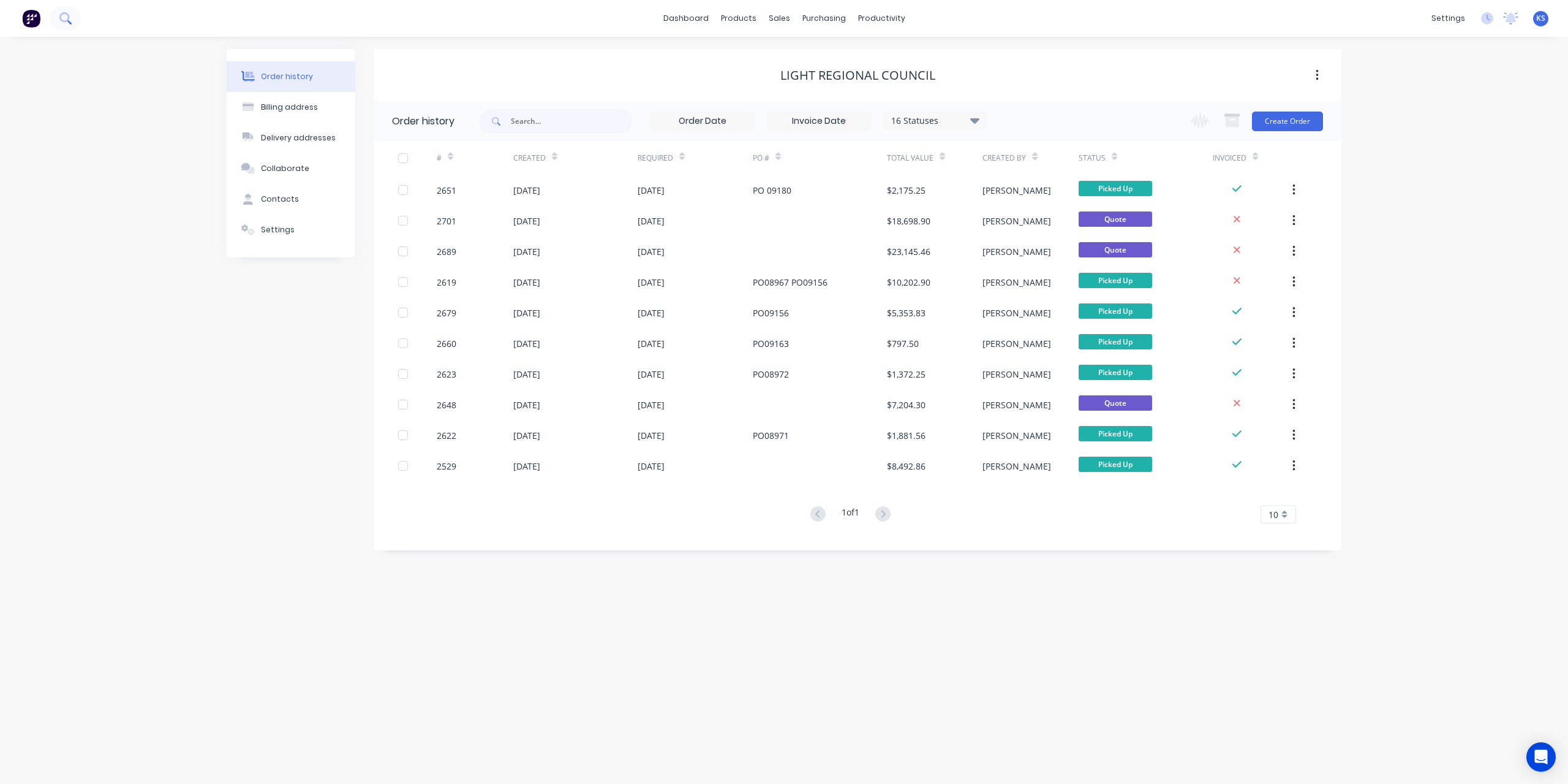
click at [63, 19] on icon at bounding box center [65, 18] width 12 height 12
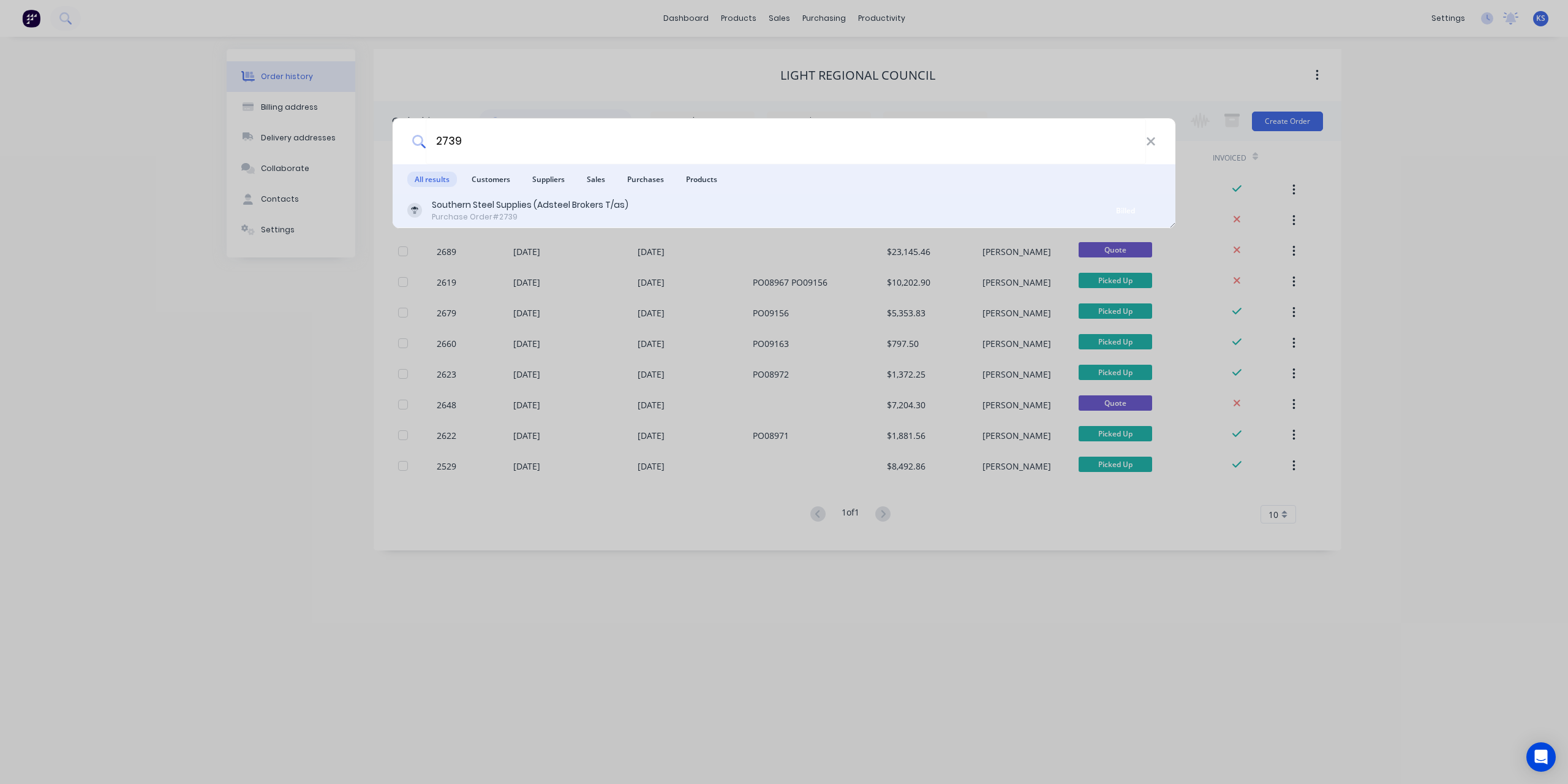
type input "2739"
click at [502, 213] on div "Purchase Order #2739" at bounding box center [529, 217] width 196 height 11
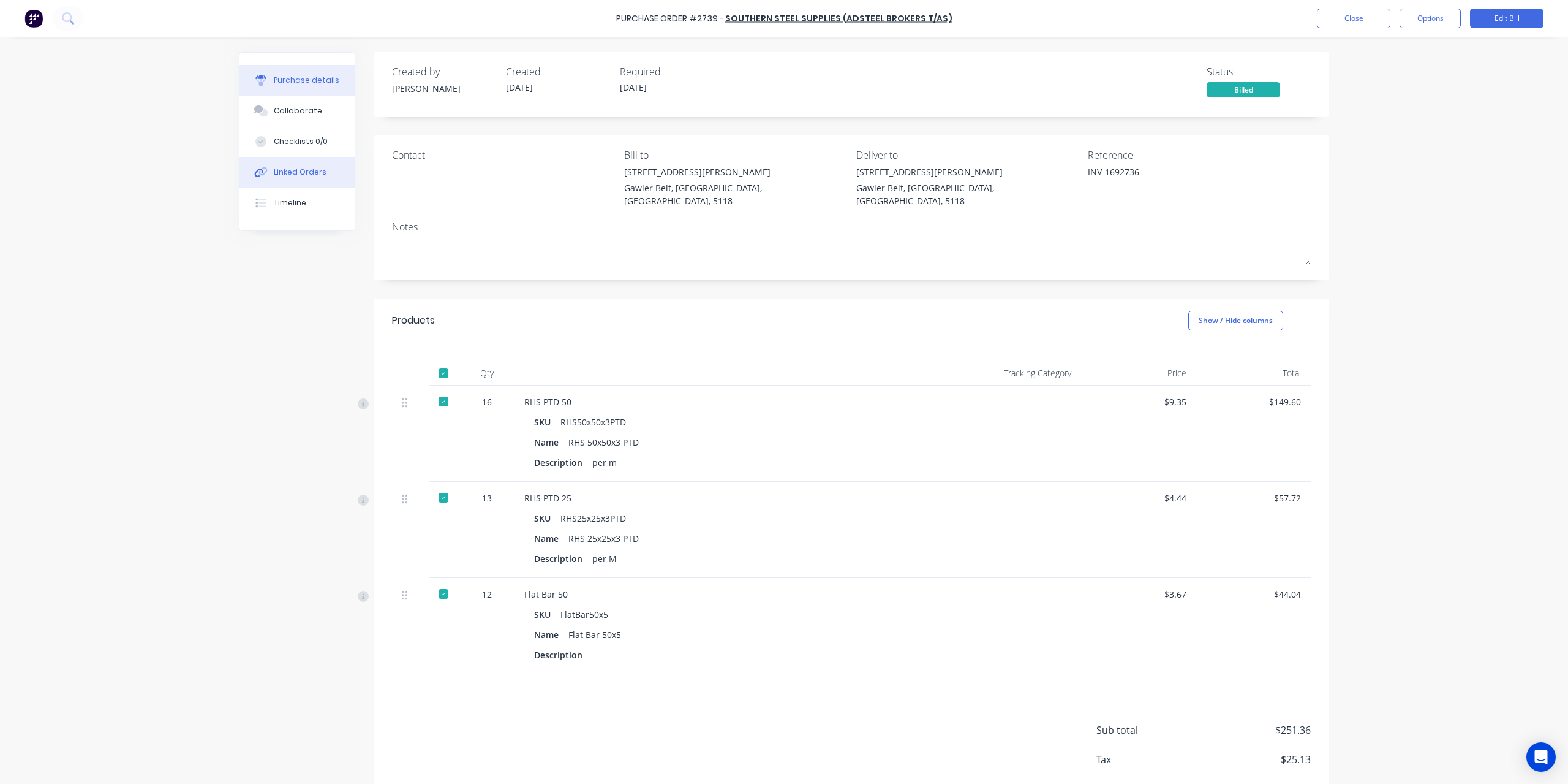
click at [281, 172] on div "Linked Orders" at bounding box center [299, 171] width 53 height 11
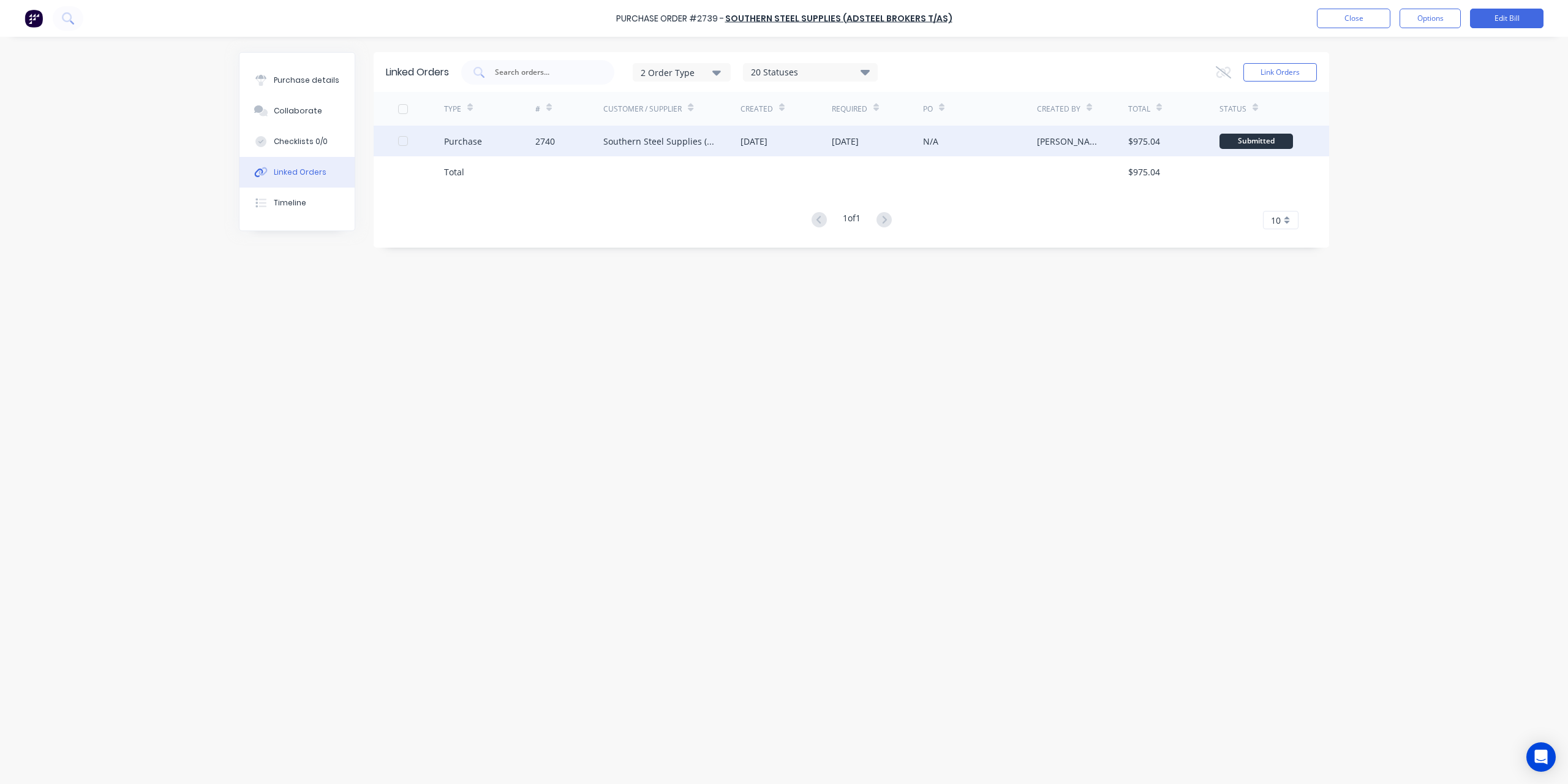
click at [496, 145] on div "Purchase" at bounding box center [490, 141] width 91 height 31
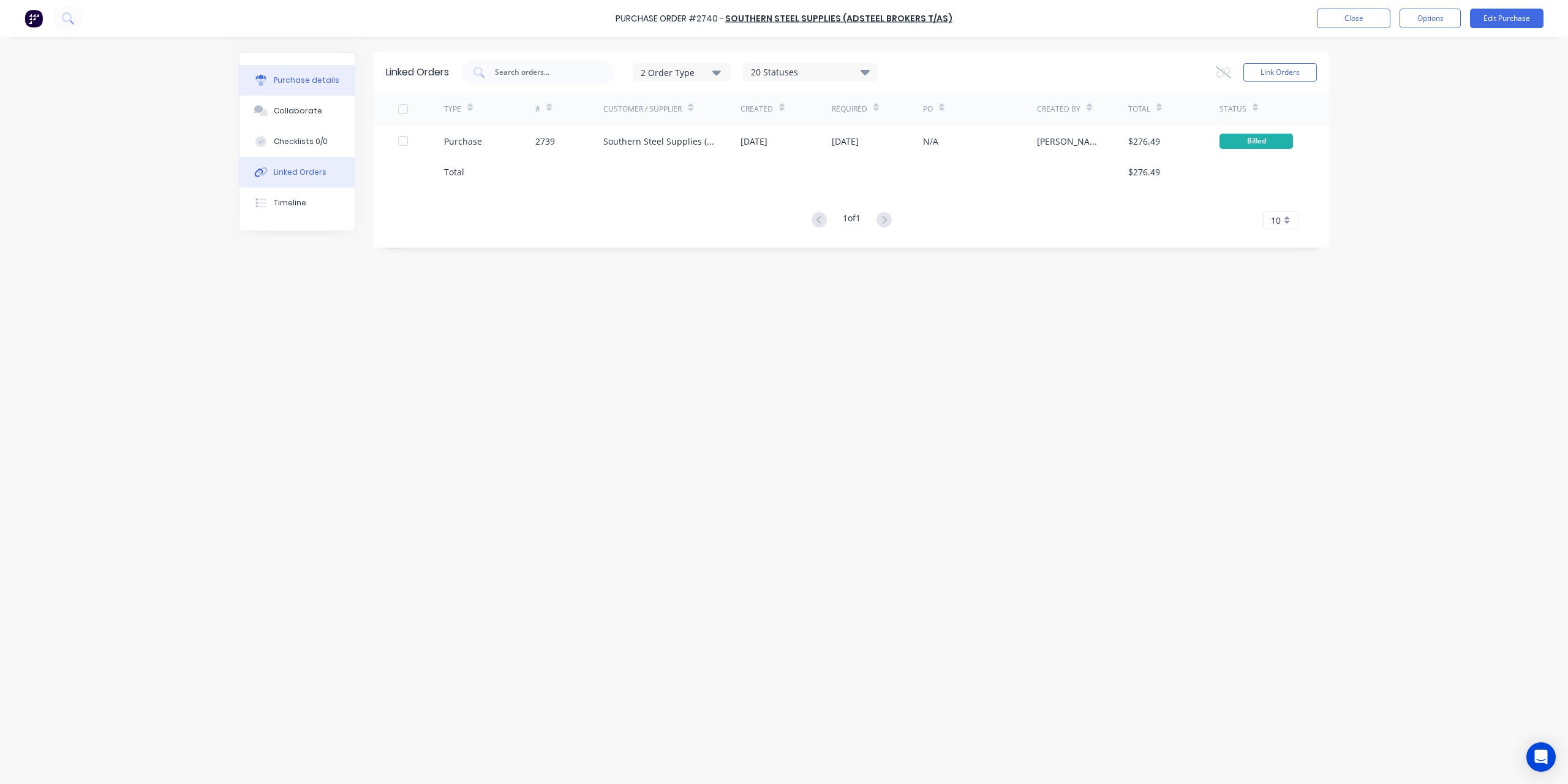
click at [288, 70] on button "Purchase details" at bounding box center [297, 80] width 115 height 31
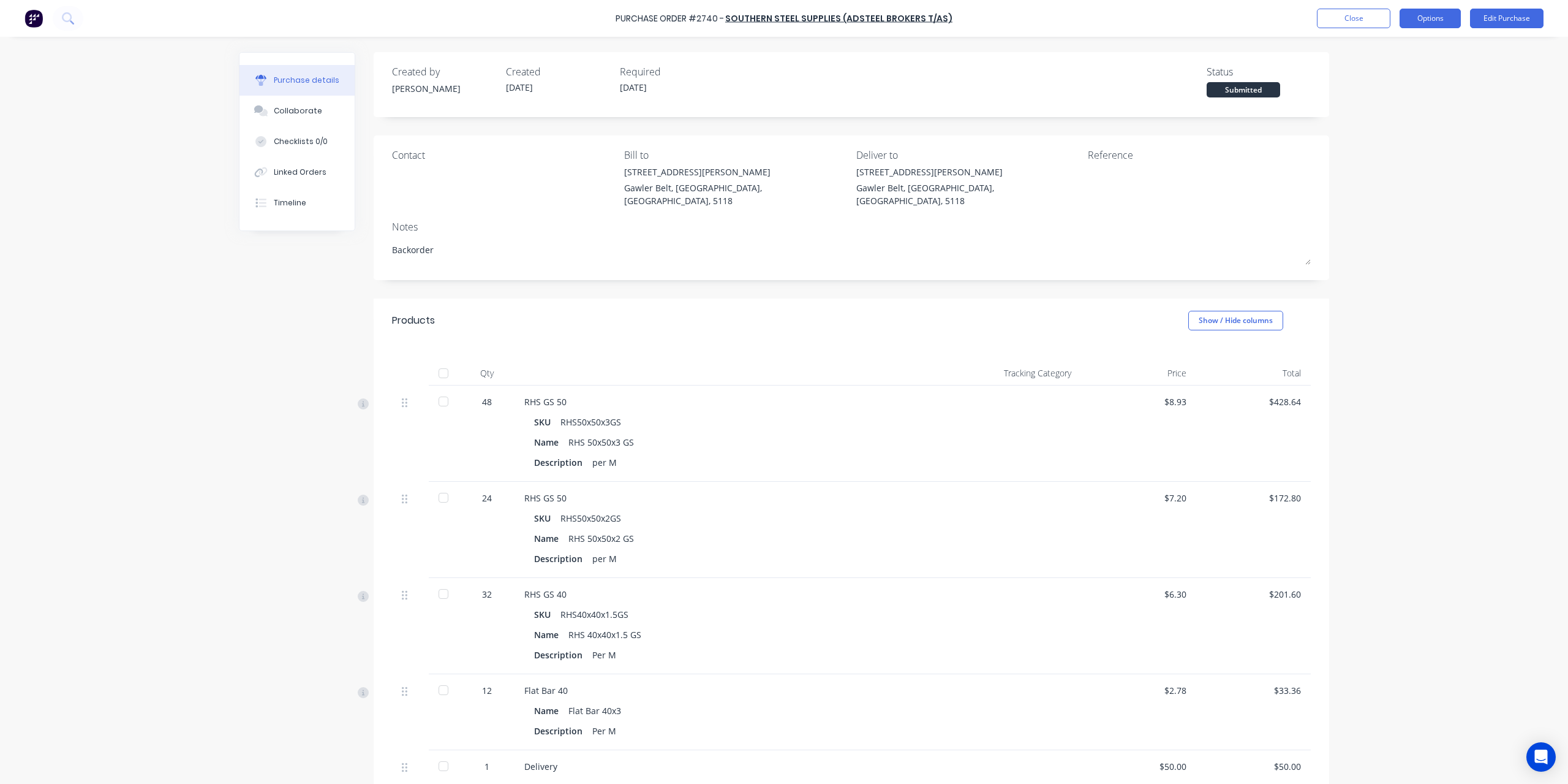
click at [1429, 21] on button "Options" at bounding box center [1429, 18] width 61 height 19
click at [1402, 71] on div "Convert to Bill" at bounding box center [1403, 74] width 95 height 17
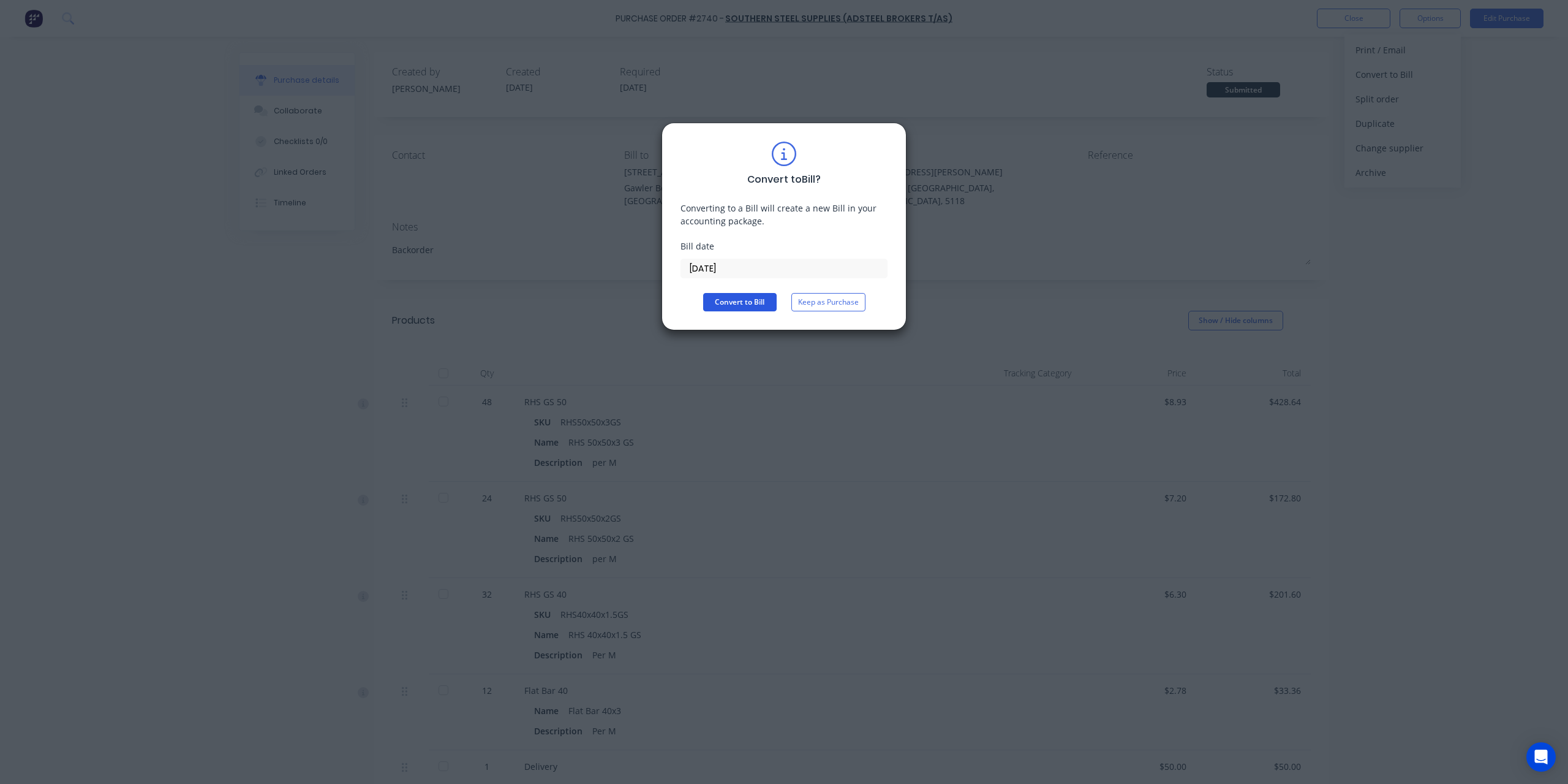
click at [749, 299] on button "Convert to Bill" at bounding box center [740, 302] width 73 height 18
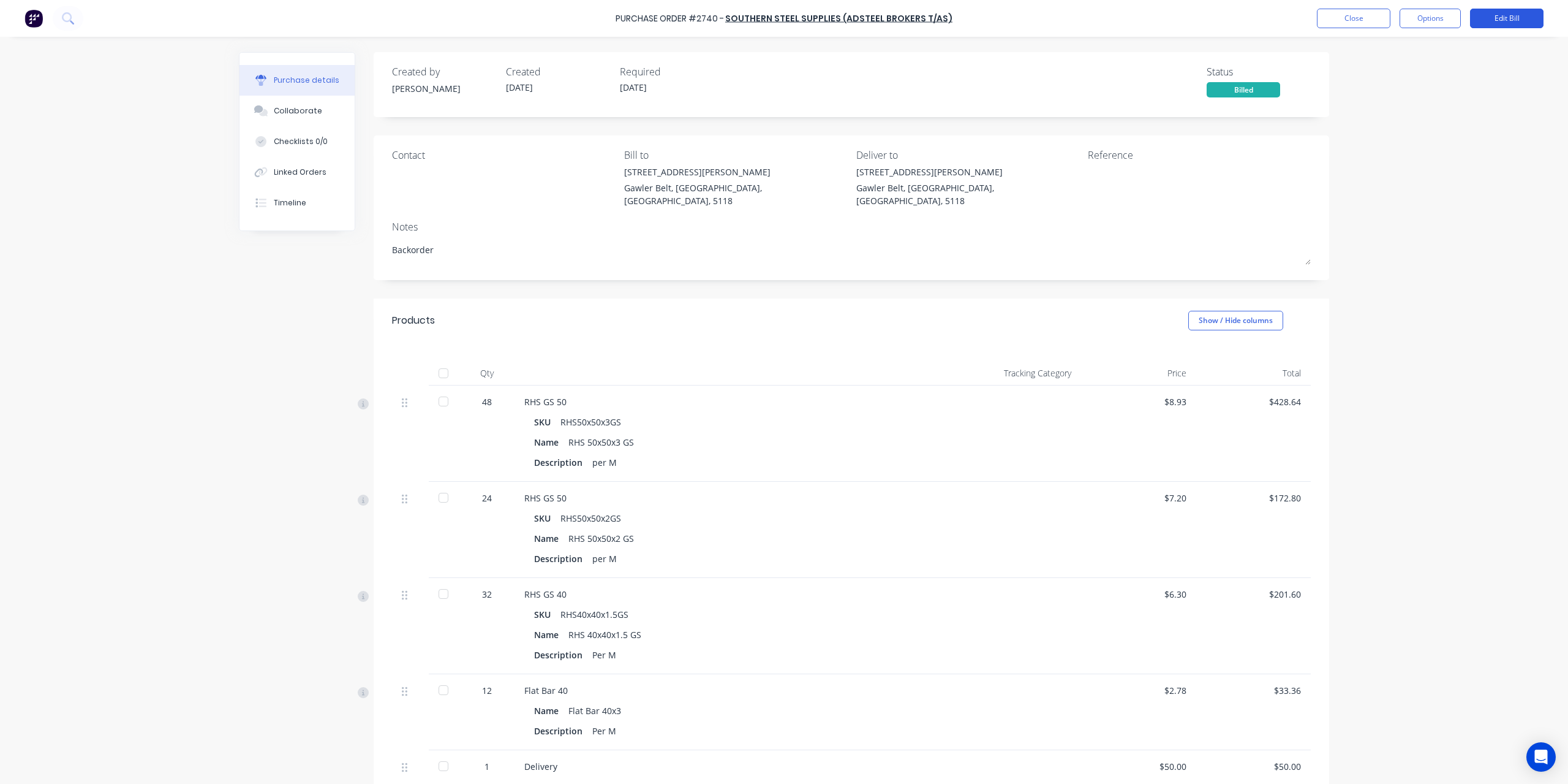
click at [1496, 15] on button "Edit Bill" at bounding box center [1506, 18] width 73 height 19
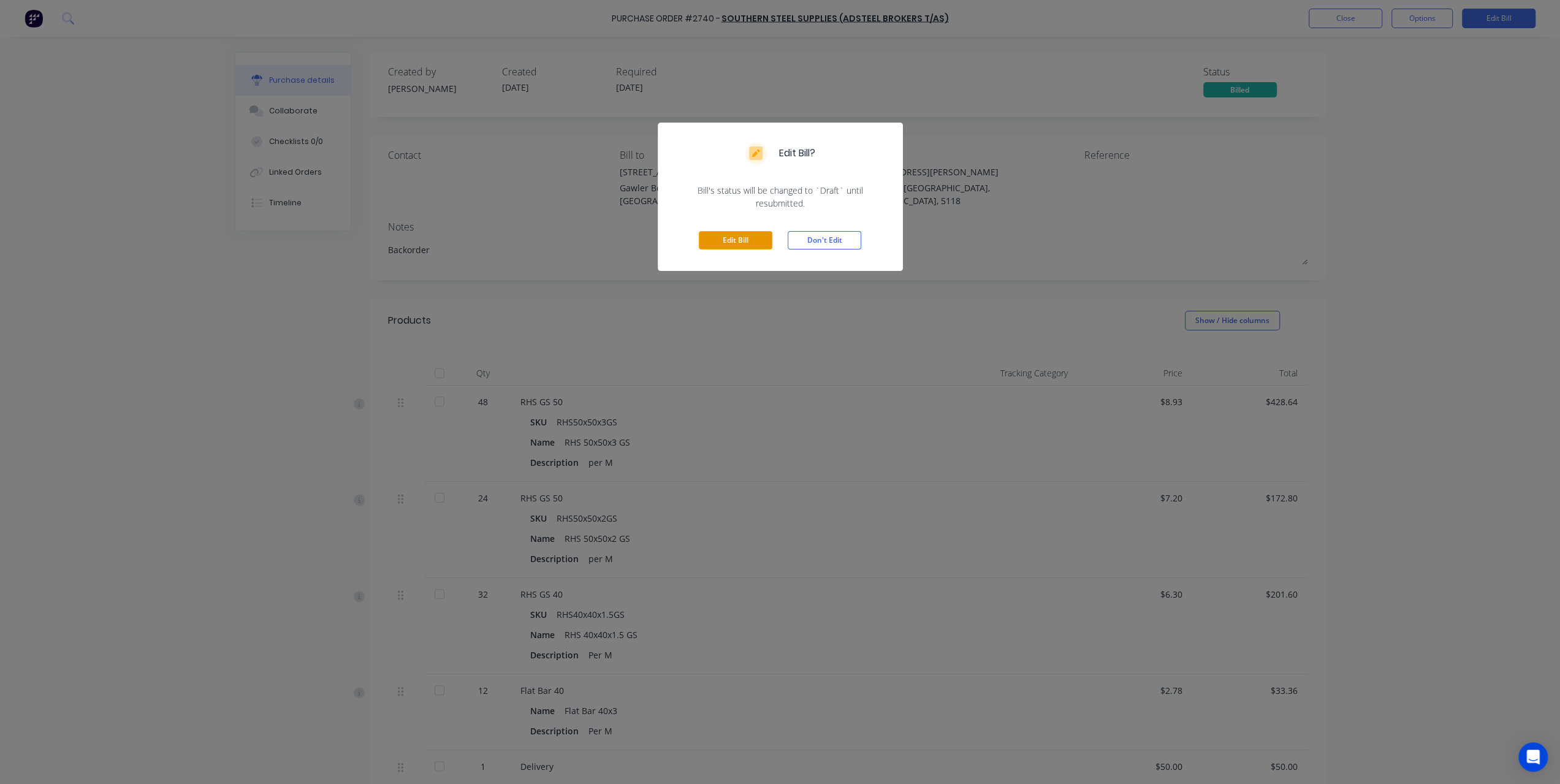
click at [752, 237] on button "Edit Bill" at bounding box center [736, 240] width 74 height 18
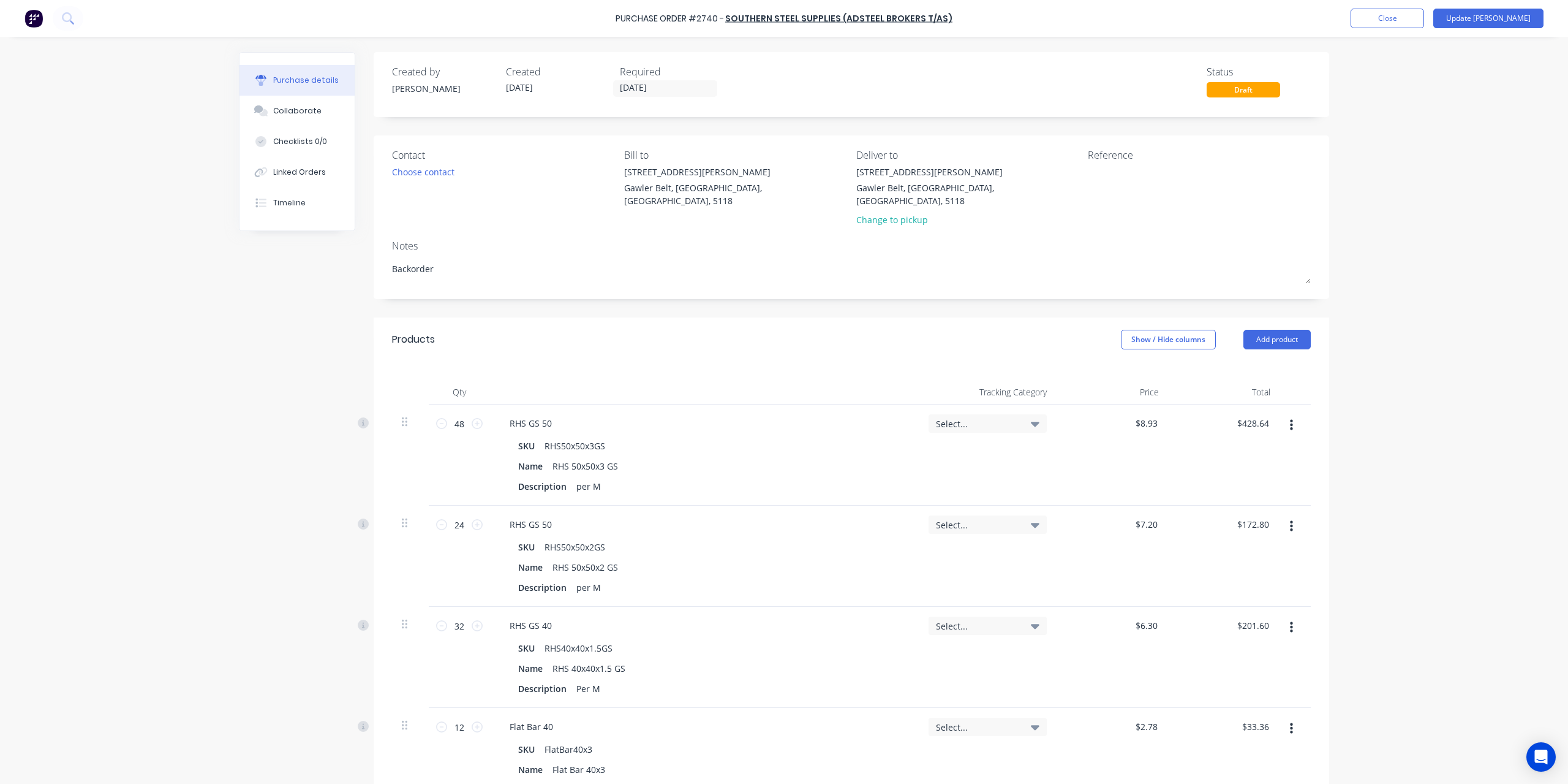
type textarea "x"
click at [1122, 184] on textarea at bounding box center [1164, 179] width 153 height 28
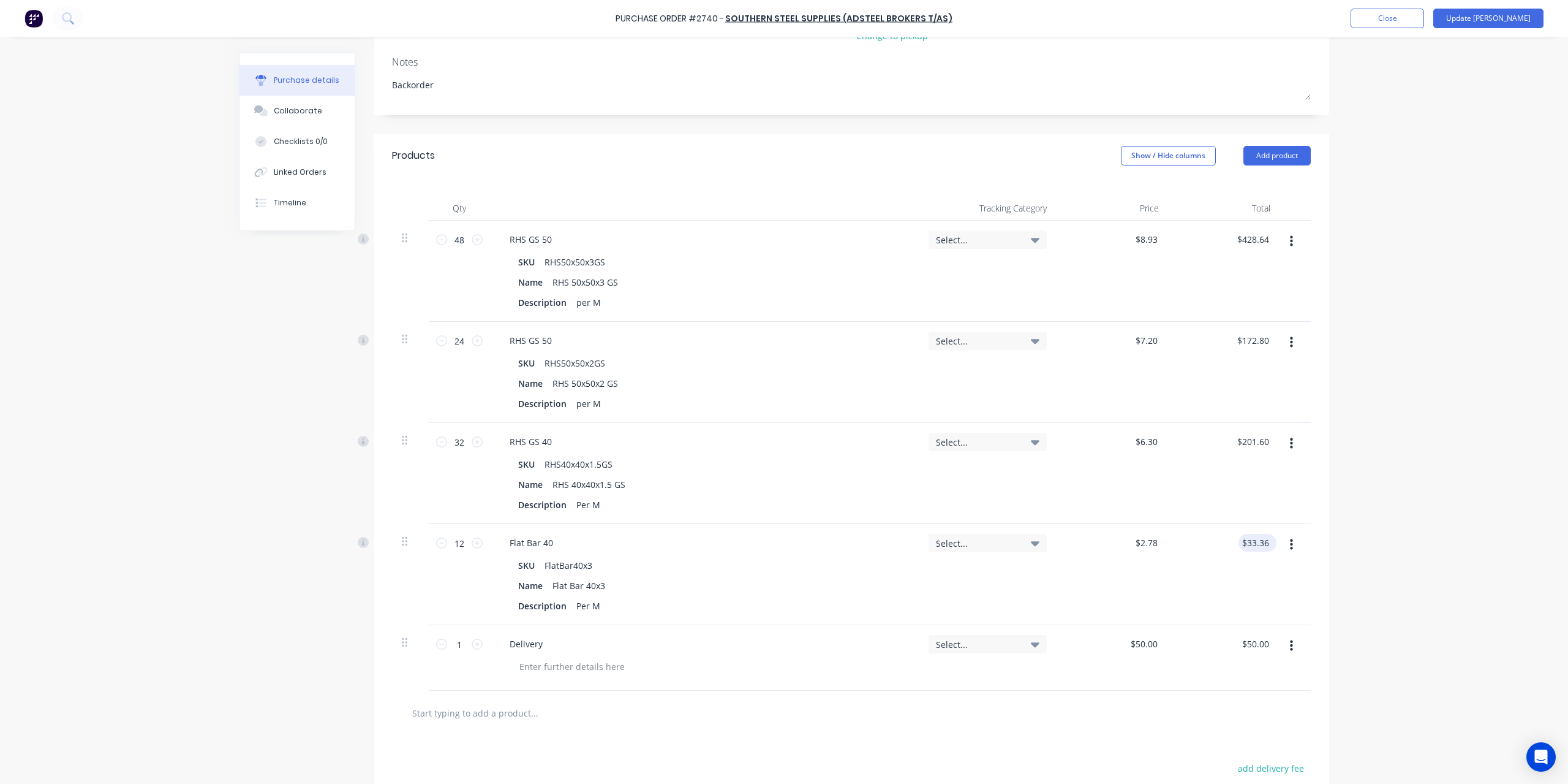
type textarea "INV-1693096"
type textarea "x"
type textarea "INV-1693096"
type input "33.36"
click at [1255, 534] on input "33.36" at bounding box center [1255, 542] width 33 height 17
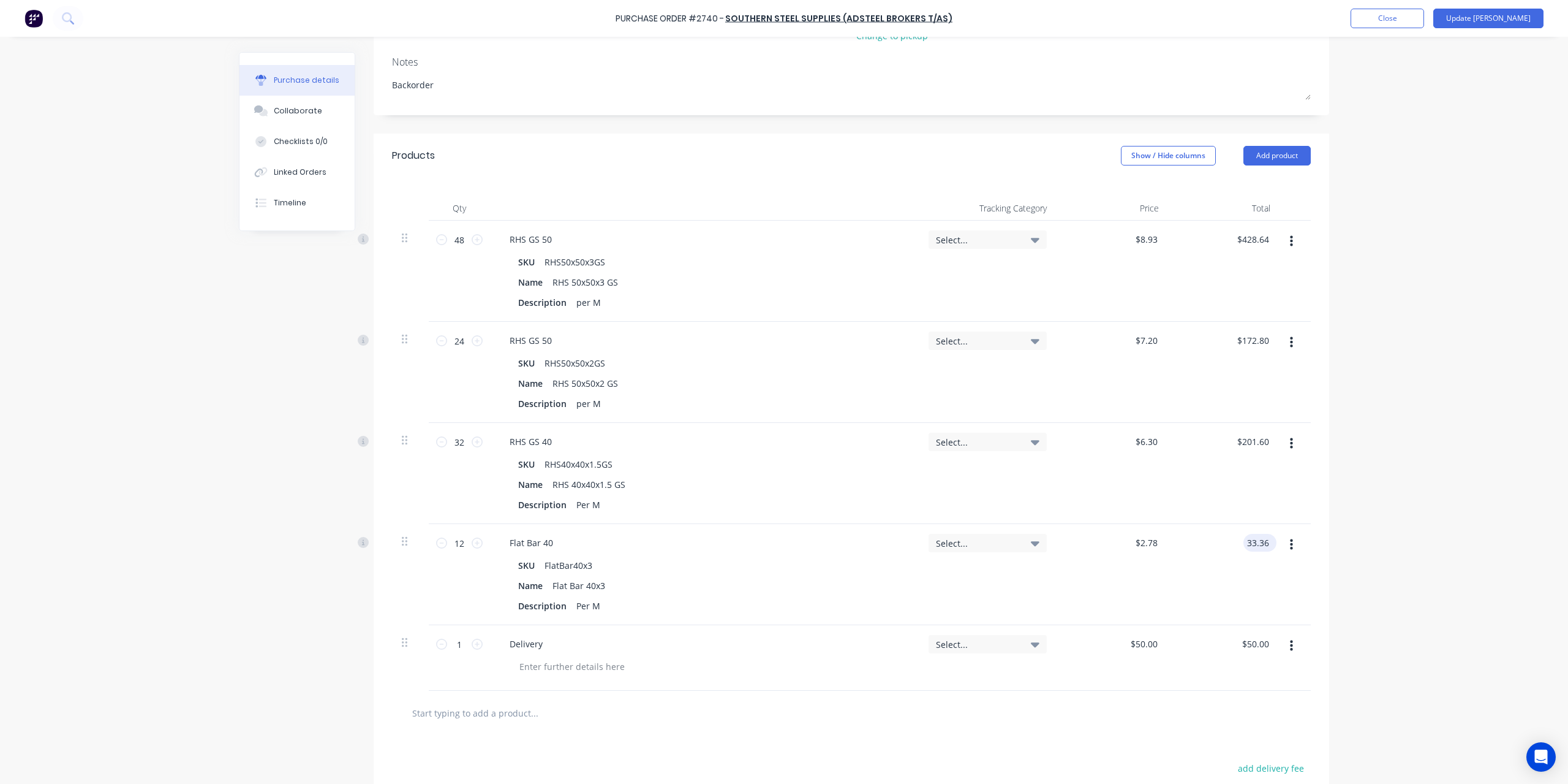
click at [1255, 534] on input "33.36" at bounding box center [1257, 542] width 28 height 17
type textarea "x"
click at [1255, 534] on input "33.36" at bounding box center [1257, 542] width 28 height 17
type input "25.56"
type textarea "x"
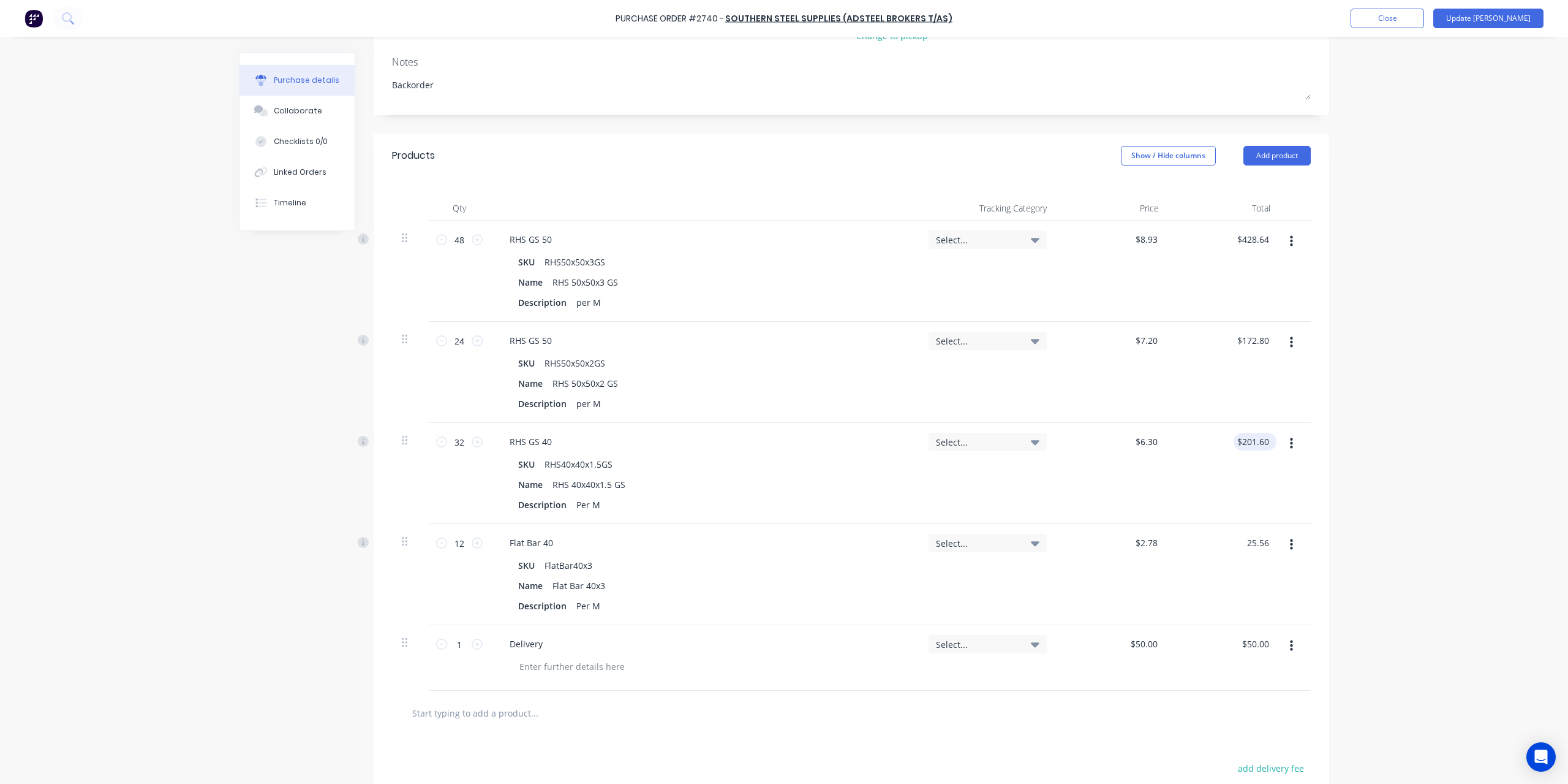
type input "201.60"
type input "$2.13"
type input "$25.56"
click at [1245, 432] on input "201.60" at bounding box center [1255, 441] width 33 height 17
type textarea "x"
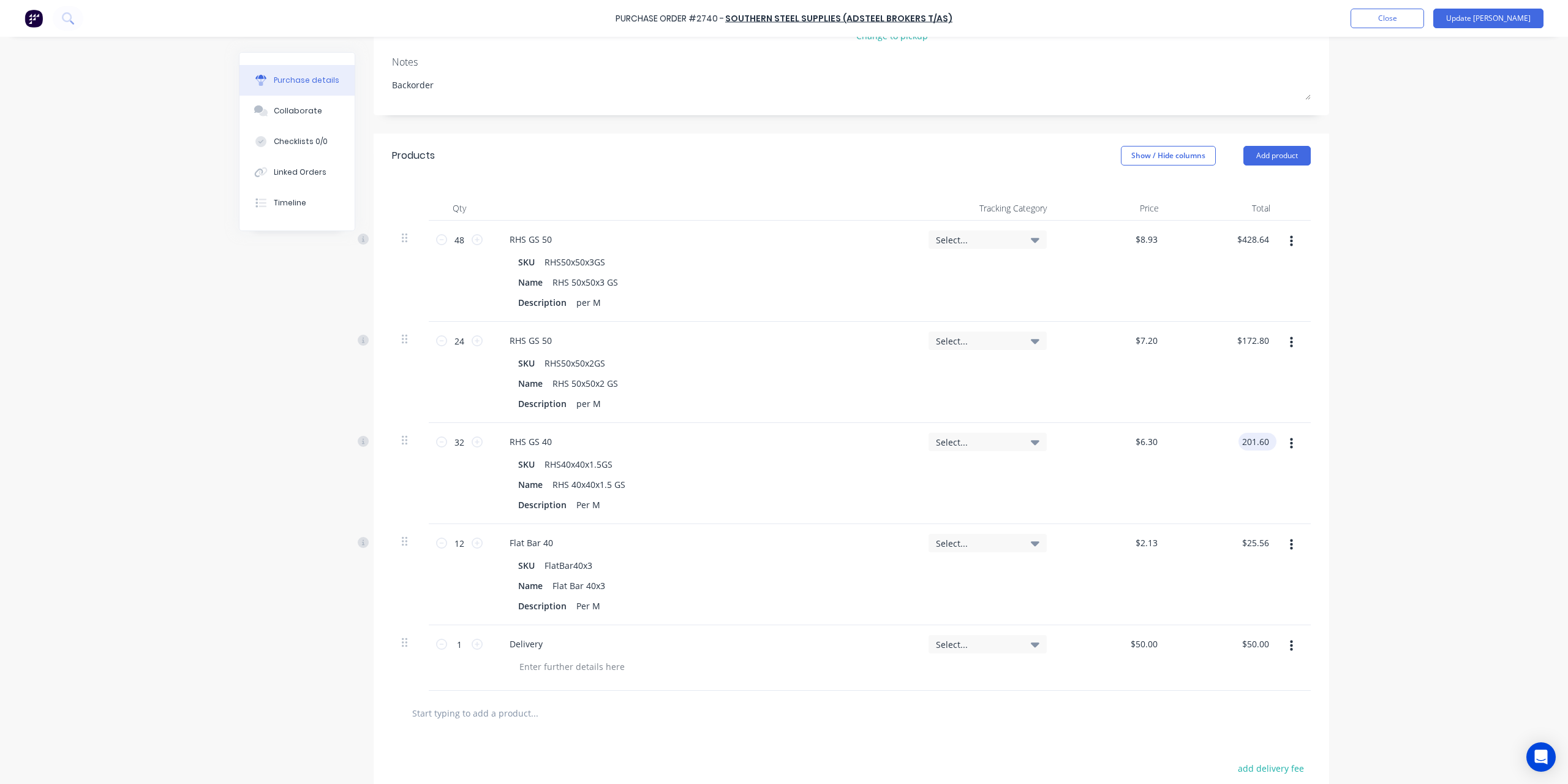
click at [1245, 432] on input "201.60" at bounding box center [1255, 441] width 33 height 17
type input "153.28"
type textarea "x"
type input "172.80"
type input "$4.79"
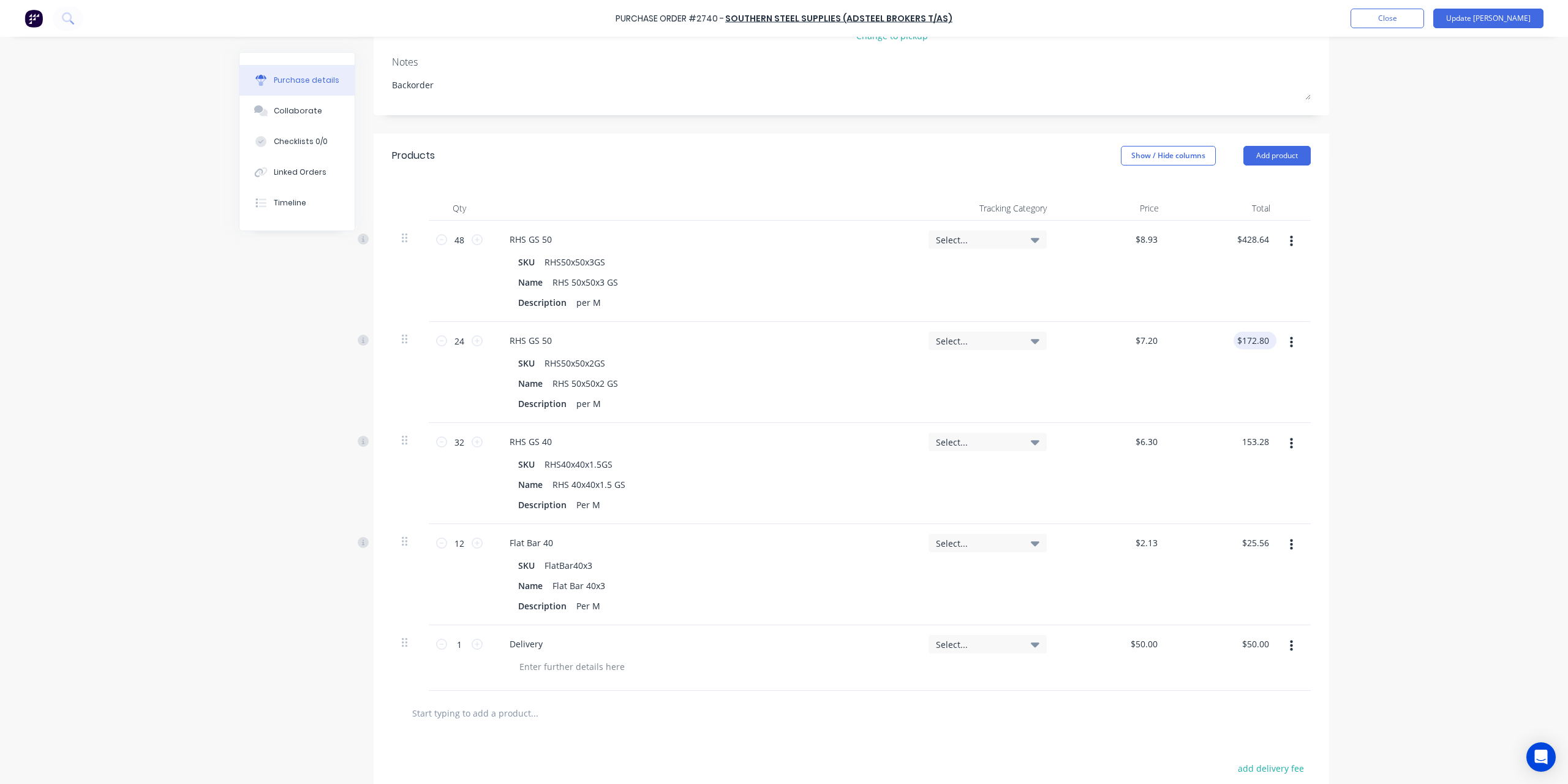
type input "$153.28"
click at [1248, 332] on input "172.80" at bounding box center [1255, 340] width 33 height 17
type textarea "x"
click at [1248, 332] on input "172.80" at bounding box center [1255, 340] width 33 height 17
type input "172.32"
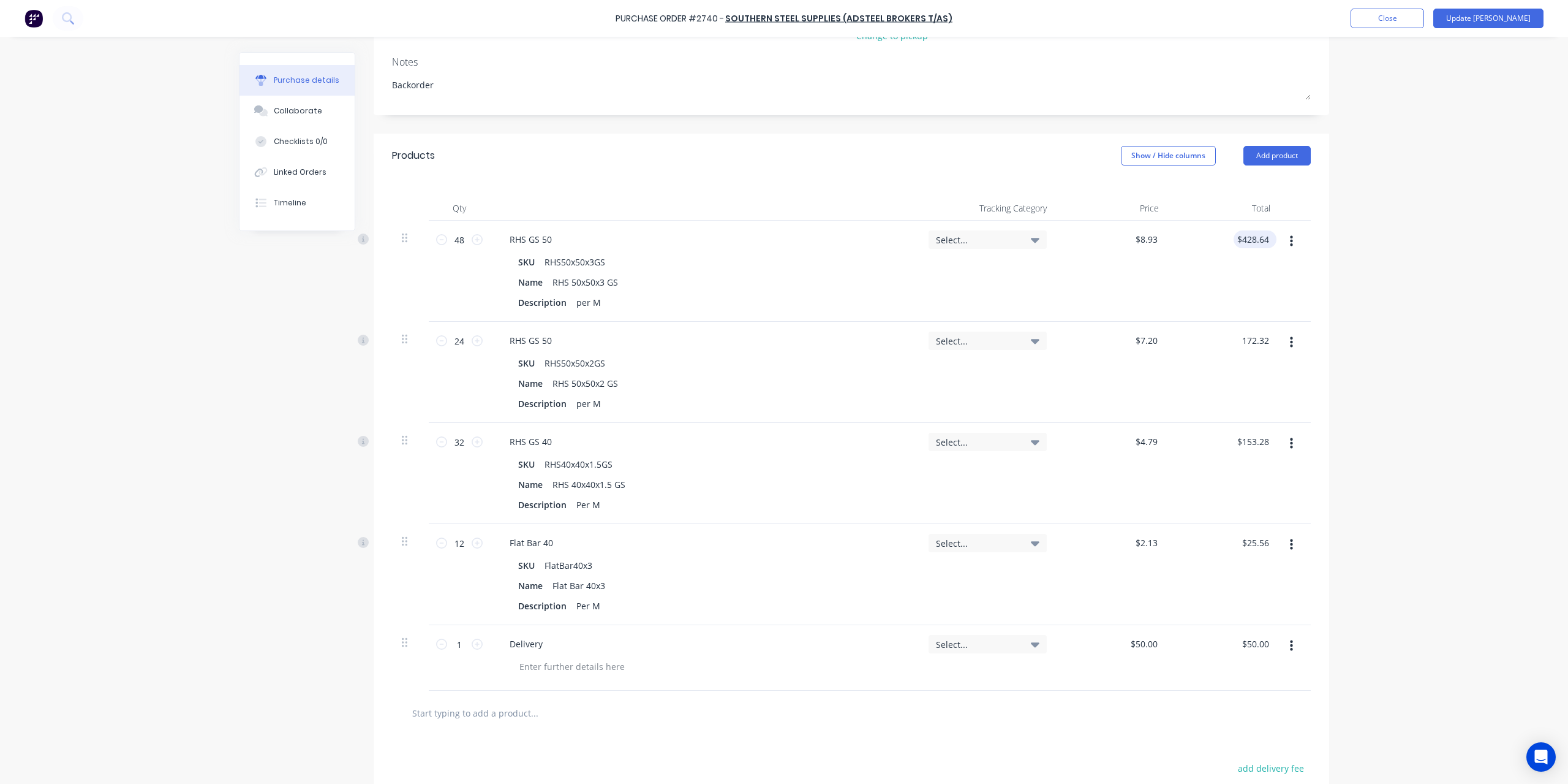
type textarea "x"
type input "428.64"
type input "$7.18"
type input "$172.32"
click at [1256, 230] on input "428.64" at bounding box center [1252, 239] width 38 height 17
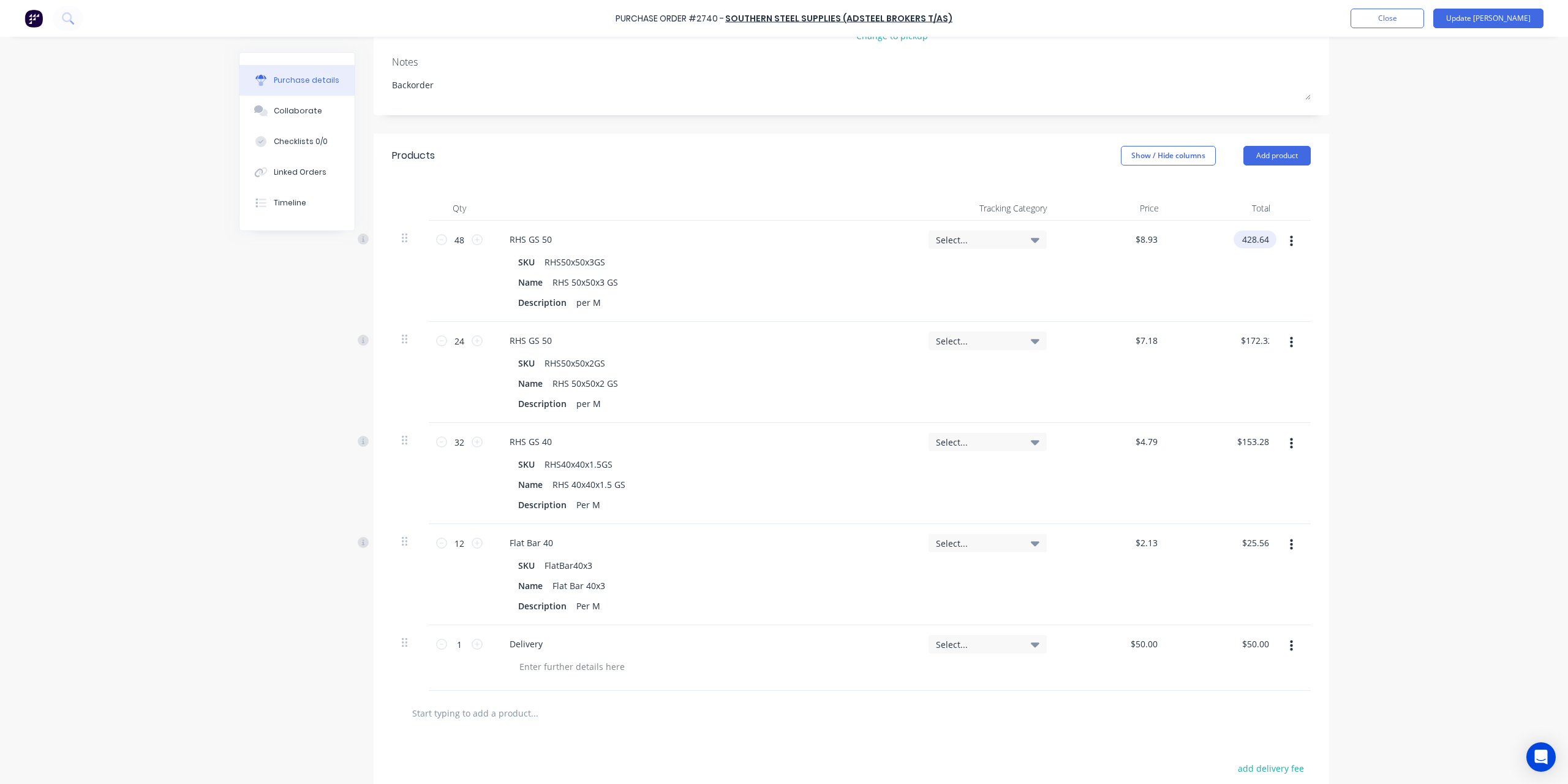
type textarea "x"
click at [1256, 230] on input "428.64" at bounding box center [1255, 239] width 33 height 17
type input "489.60"
type textarea "x"
type input "$10.20"
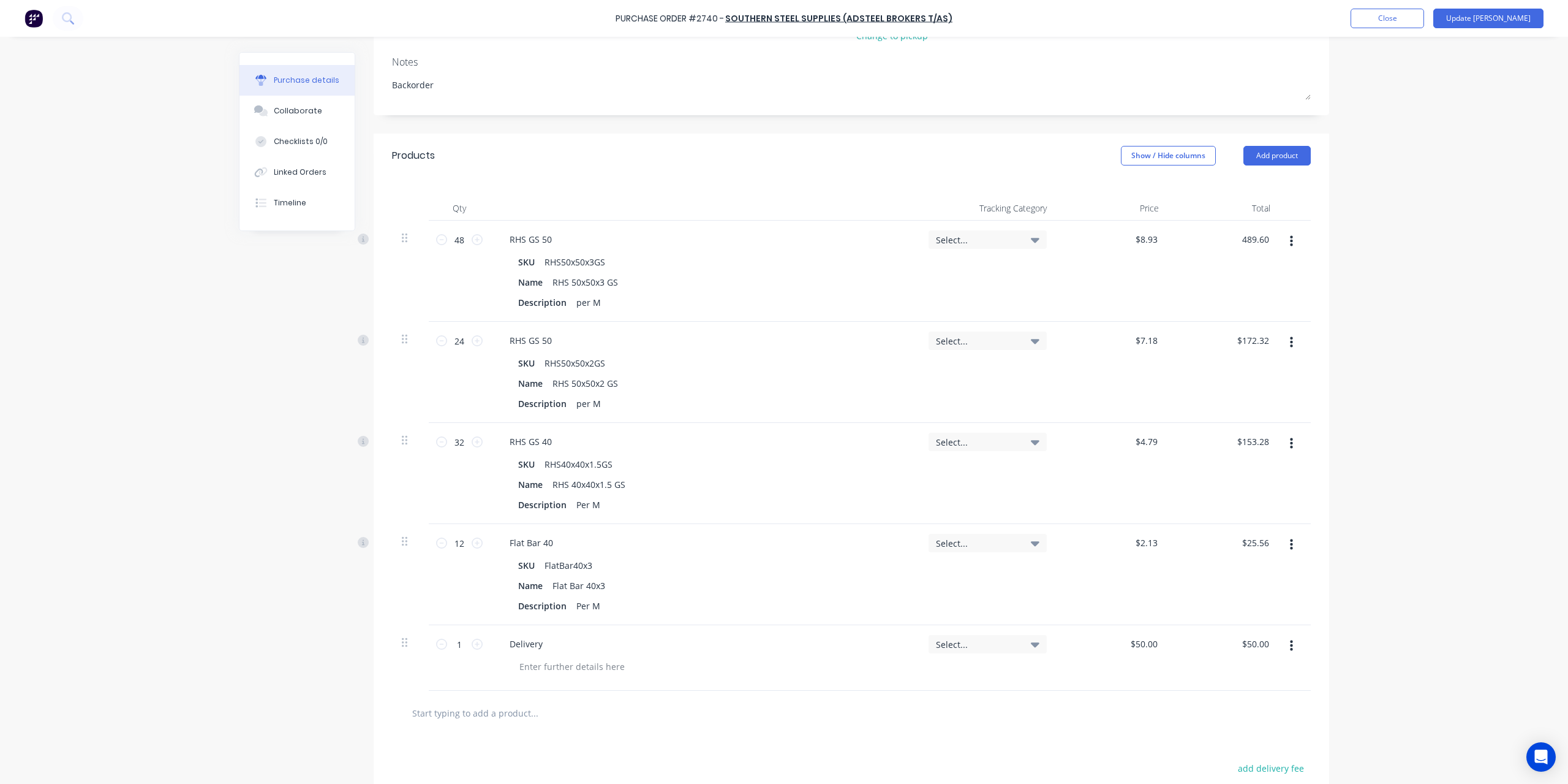
type input "$489.60"
click at [1340, 229] on div "Purchase Order #2740 - Southern Steel Supplies (Adsteel Brokers T/as) Add produ…" at bounding box center [784, 392] width 1568 height 784
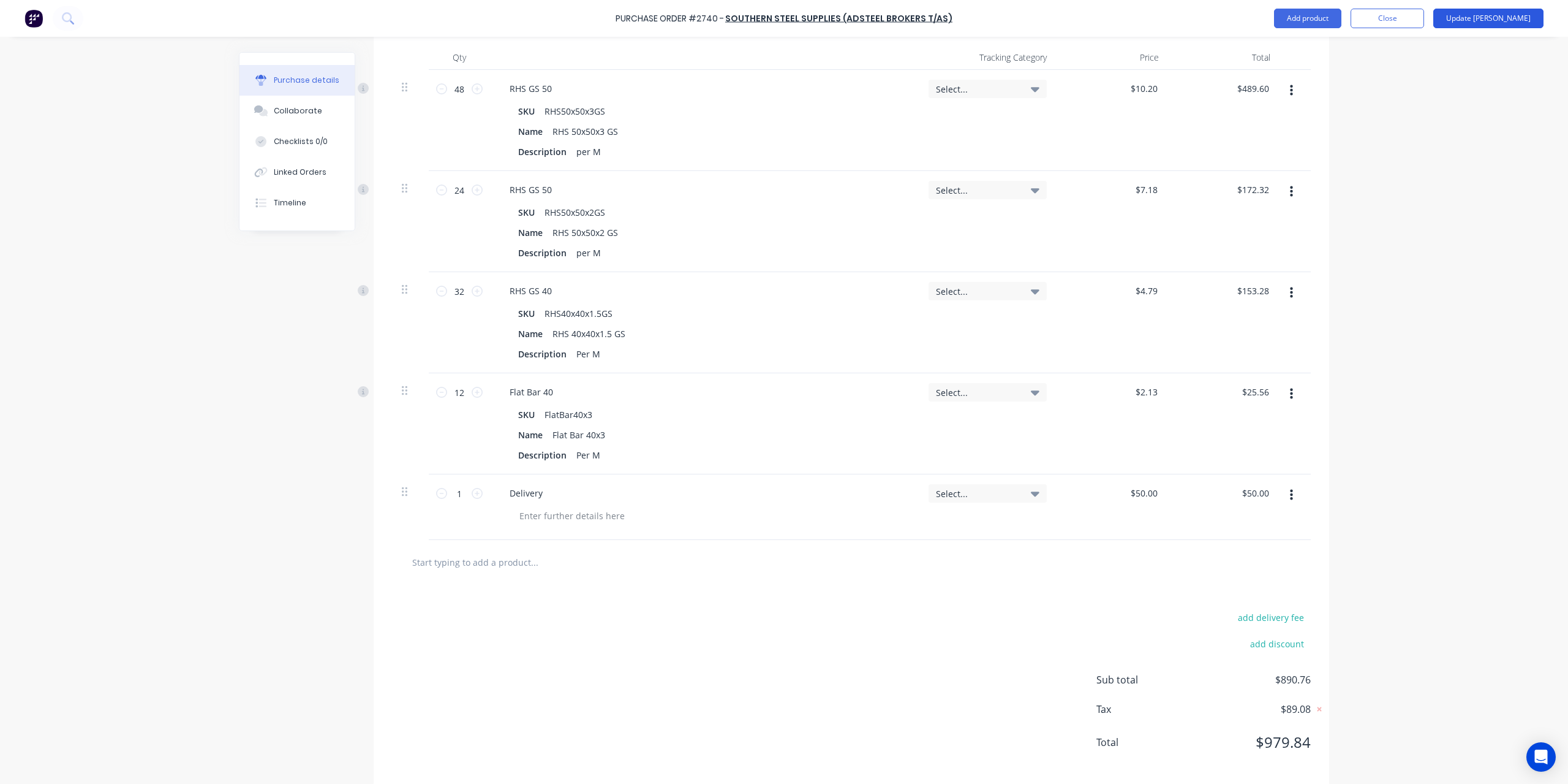
click at [1515, 15] on button "Update [PERSON_NAME]" at bounding box center [1488, 18] width 110 height 19
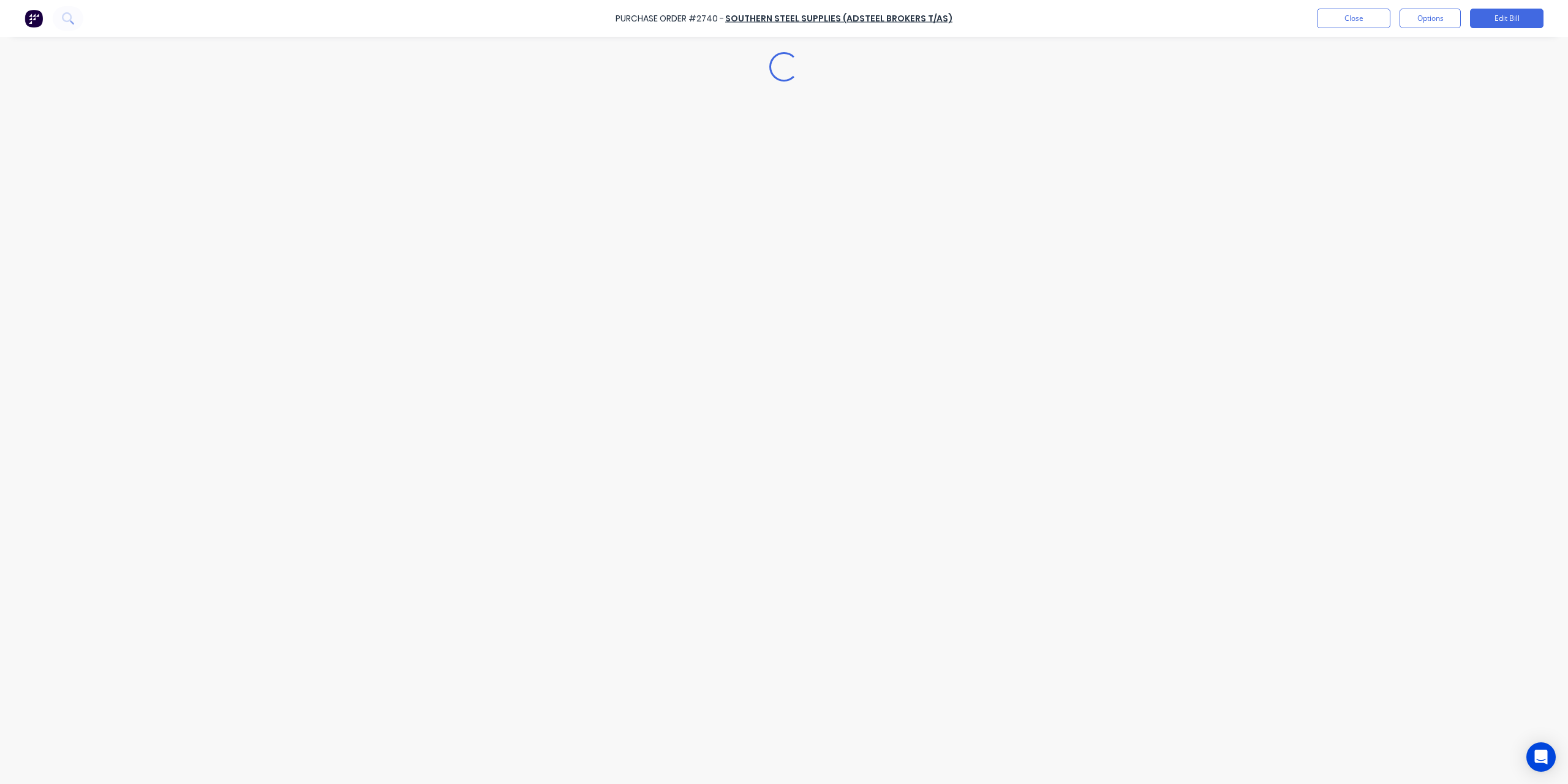
type textarea "x"
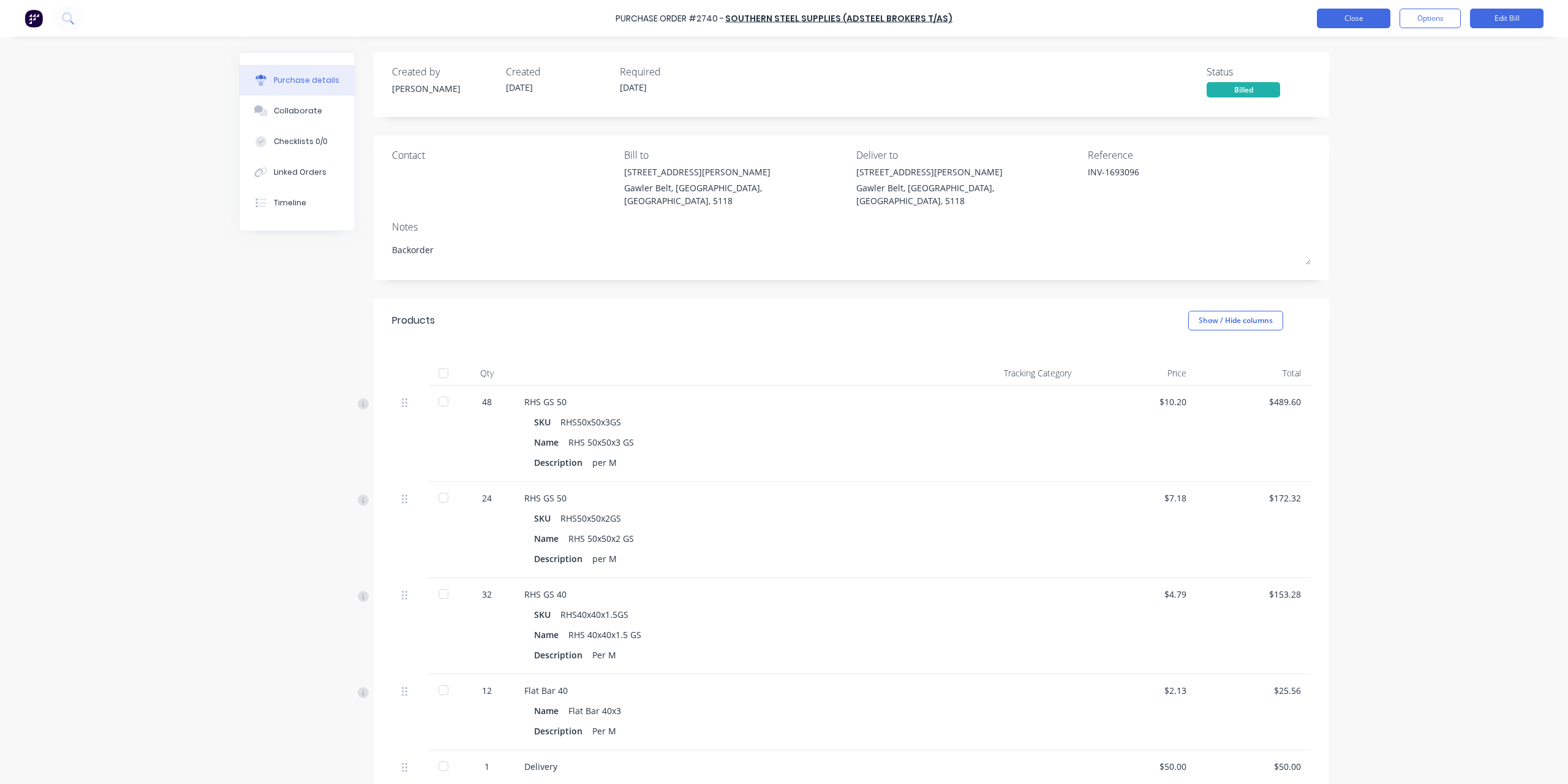
click at [1363, 21] on button "Close" at bounding box center [1354, 18] width 73 height 19
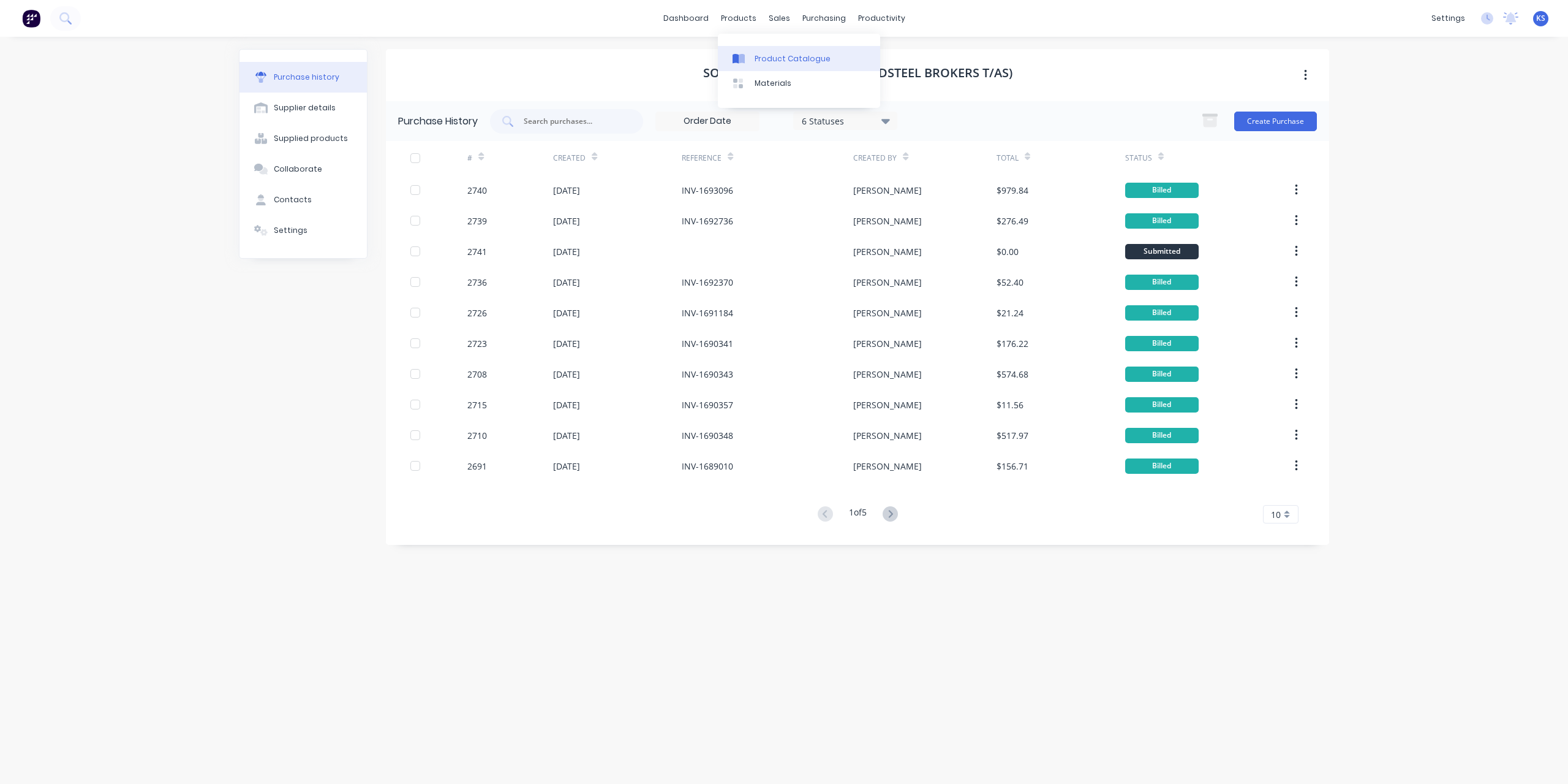
click at [762, 51] on link "Product Catalogue" at bounding box center [799, 58] width 162 height 24
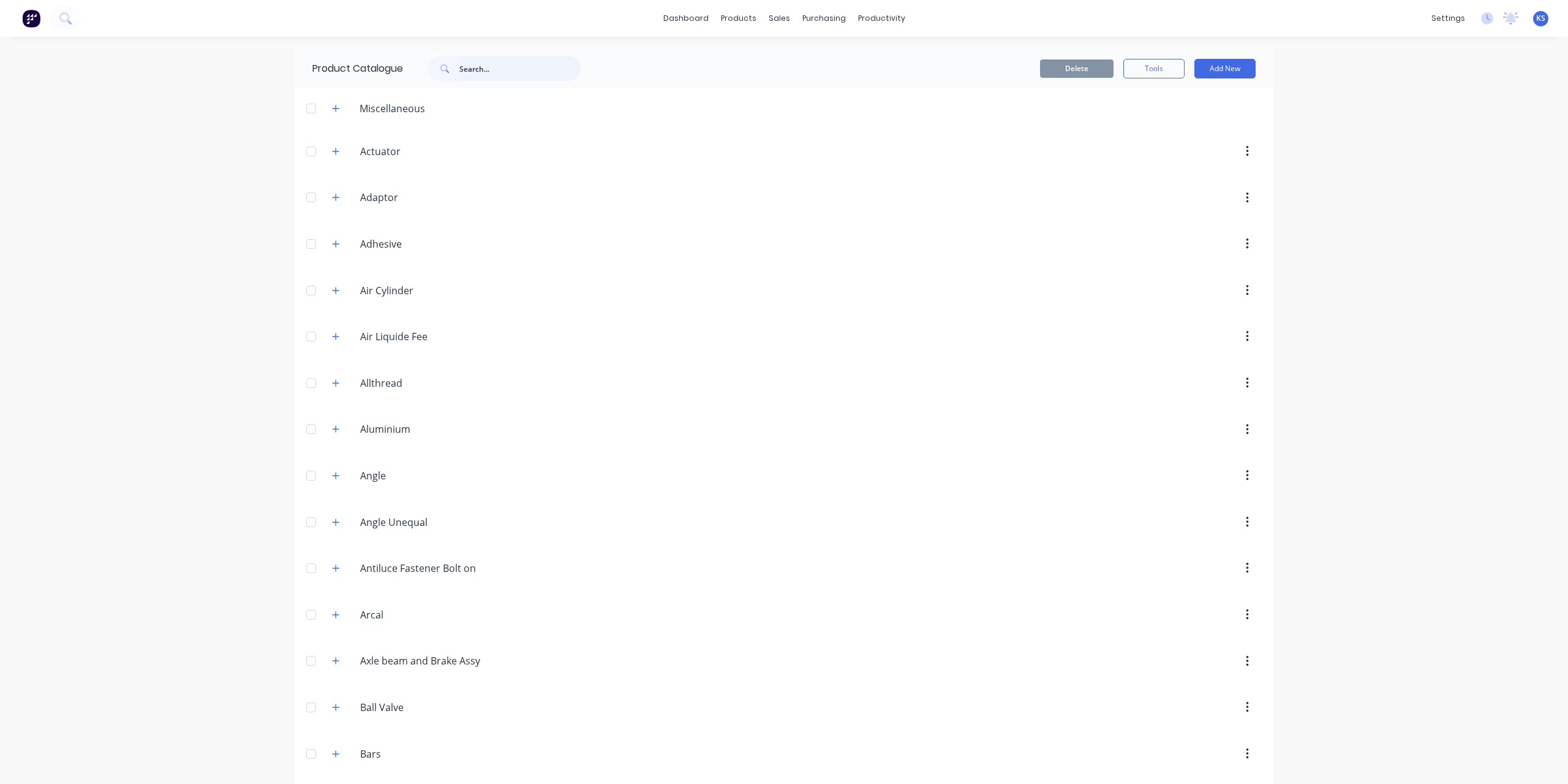
click at [461, 74] on input "text" at bounding box center [520, 68] width 122 height 24
type input "rhs"
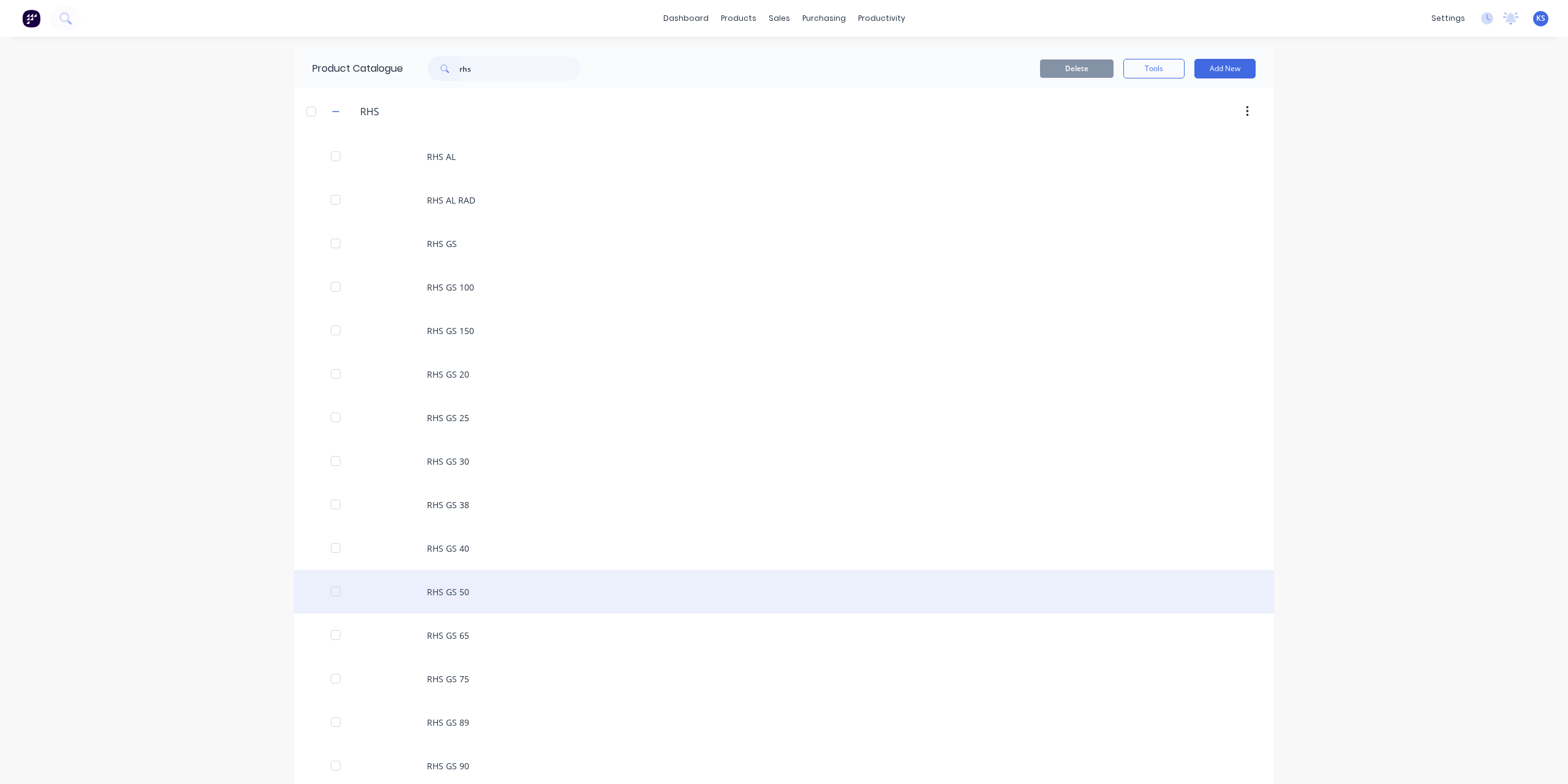
click at [438, 583] on div "RHS GS 50" at bounding box center [784, 591] width 980 height 44
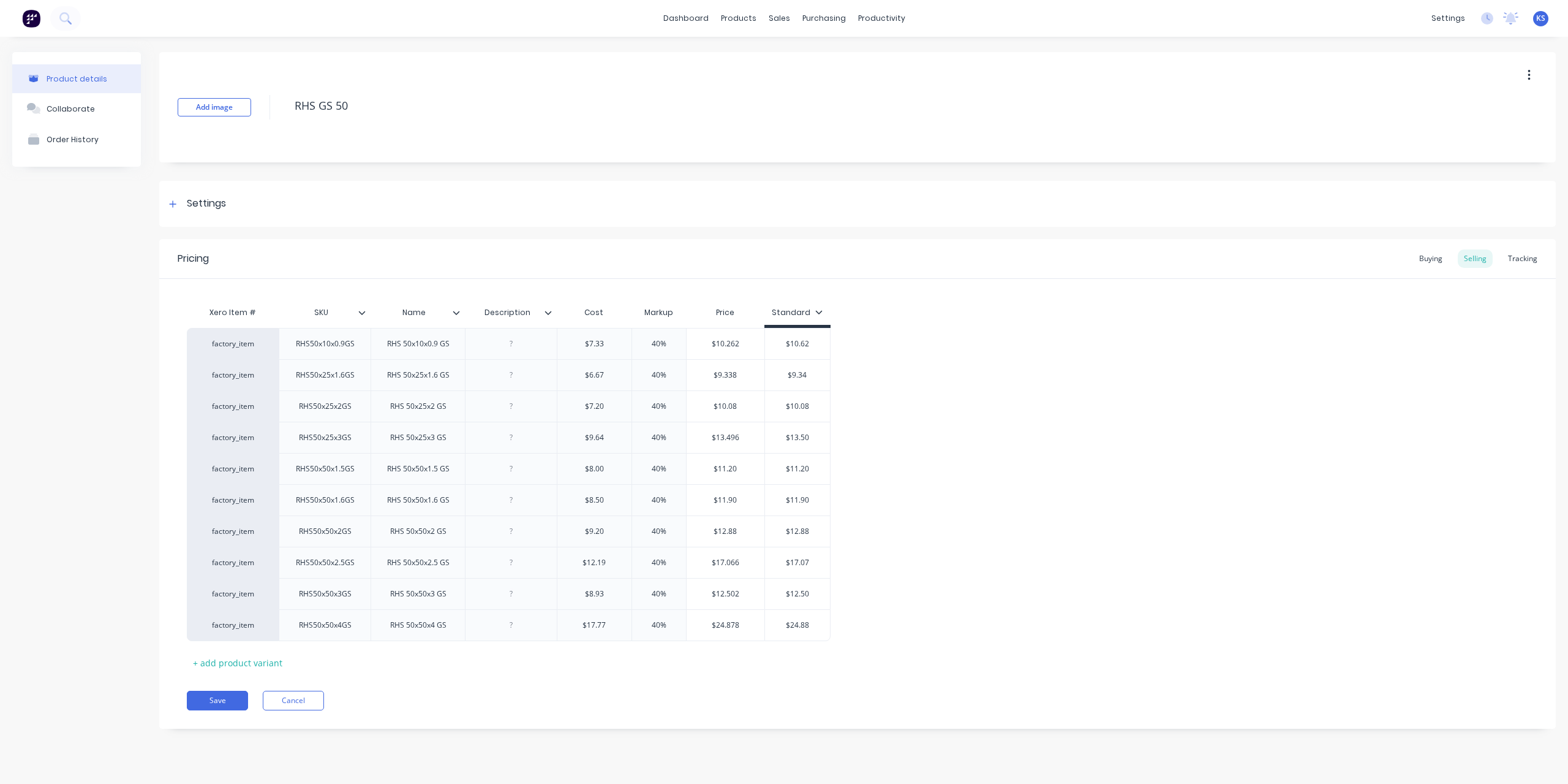
type textarea "x"
type input "$8.50"
click at [583, 500] on input "$8.50" at bounding box center [594, 500] width 74 height 11
click at [589, 498] on input "$8.50" at bounding box center [594, 500] width 74 height 11
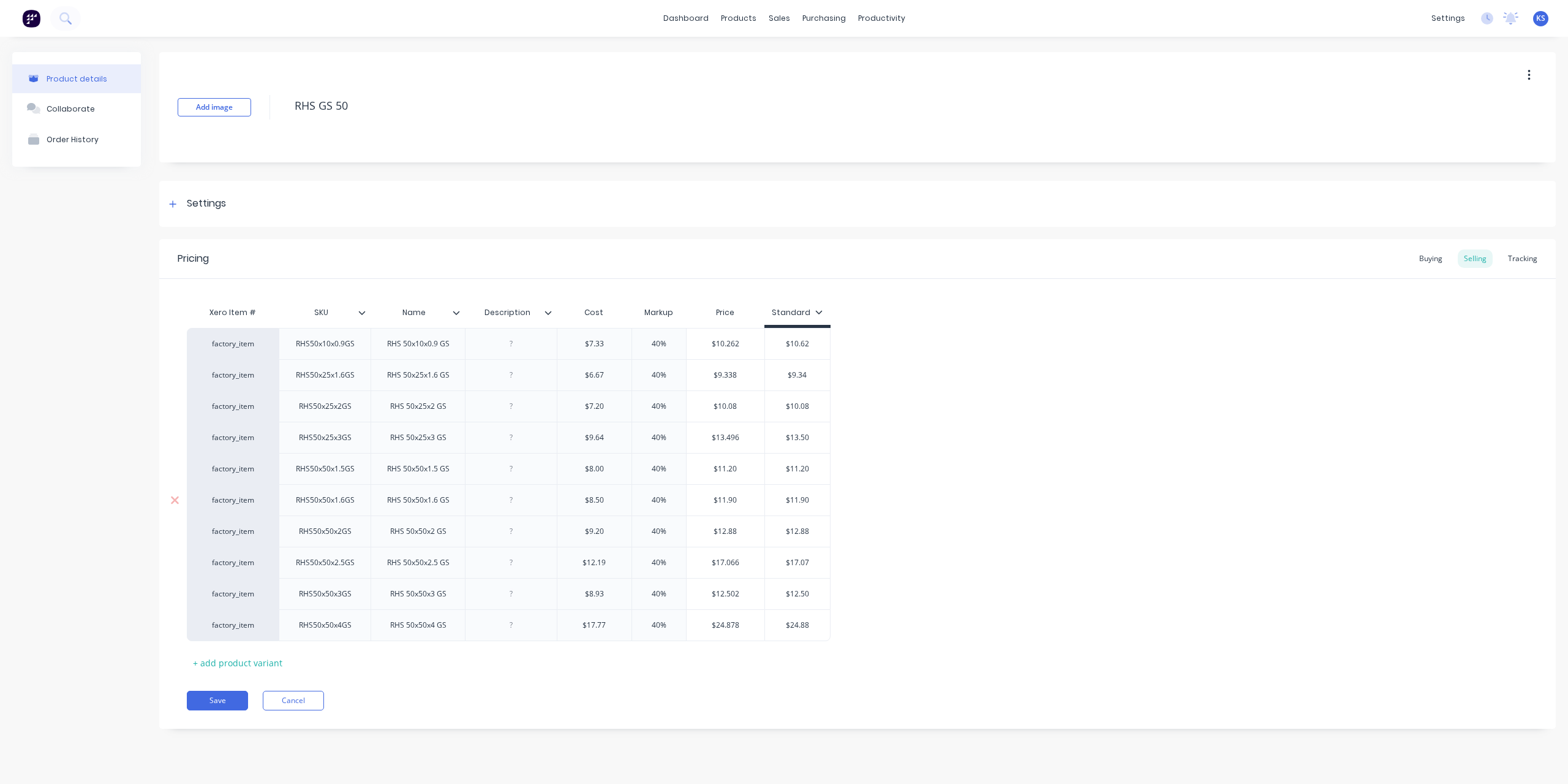
type textarea "x"
type input "$10"
type textarea "x"
type input "$10."
type textarea "x"
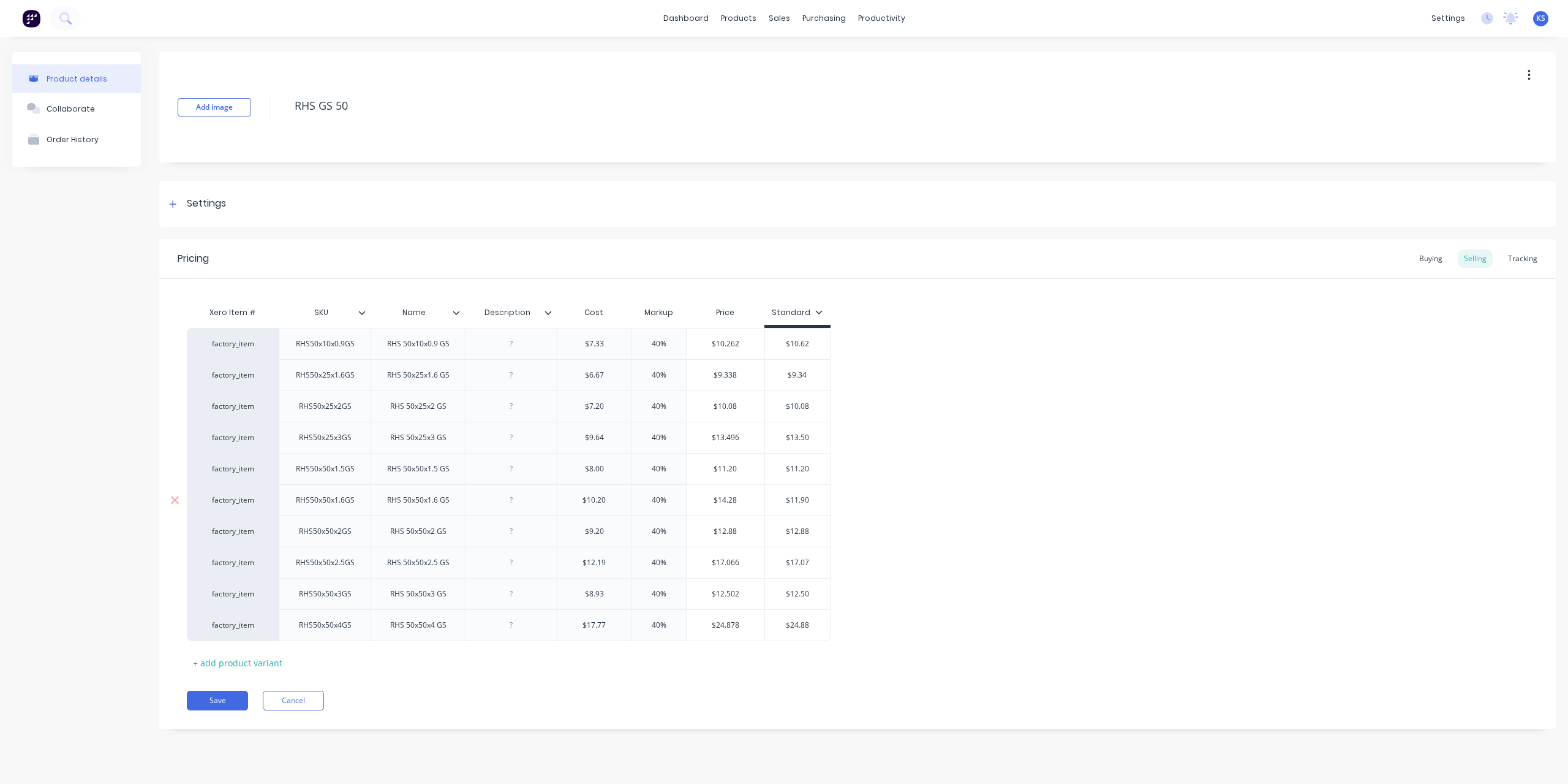
type input "$10.2"
type textarea "x"
type input "$10"
type textarea "x"
type input "$1"
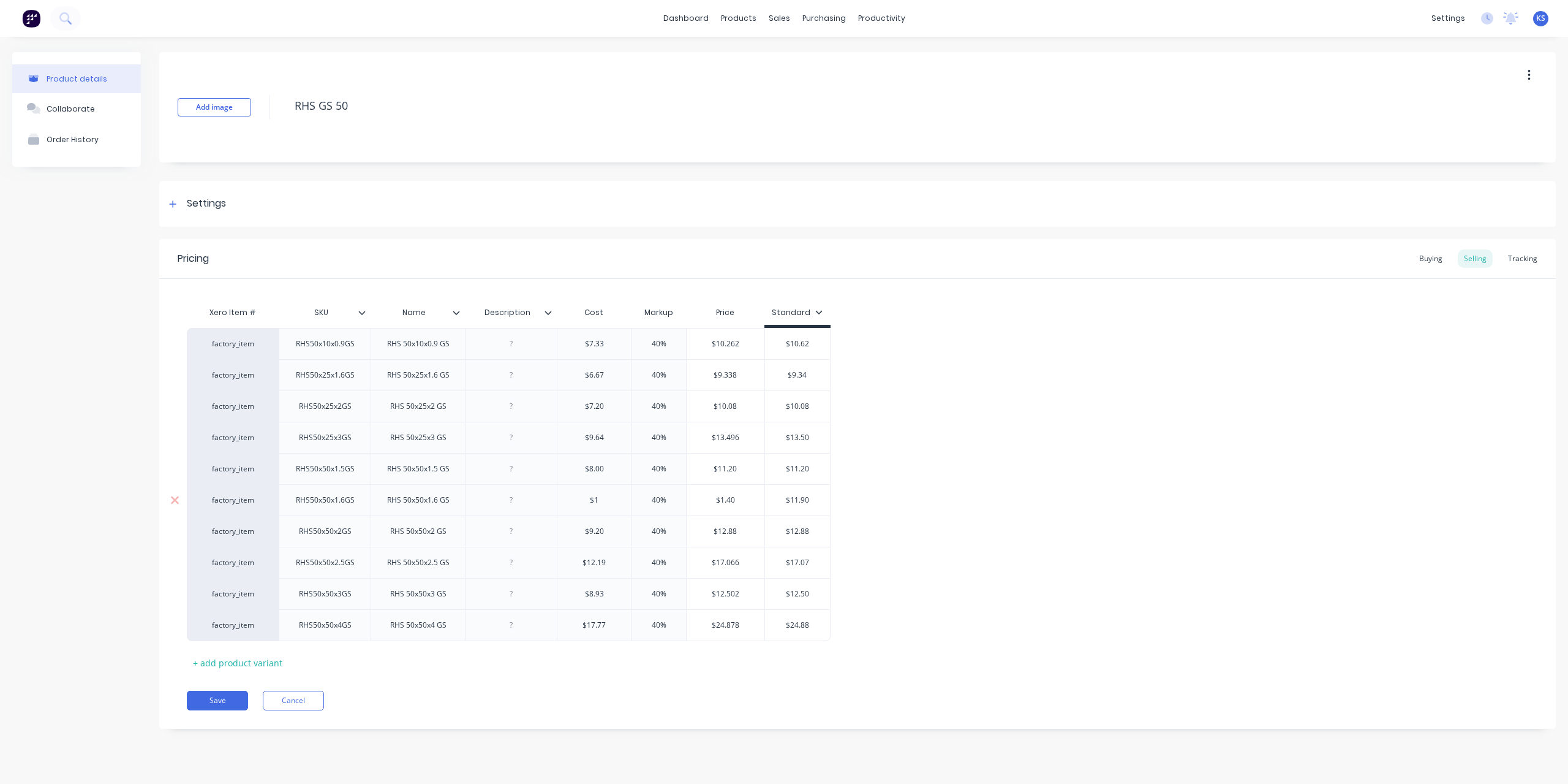
type textarea "x"
type input "$8.50"
type input "$8.93"
click at [576, 594] on input "$8.93" at bounding box center [594, 593] width 74 height 11
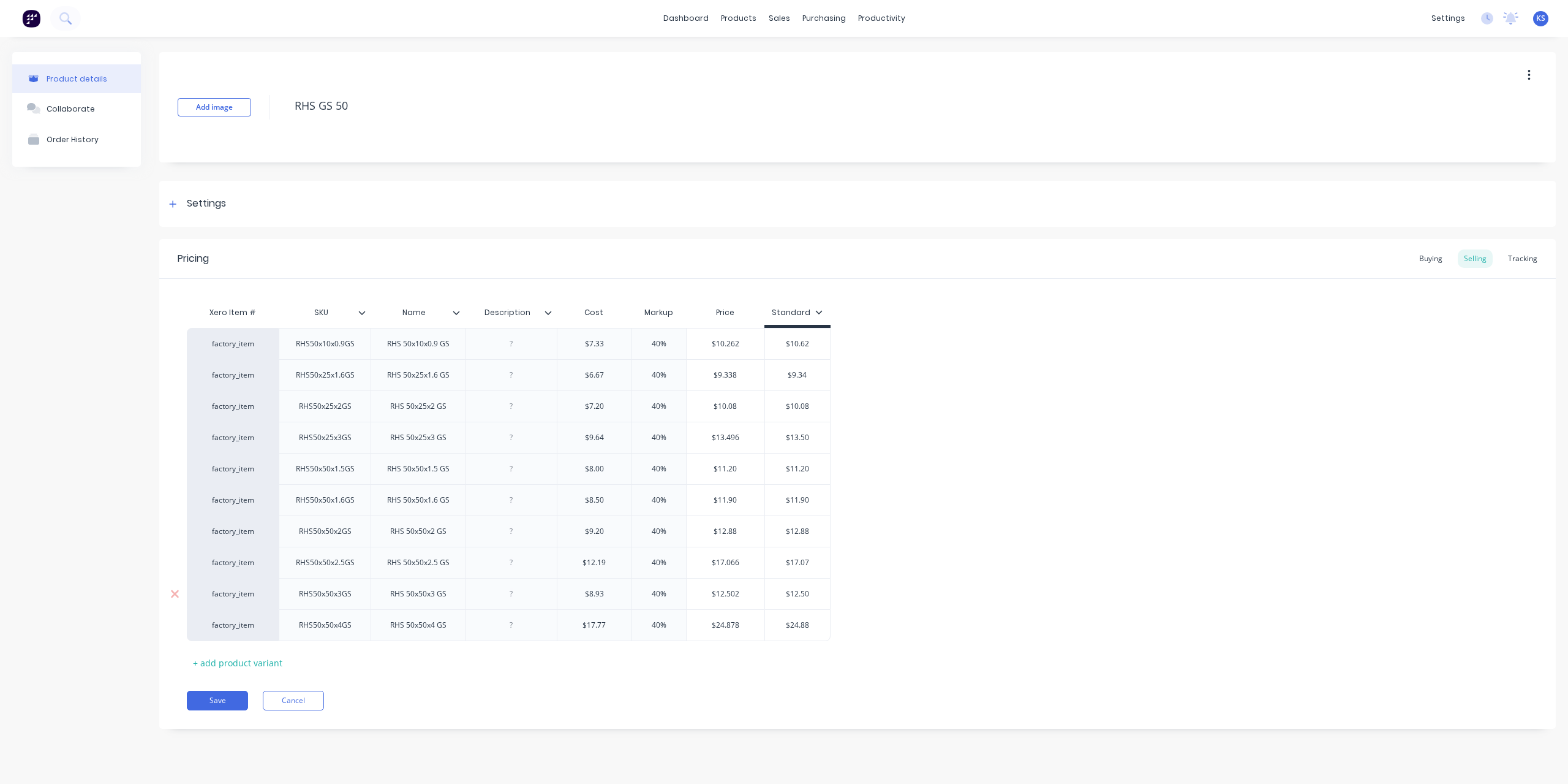
click at [589, 590] on input "$8.93" at bounding box center [594, 593] width 74 height 11
type textarea "x"
type input "$10"
type textarea "x"
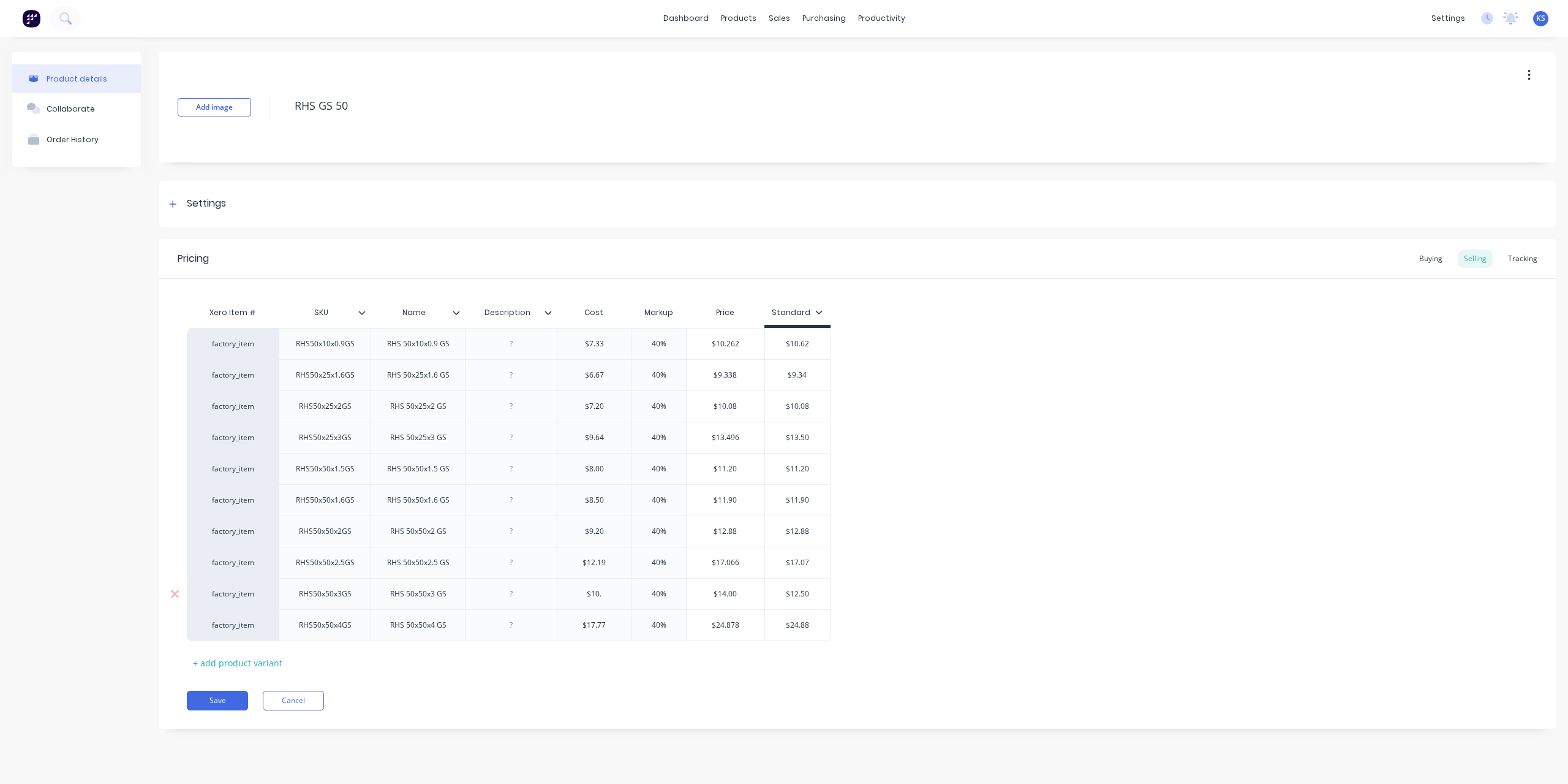
type input "$10.2"
type textarea "x"
type input "$10.20"
click at [965, 552] on div "factory_item RHS50x10x0.9GS RHS 50x10x0.9 GS $7.33 40% $10.262 $10.62 factory_i…" at bounding box center [857, 484] width 1341 height 313
click at [227, 697] on button "Save" at bounding box center [216, 700] width 61 height 19
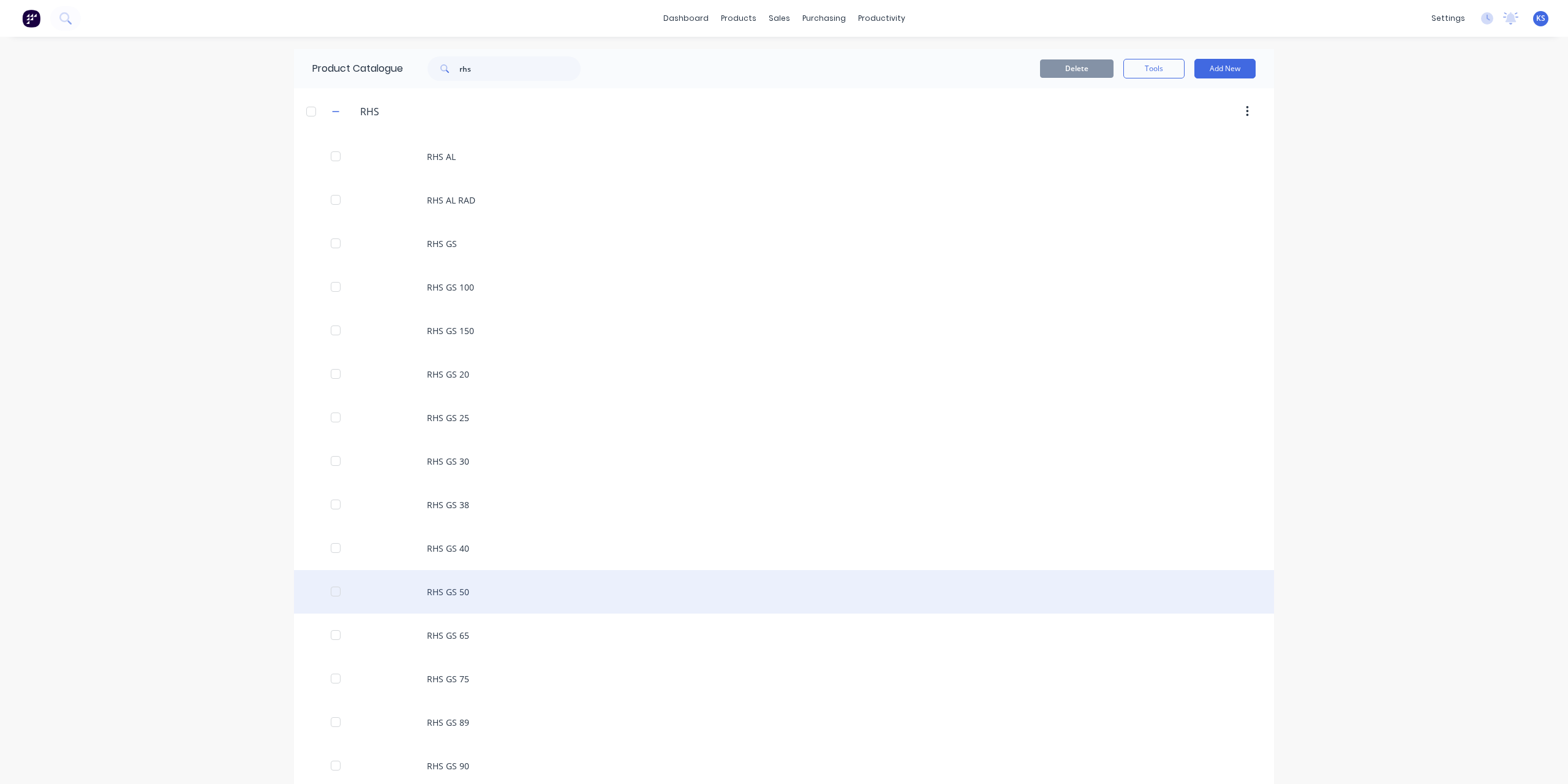
click at [448, 593] on div "RHS GS 50" at bounding box center [784, 591] width 980 height 44
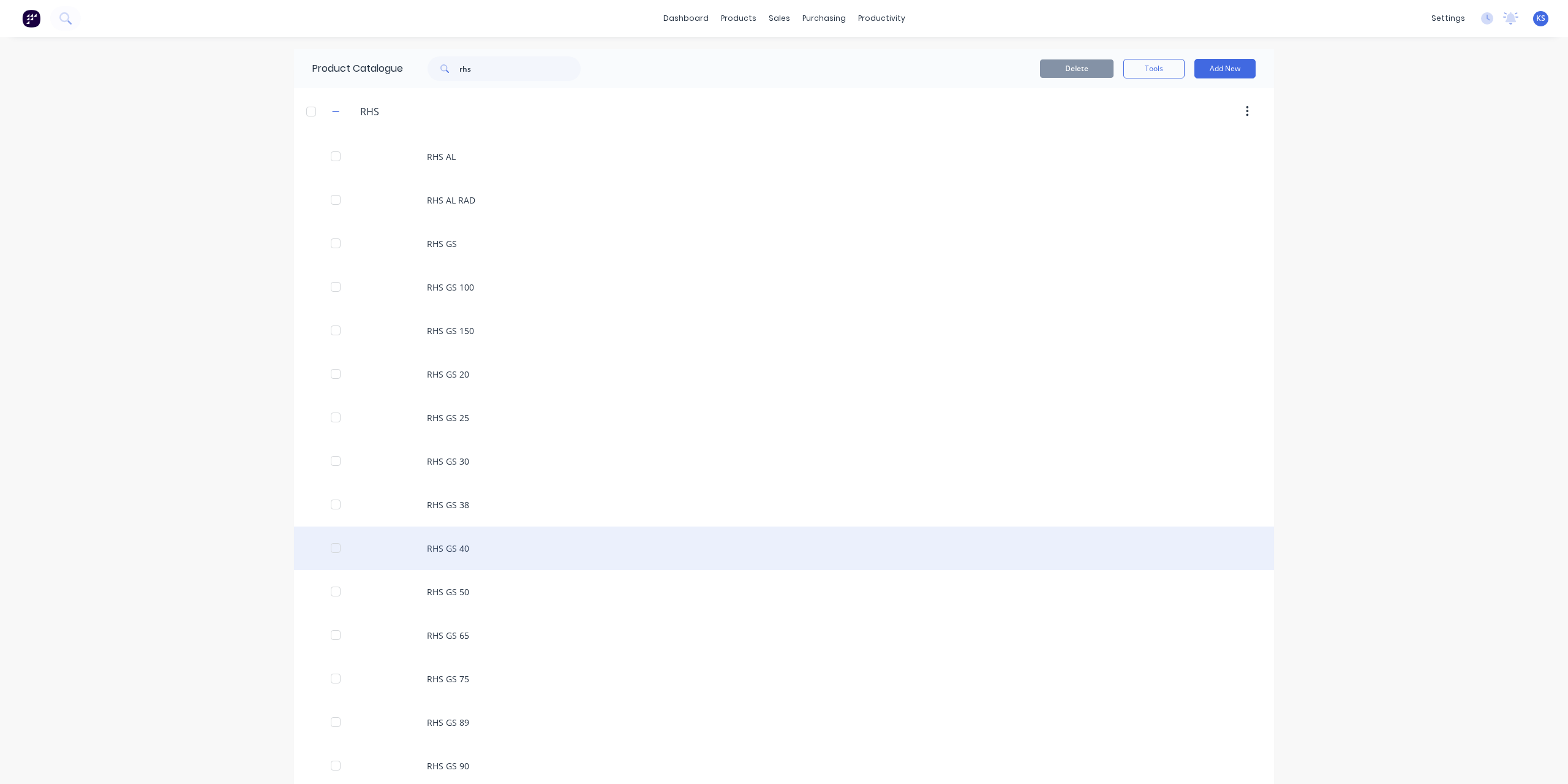
click at [463, 544] on div "RHS GS 40" at bounding box center [784, 547] width 980 height 44
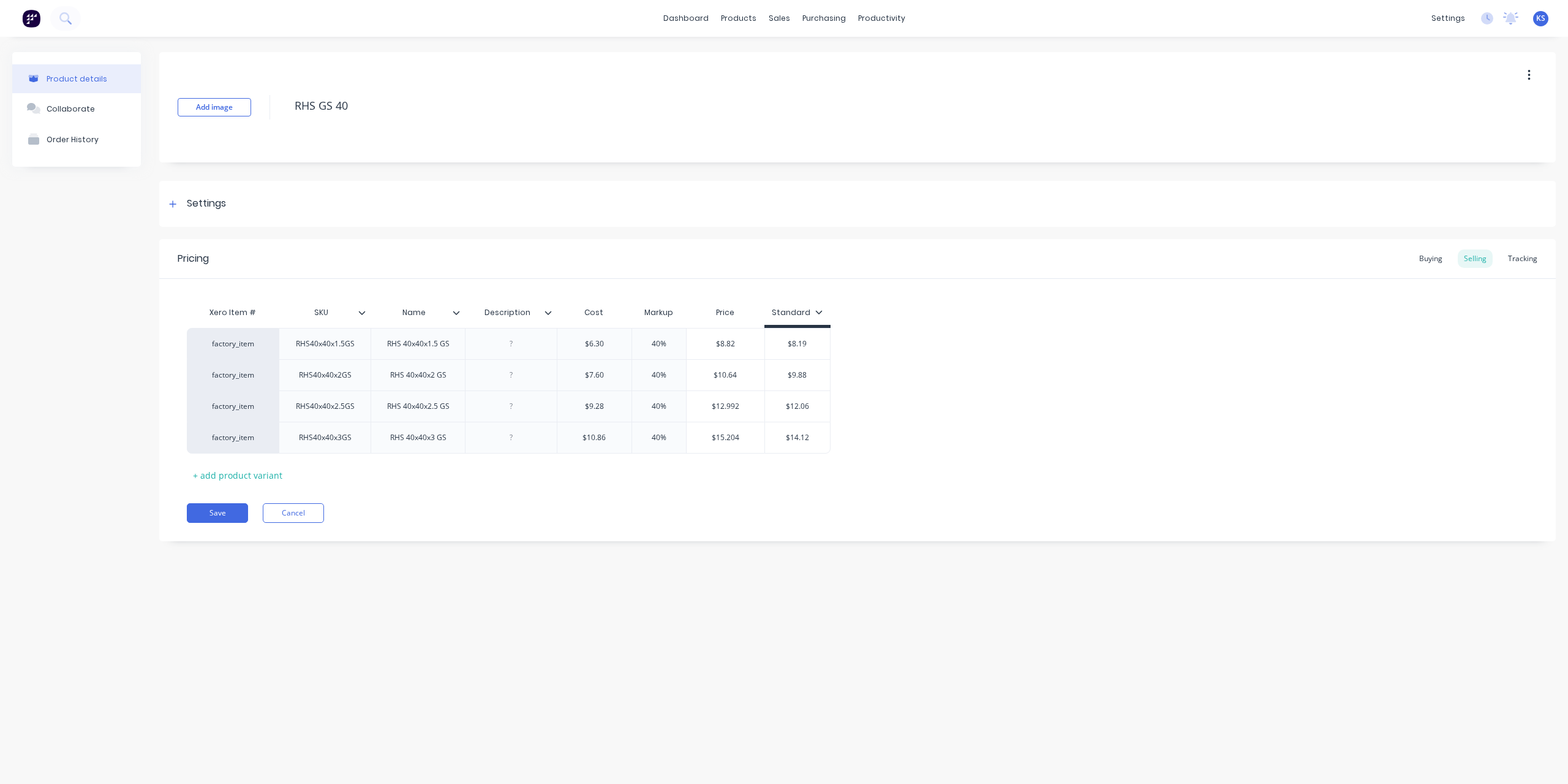
type textarea "x"
